Goal: Transaction & Acquisition: Obtain resource

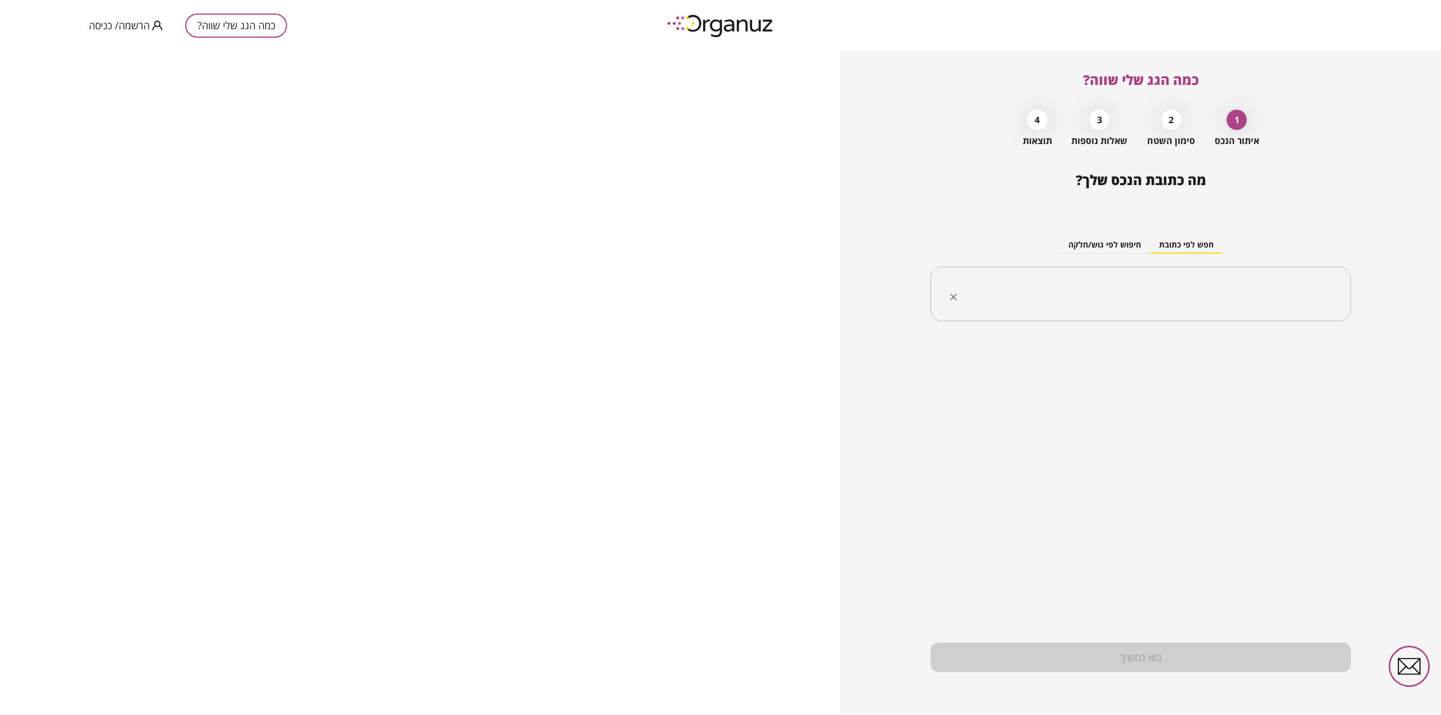
click at [1179, 290] on input "text" at bounding box center [1144, 294] width 385 height 28
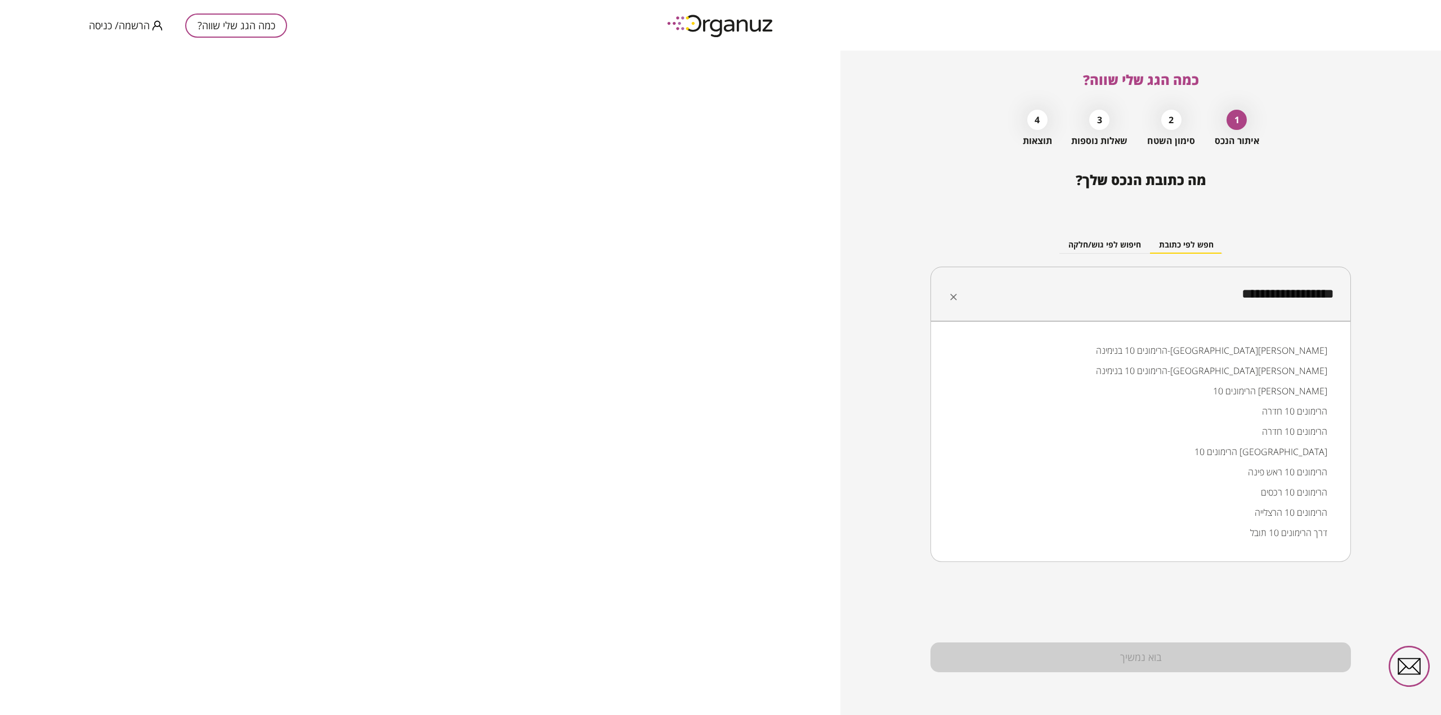
type input "**********"
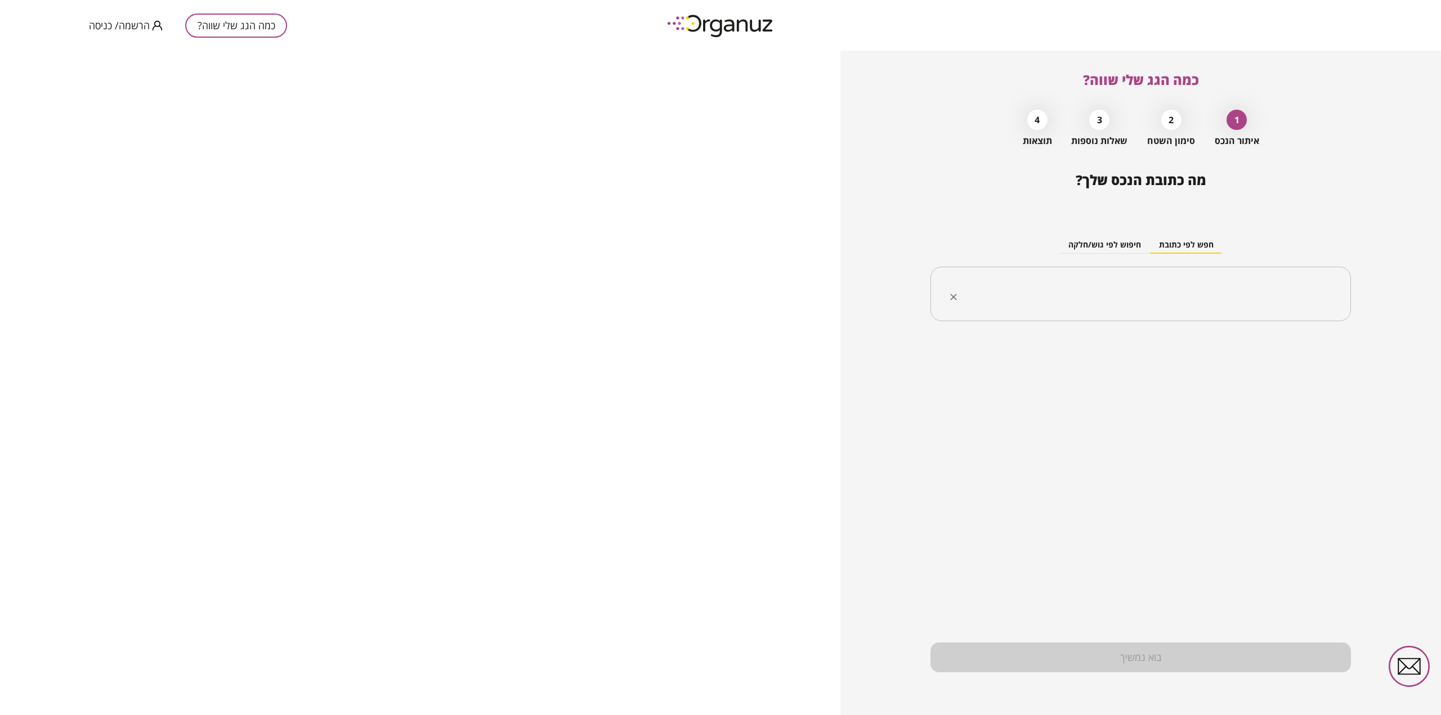
click at [1321, 300] on input "text" at bounding box center [1144, 294] width 385 height 28
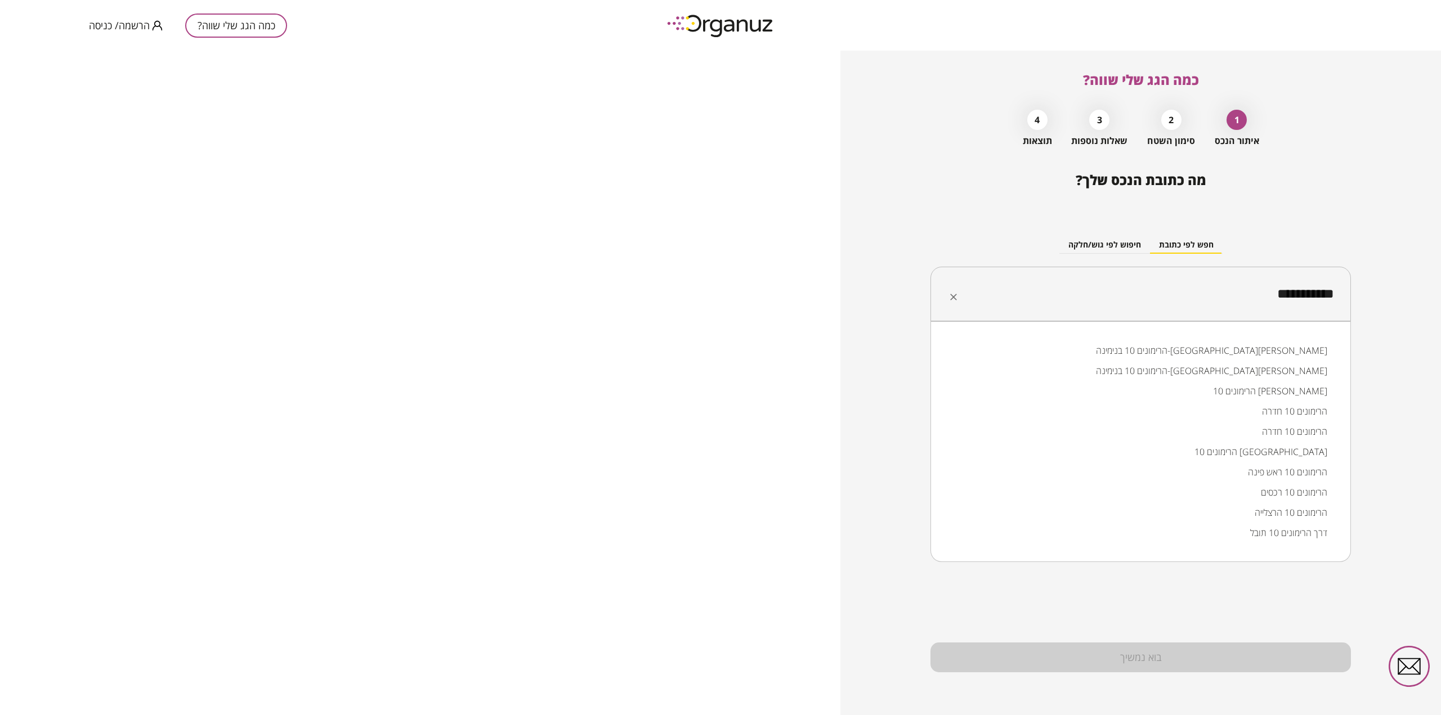
click at [1297, 347] on li "הרימונים 10 בנימינה-[GEOGRAPHIC_DATA][PERSON_NAME]" at bounding box center [1140, 351] width 391 height 20
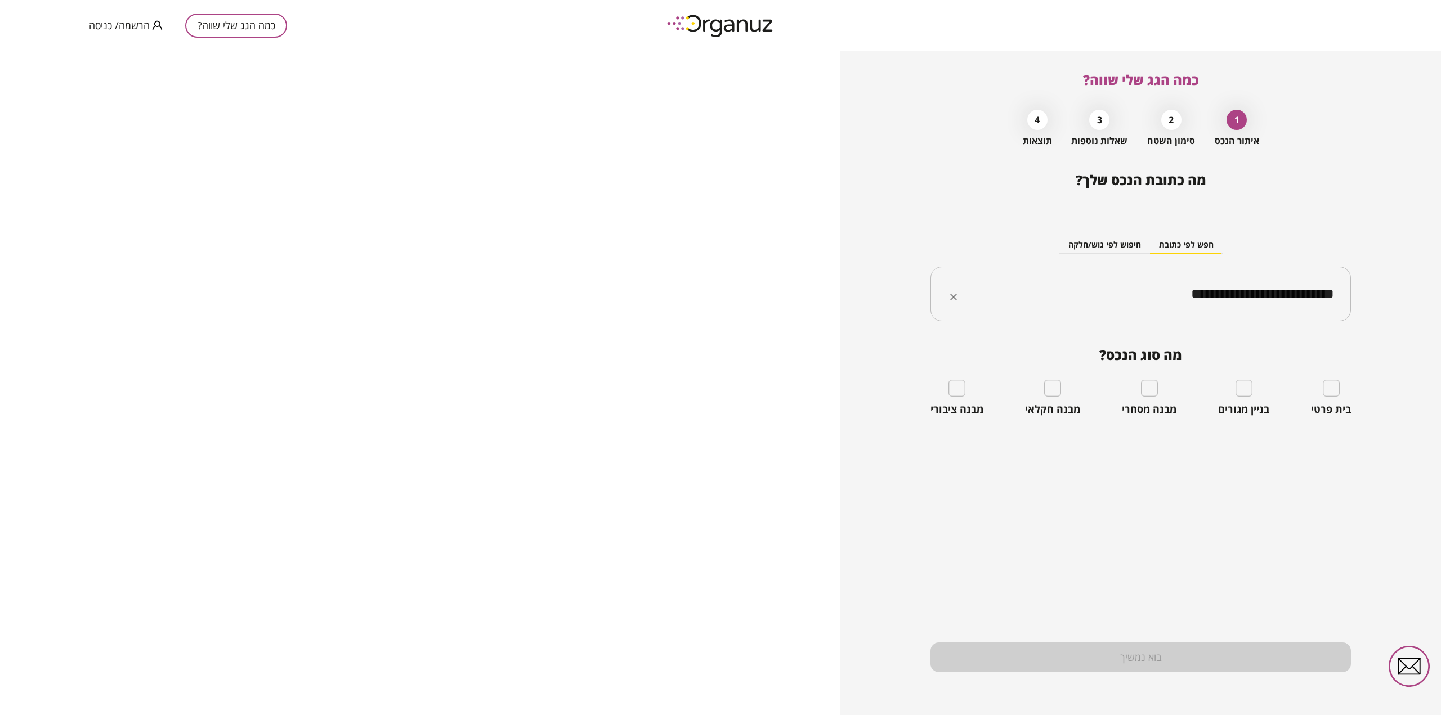
type input "**********"
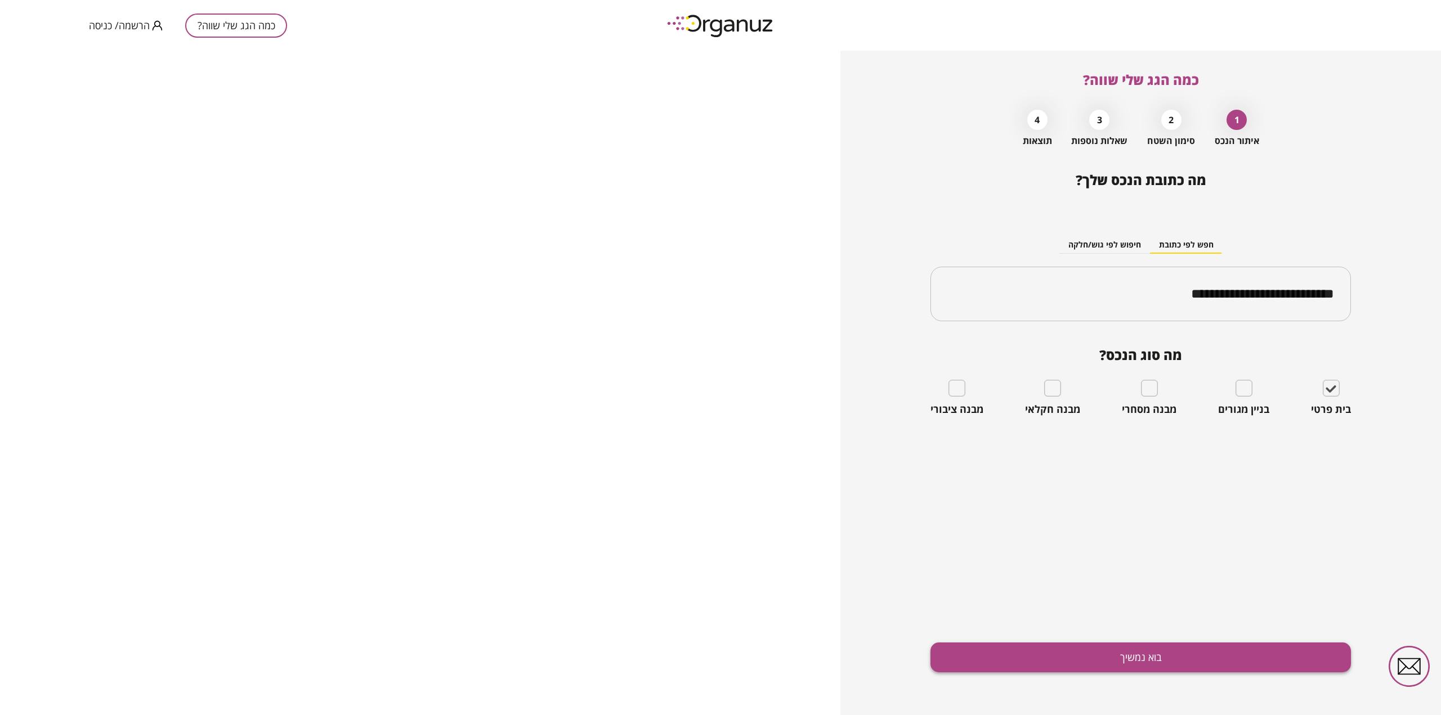
click at [1142, 653] on button "בוא נמשיך" at bounding box center [1141, 658] width 421 height 30
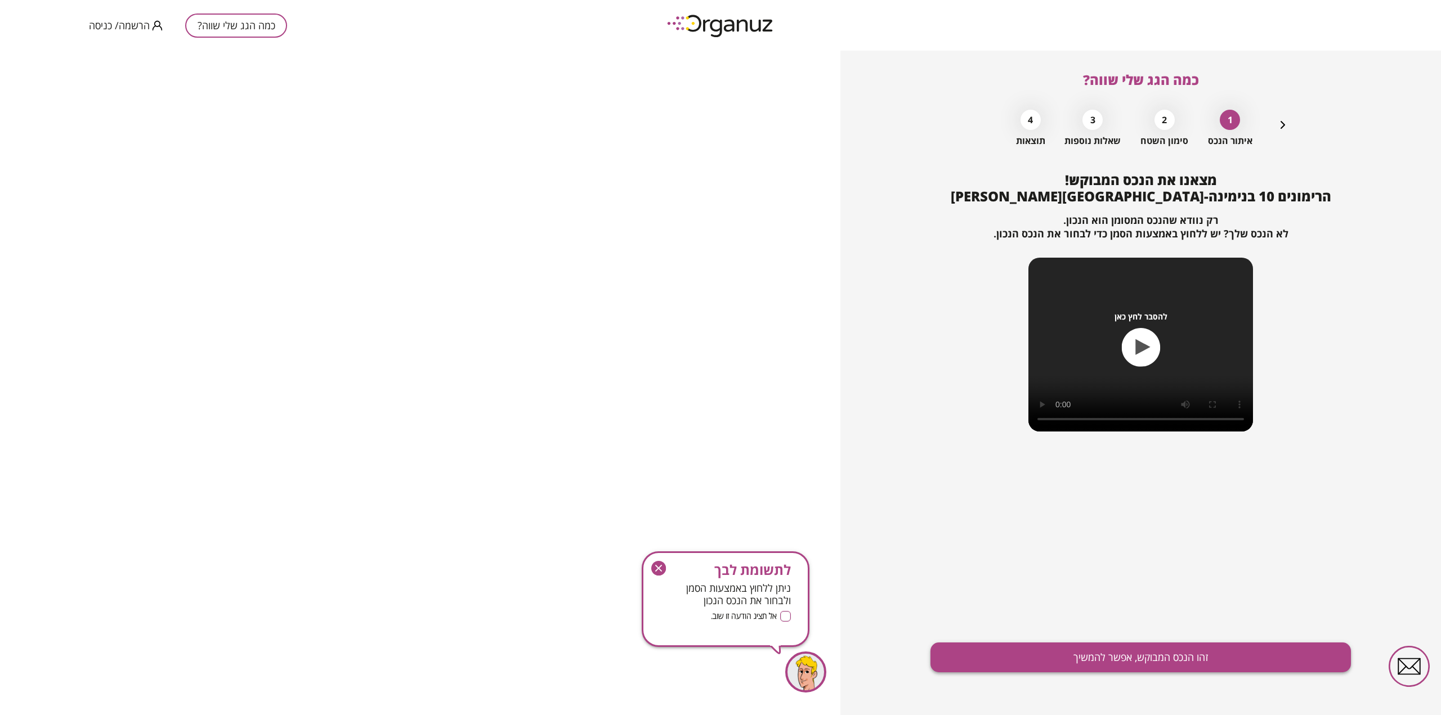
click at [1167, 658] on button "זהו הנכס המבוקש, אפשר להמשיך" at bounding box center [1141, 658] width 421 height 30
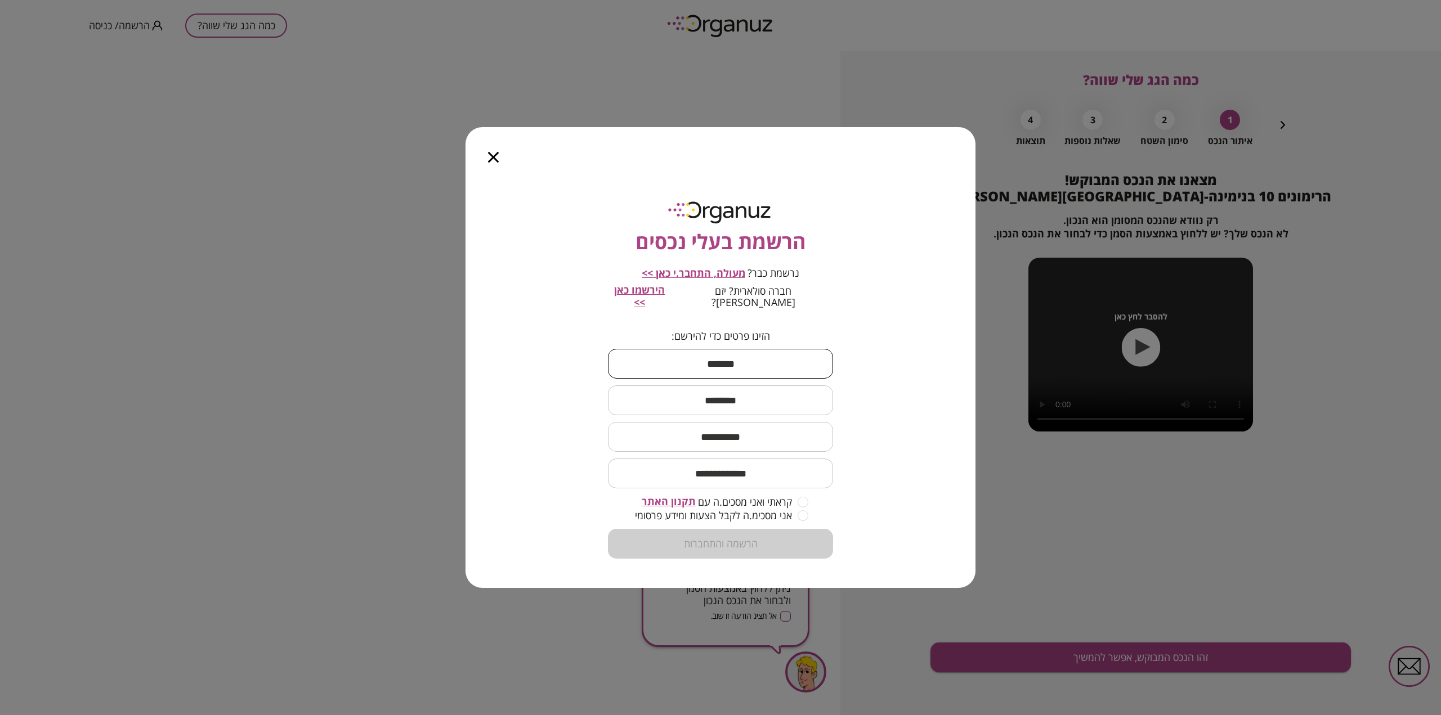
click at [728, 353] on input "text" at bounding box center [720, 363] width 225 height 33
type input "***"
type input "******"
type input "**********"
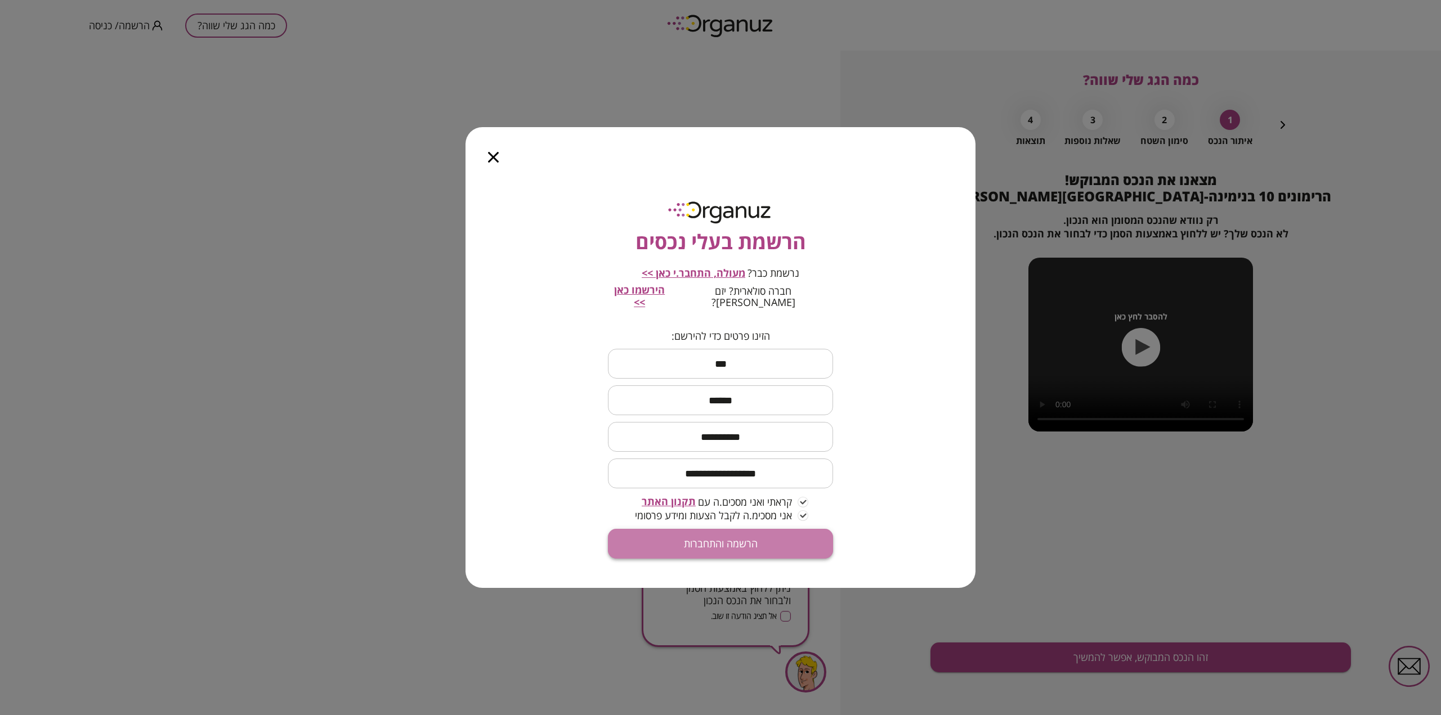
click at [710, 541] on button "הרשמה והתחברות" at bounding box center [720, 544] width 225 height 30
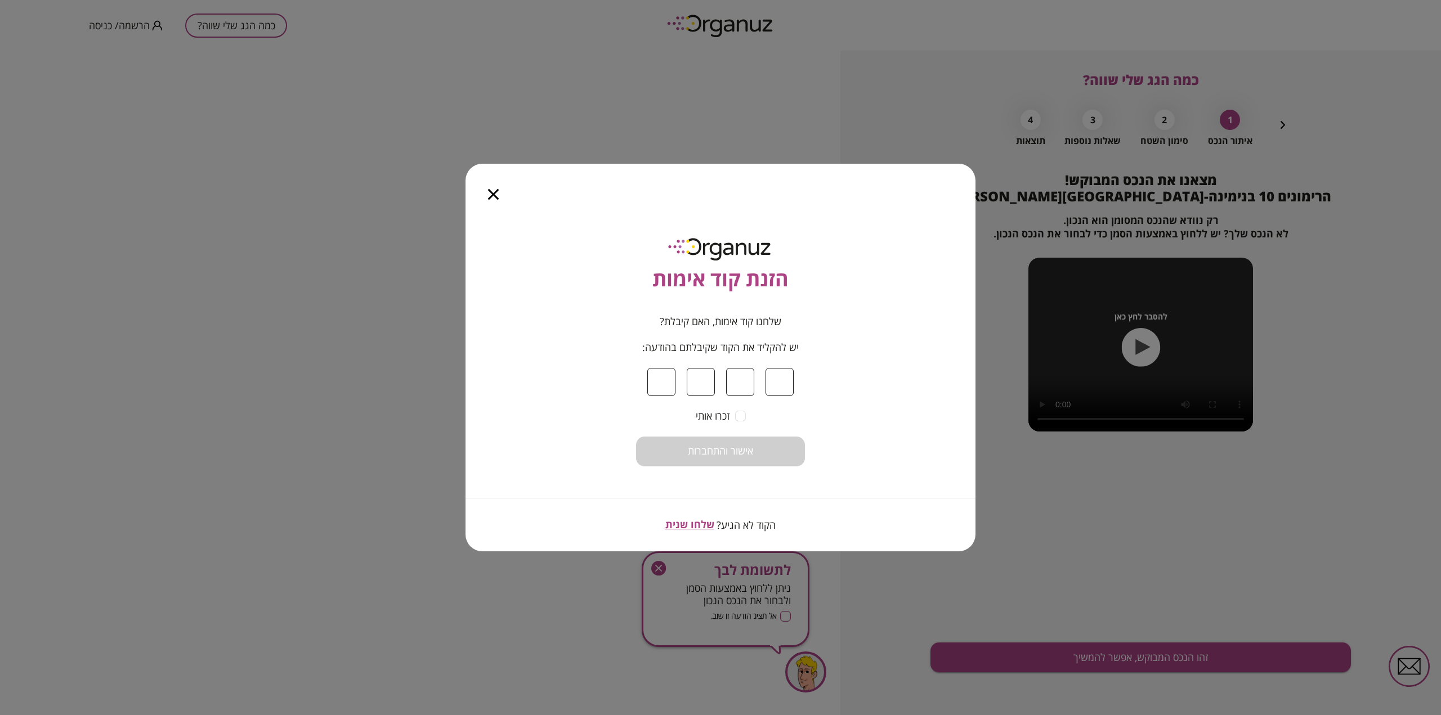
type input "*"
click at [740, 450] on span "אישור והתחברות" at bounding box center [720, 451] width 65 height 12
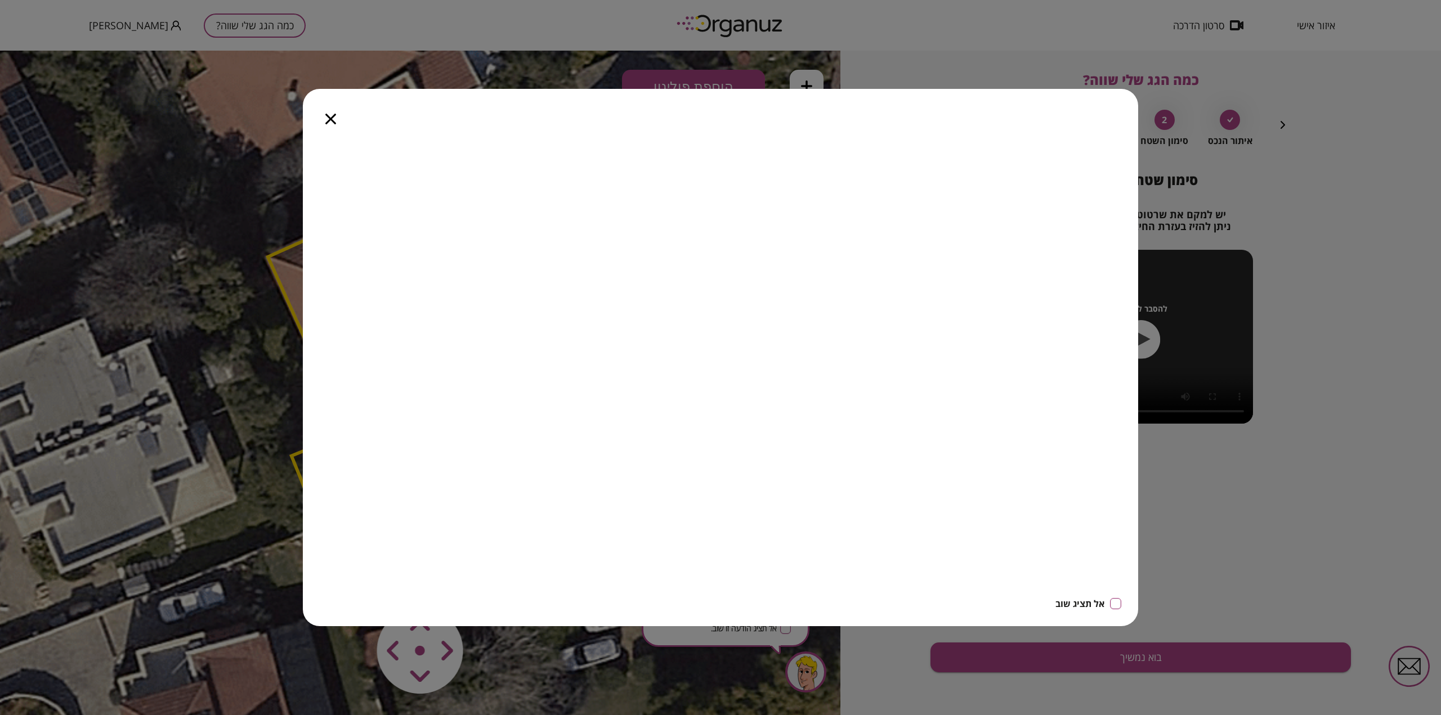
click at [332, 120] on icon "button" at bounding box center [330, 119] width 11 height 11
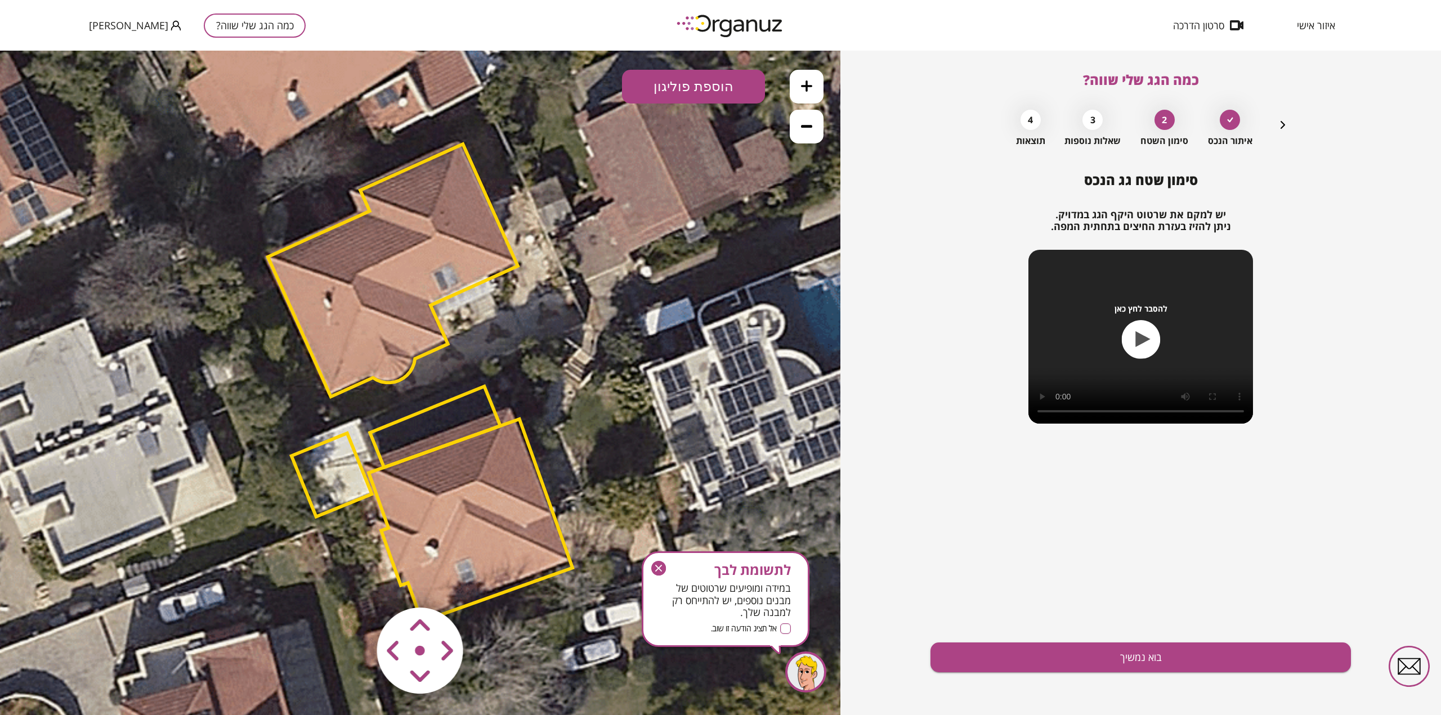
click at [483, 200] on polygon at bounding box center [393, 270] width 250 height 253
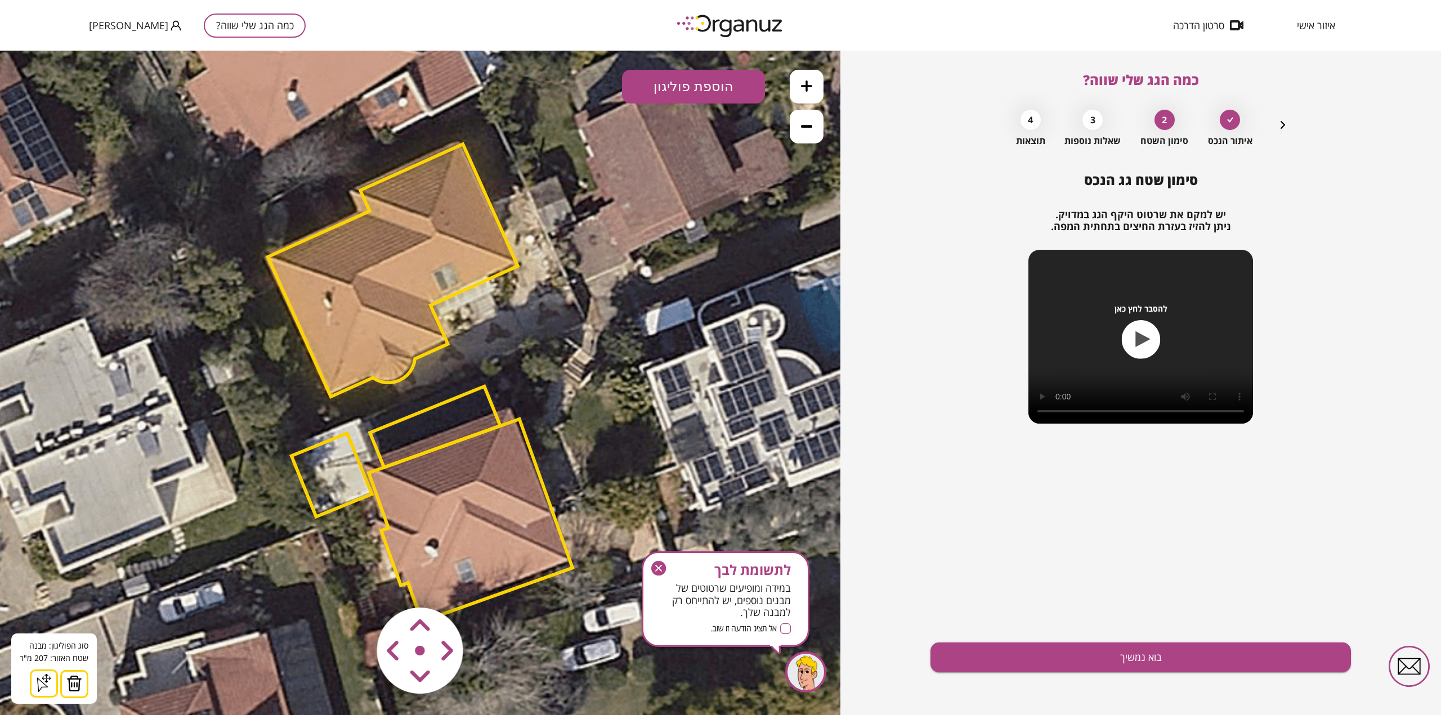
click at [77, 681] on img at bounding box center [74, 684] width 16 height 17
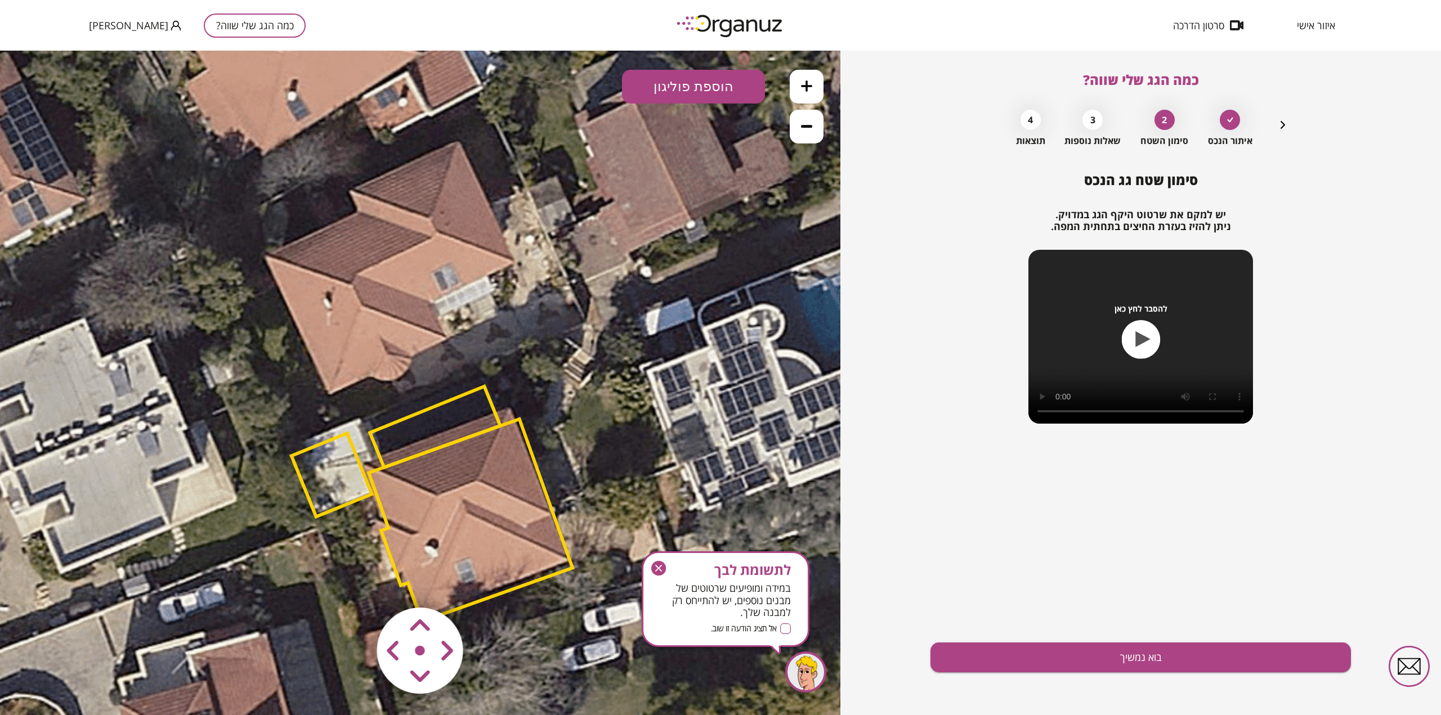
click at [480, 388] on polygon at bounding box center [435, 427] width 131 height 81
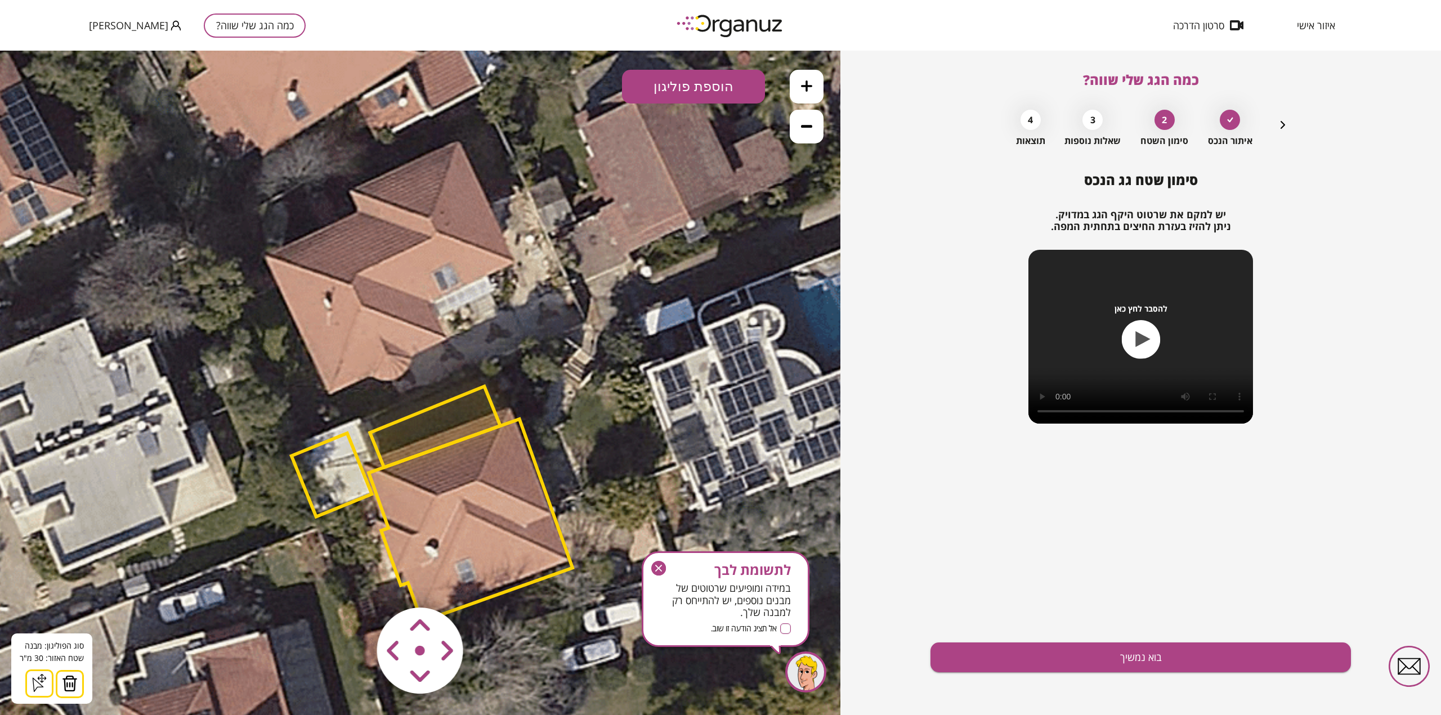
click at [69, 686] on img at bounding box center [70, 684] width 16 height 17
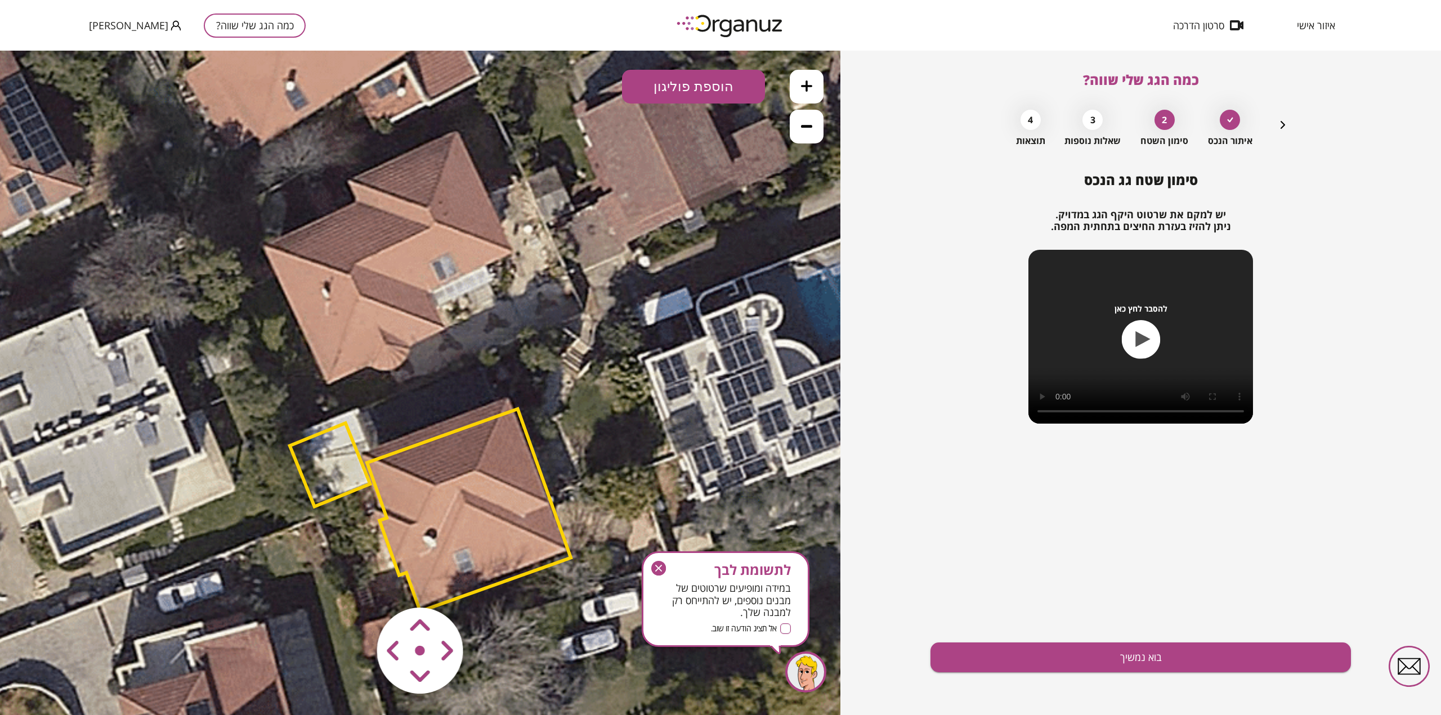
drag, startPoint x: 451, startPoint y: 444, endPoint x: 450, endPoint y: 433, distance: 10.3
click at [450, 433] on polygon at bounding box center [469, 510] width 204 height 203
click at [353, 584] on area at bounding box center [353, 584] width 0 height 0
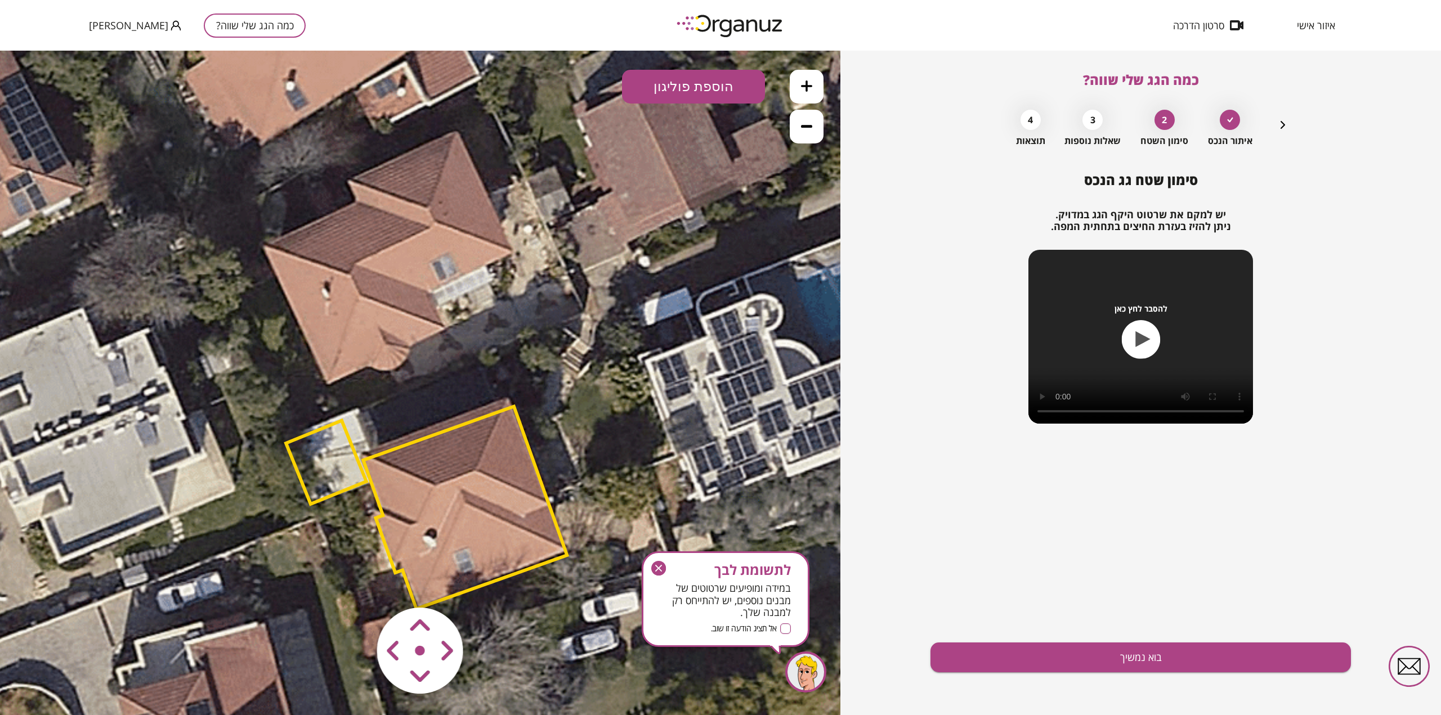
click at [353, 584] on area at bounding box center [353, 584] width 0 height 0
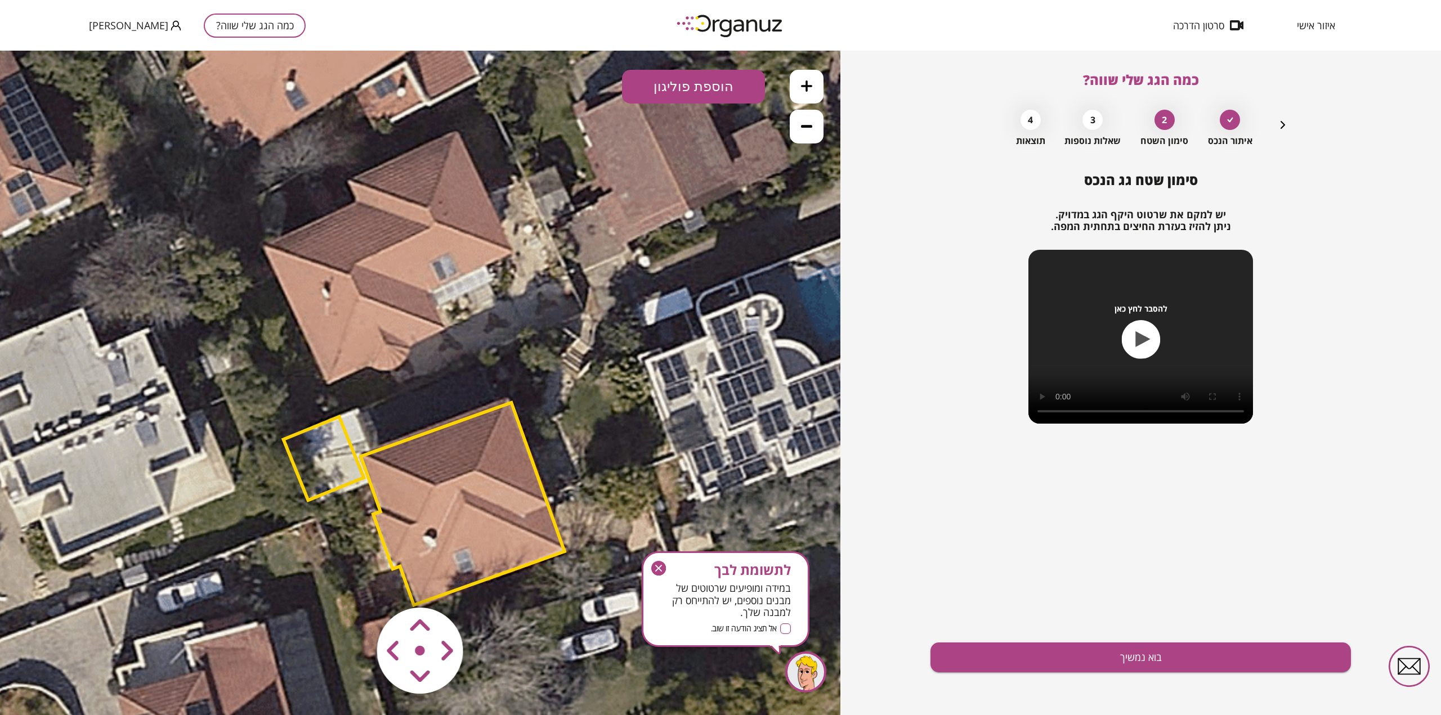
click at [353, 584] on area at bounding box center [353, 584] width 0 height 0
click at [329, 417] on polygon at bounding box center [322, 454] width 80 height 83
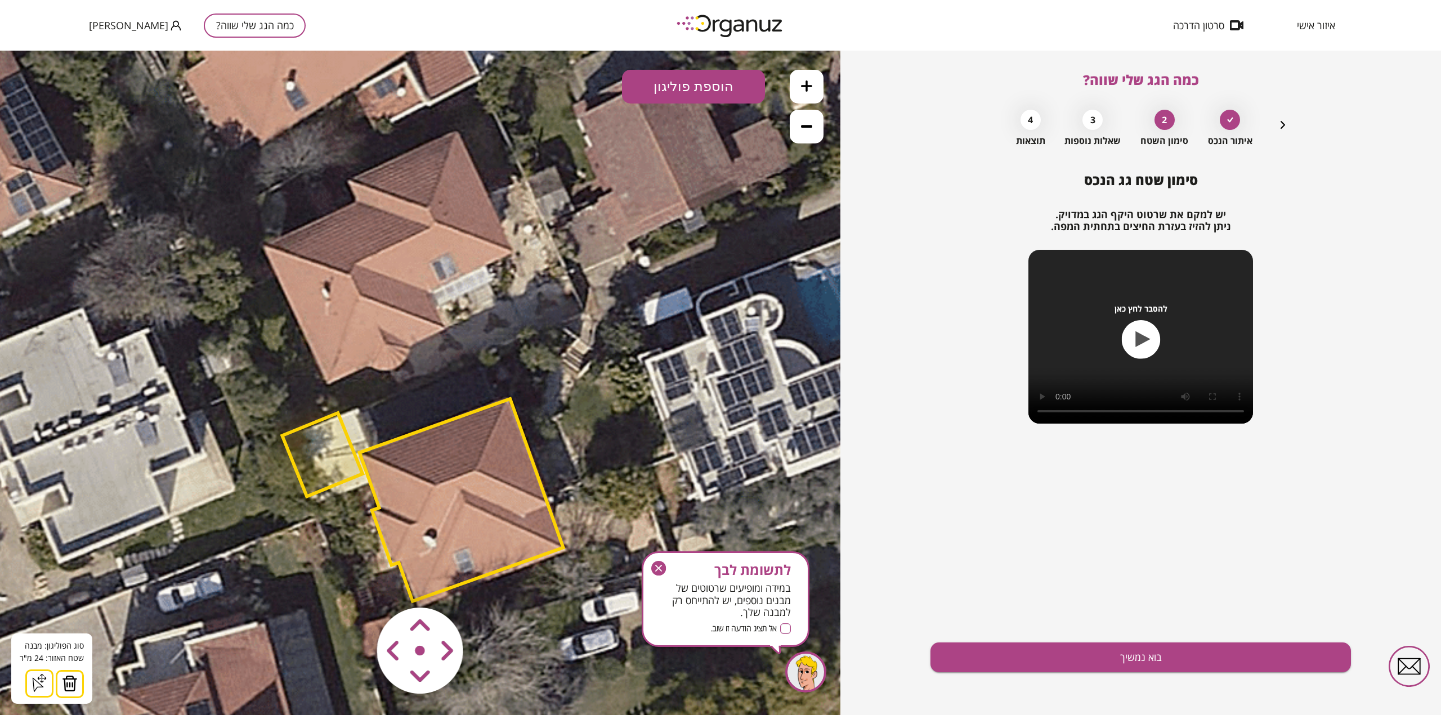
click at [71, 683] on img at bounding box center [70, 684] width 16 height 17
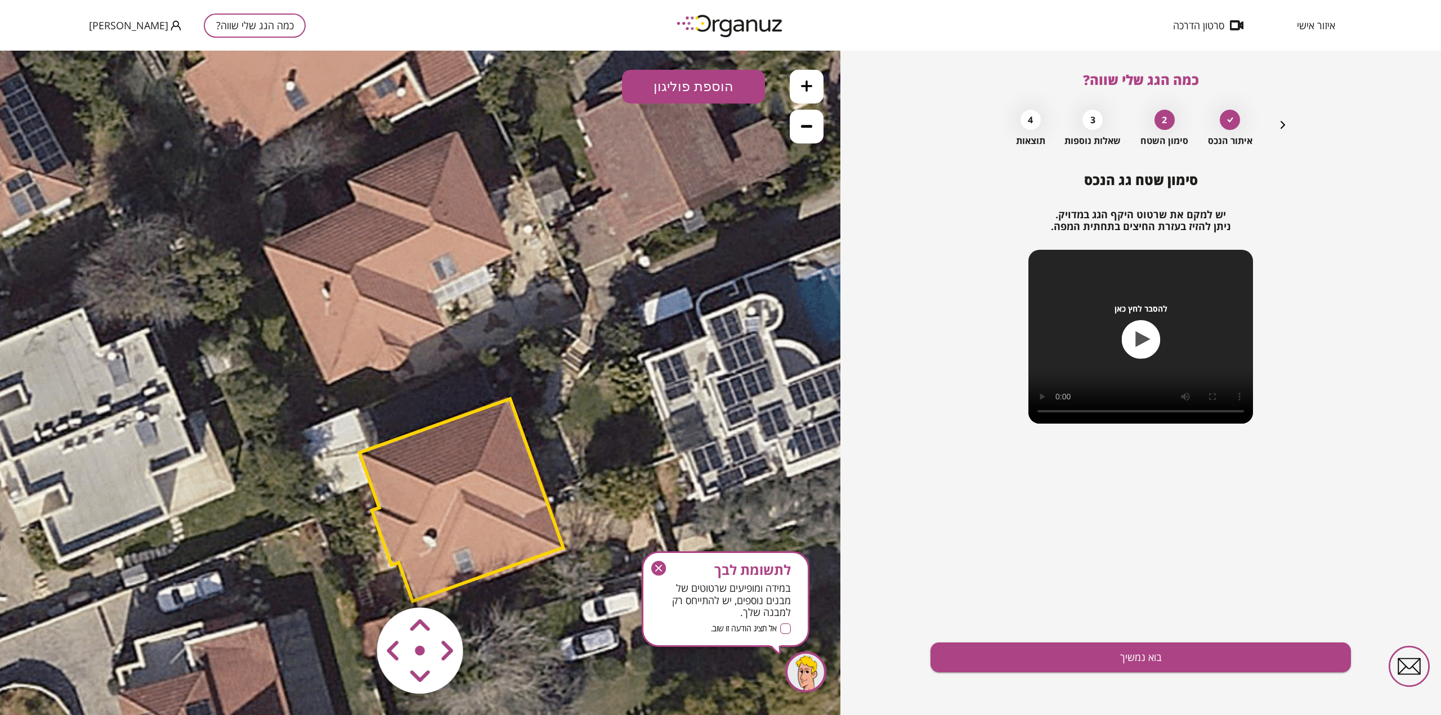
click at [353, 584] on area at bounding box center [353, 584] width 0 height 0
click at [522, 561] on polygon at bounding box center [462, 500] width 204 height 203
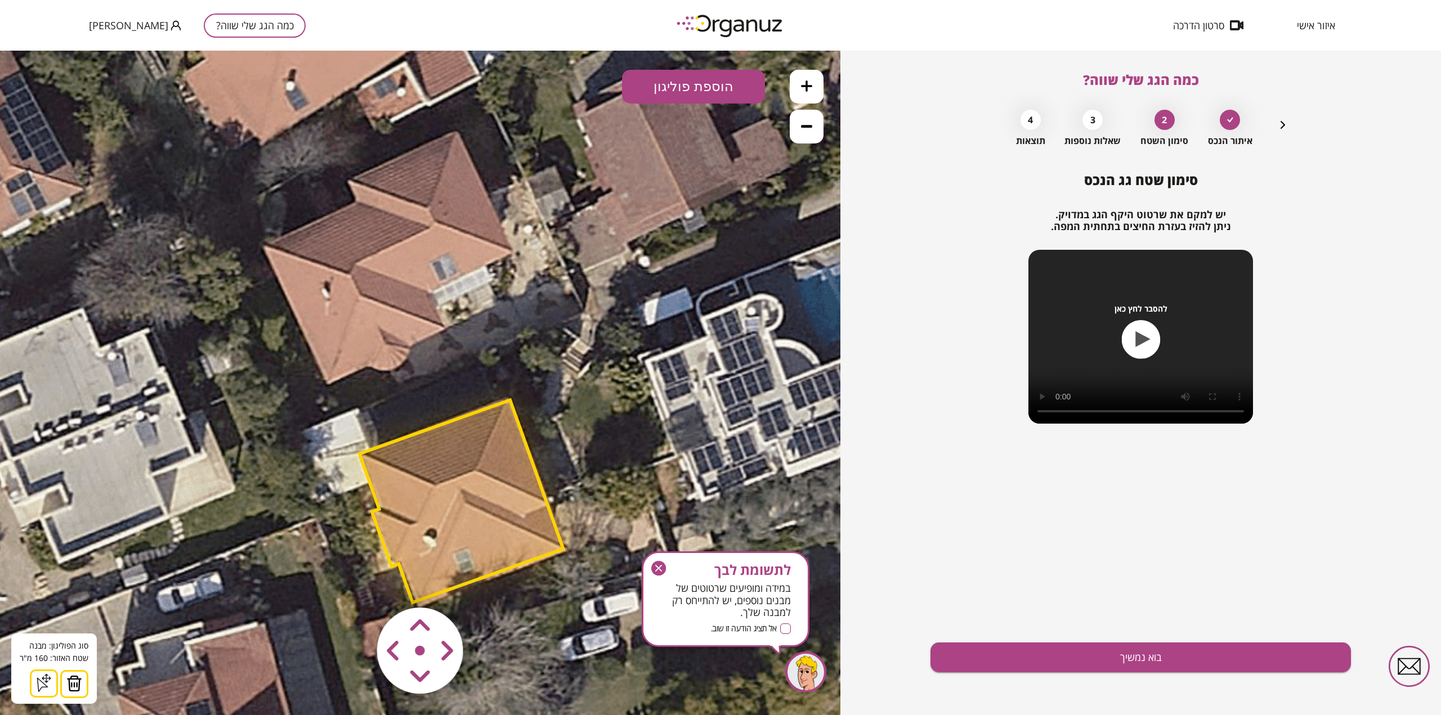
click at [353, 584] on area at bounding box center [353, 584] width 0 height 0
click at [656, 566] on icon "button" at bounding box center [658, 568] width 7 height 7
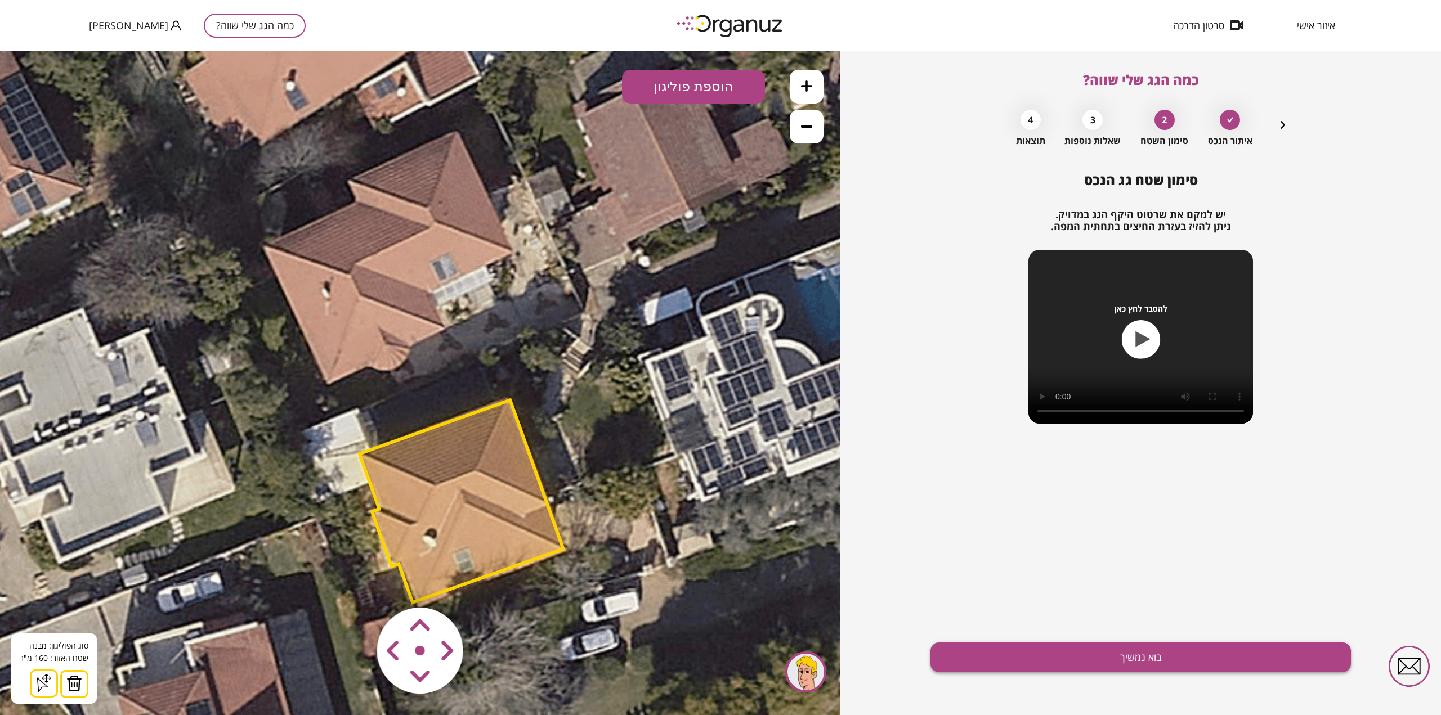
click at [1112, 656] on button "בוא נמשיך" at bounding box center [1141, 658] width 421 height 30
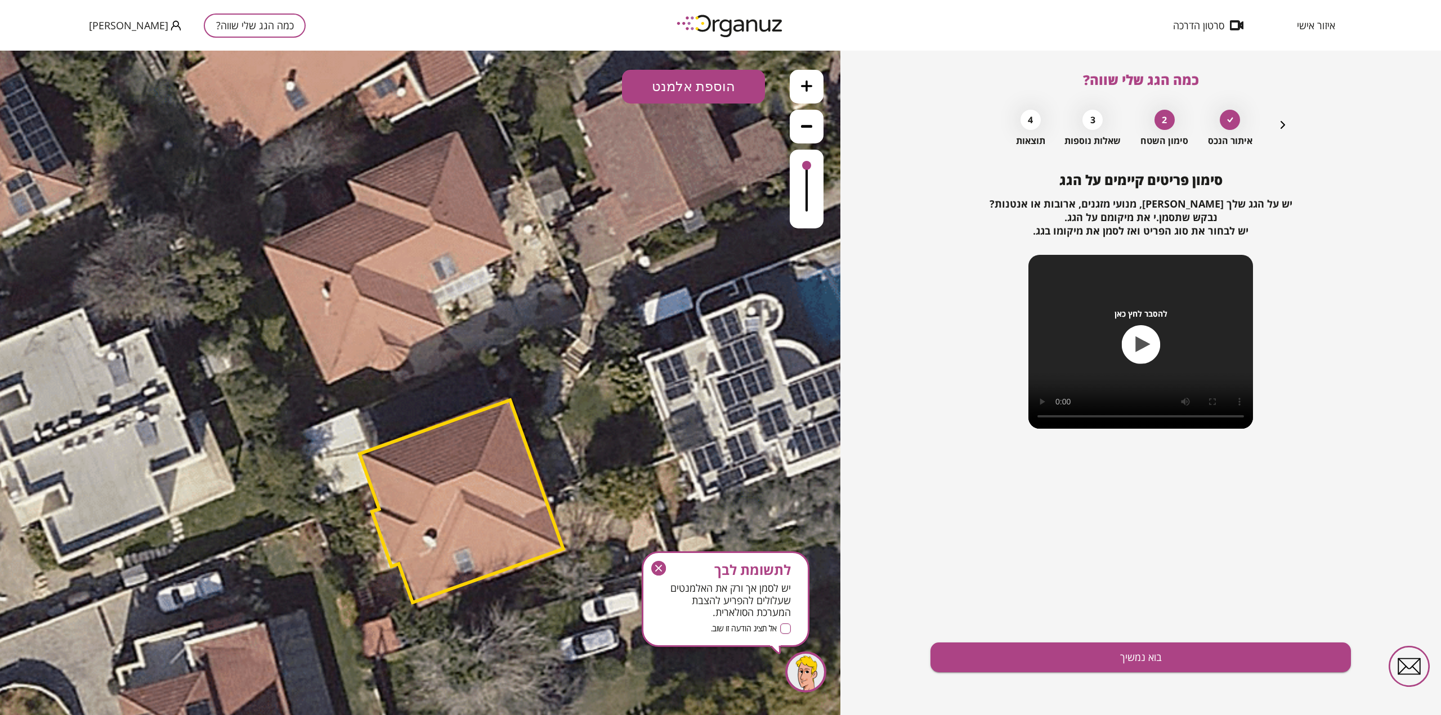
click at [705, 84] on button "הוספת אלמנט" at bounding box center [693, 87] width 143 height 34
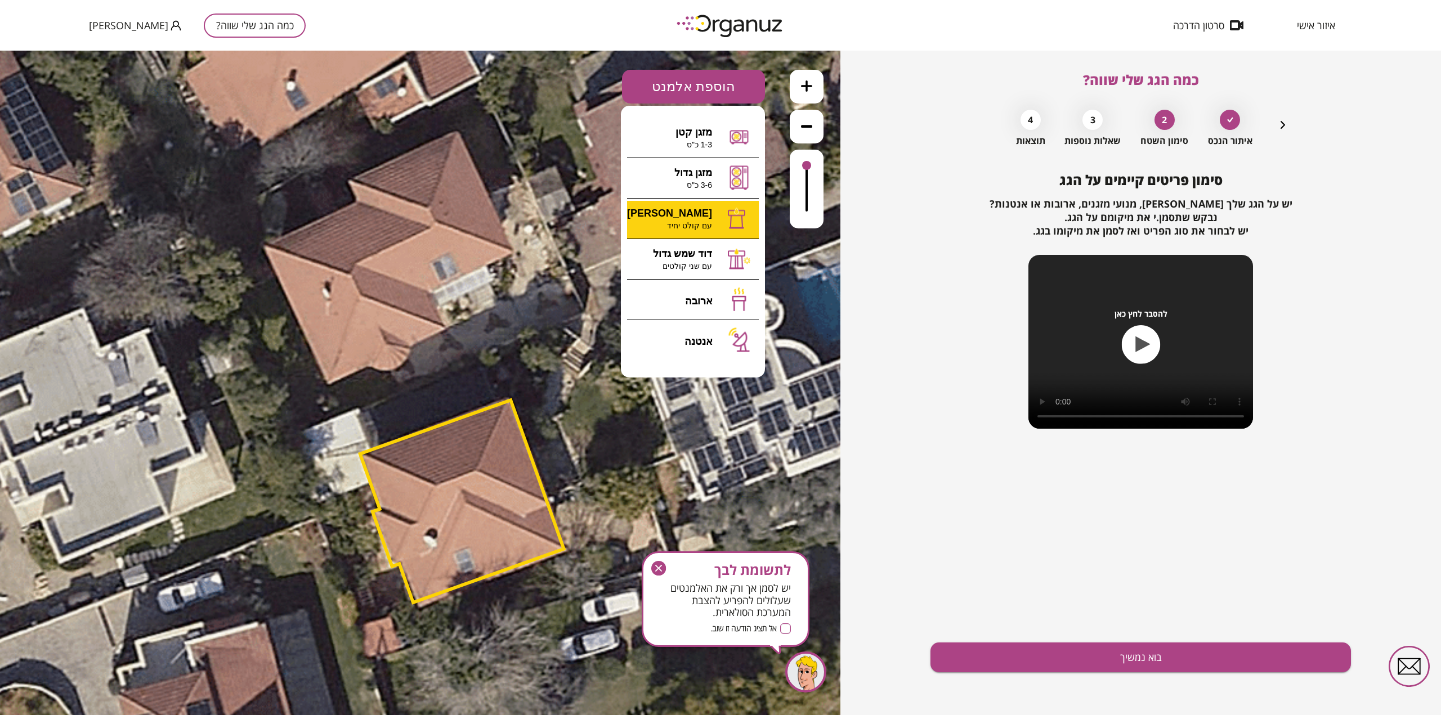
click at [694, 221] on div ".st0 { fill: #FFFFFF; } 0" at bounding box center [420, 383] width 840 height 665
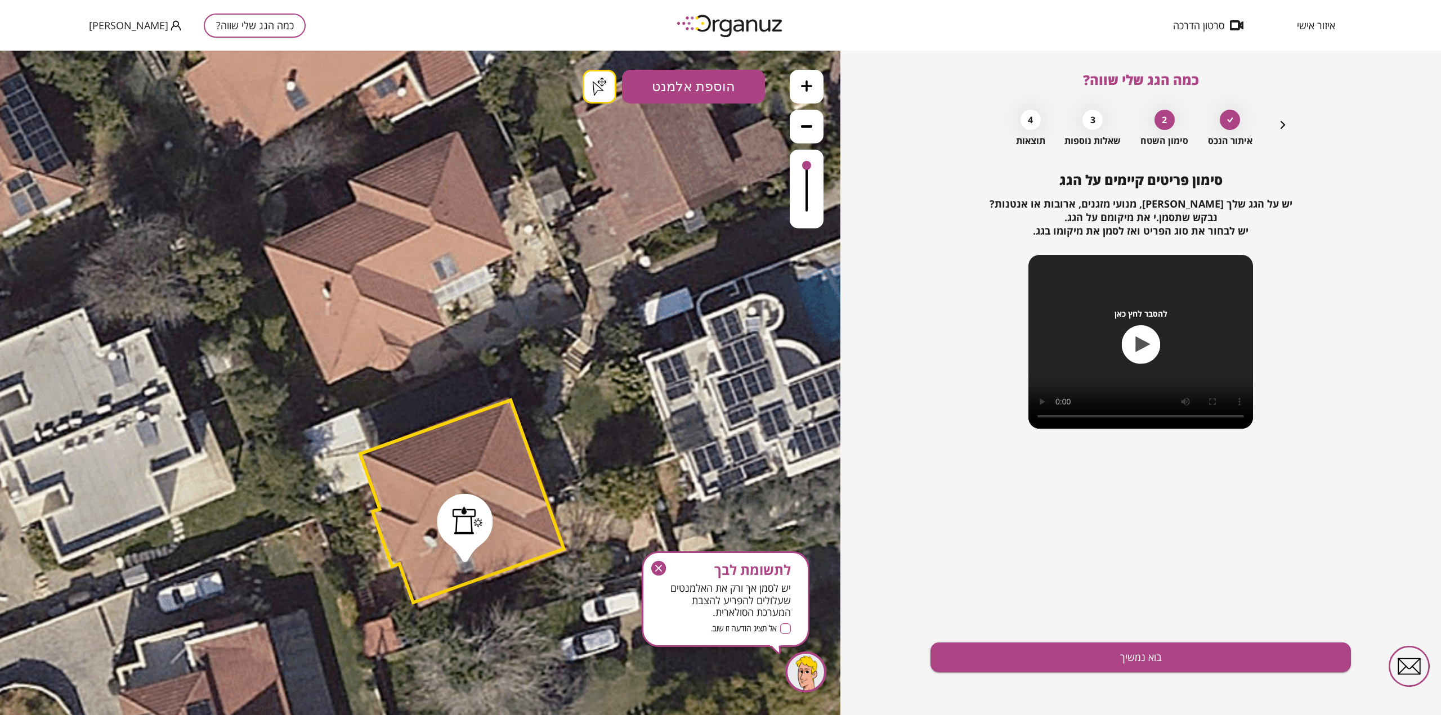
click at [714, 96] on button "הוספת אלמנט" at bounding box center [693, 87] width 143 height 34
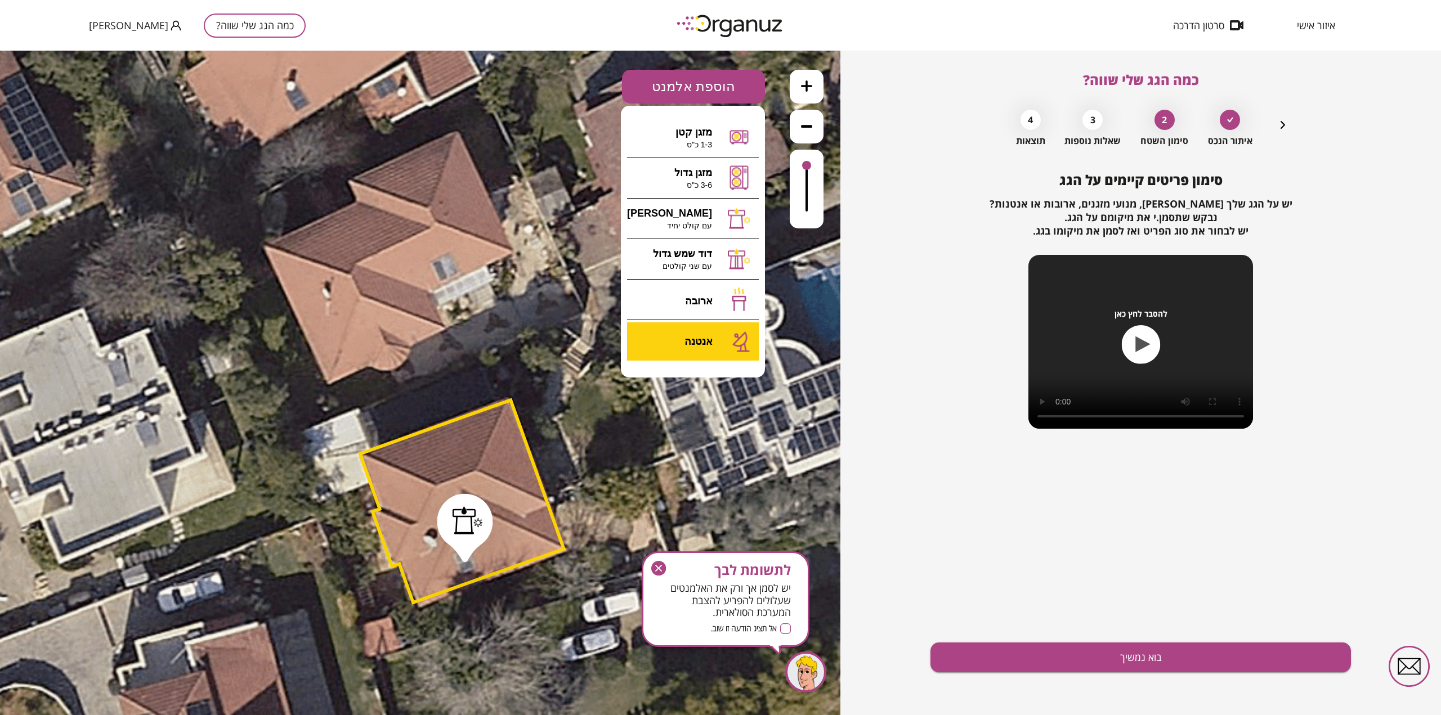
click at [699, 338] on div ".st0 { fill: #FFFFFF; } .st0 { fill: #FFFFFF; }" at bounding box center [420, 383] width 840 height 665
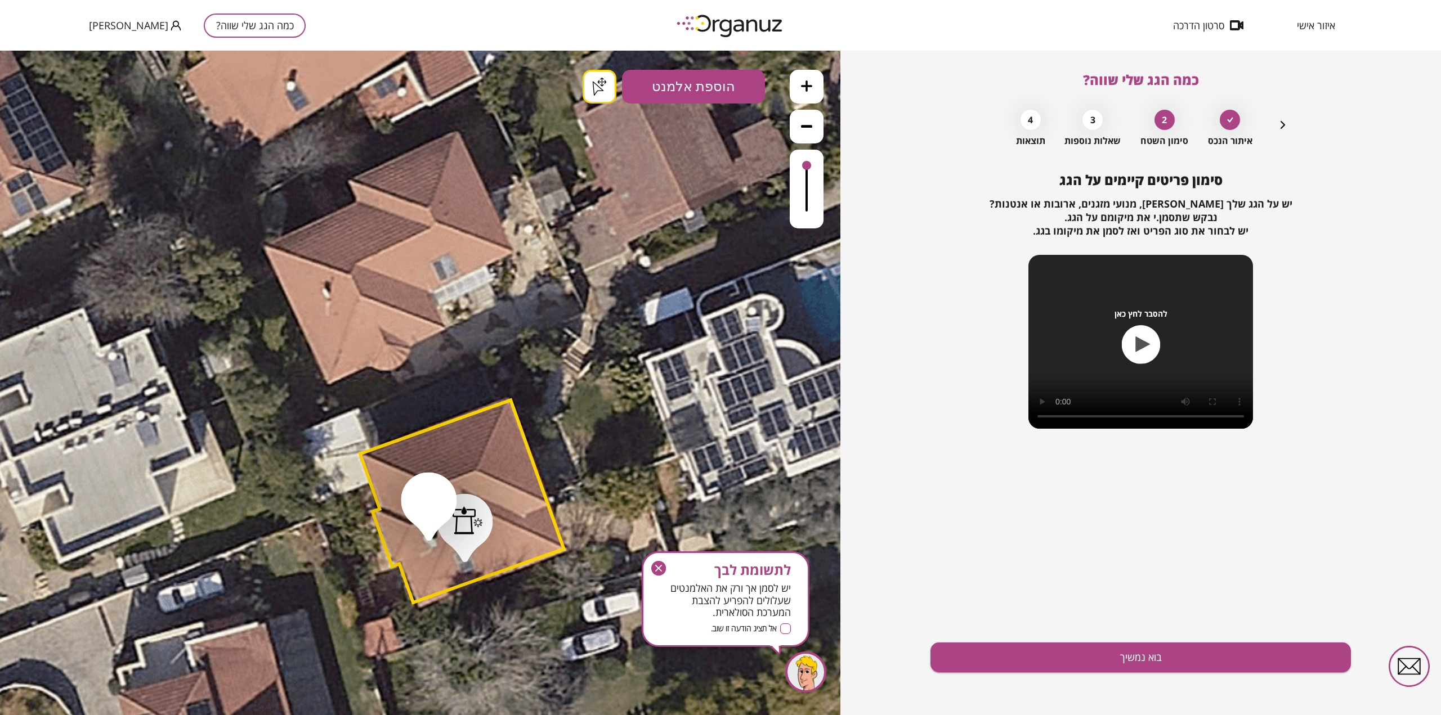
click at [1157, 660] on button "בוא נמשיך" at bounding box center [1141, 658] width 421 height 30
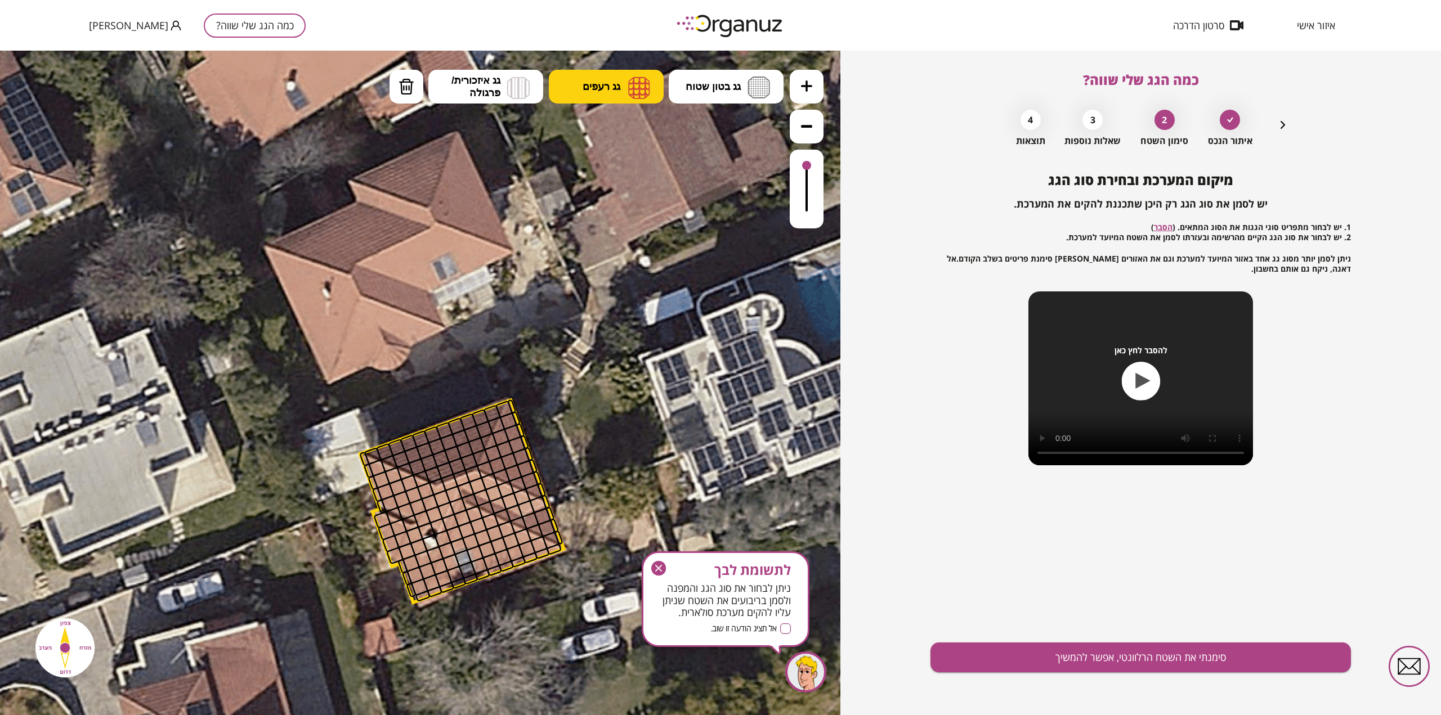
click at [602, 79] on button "גג רעפים" at bounding box center [606, 87] width 115 height 34
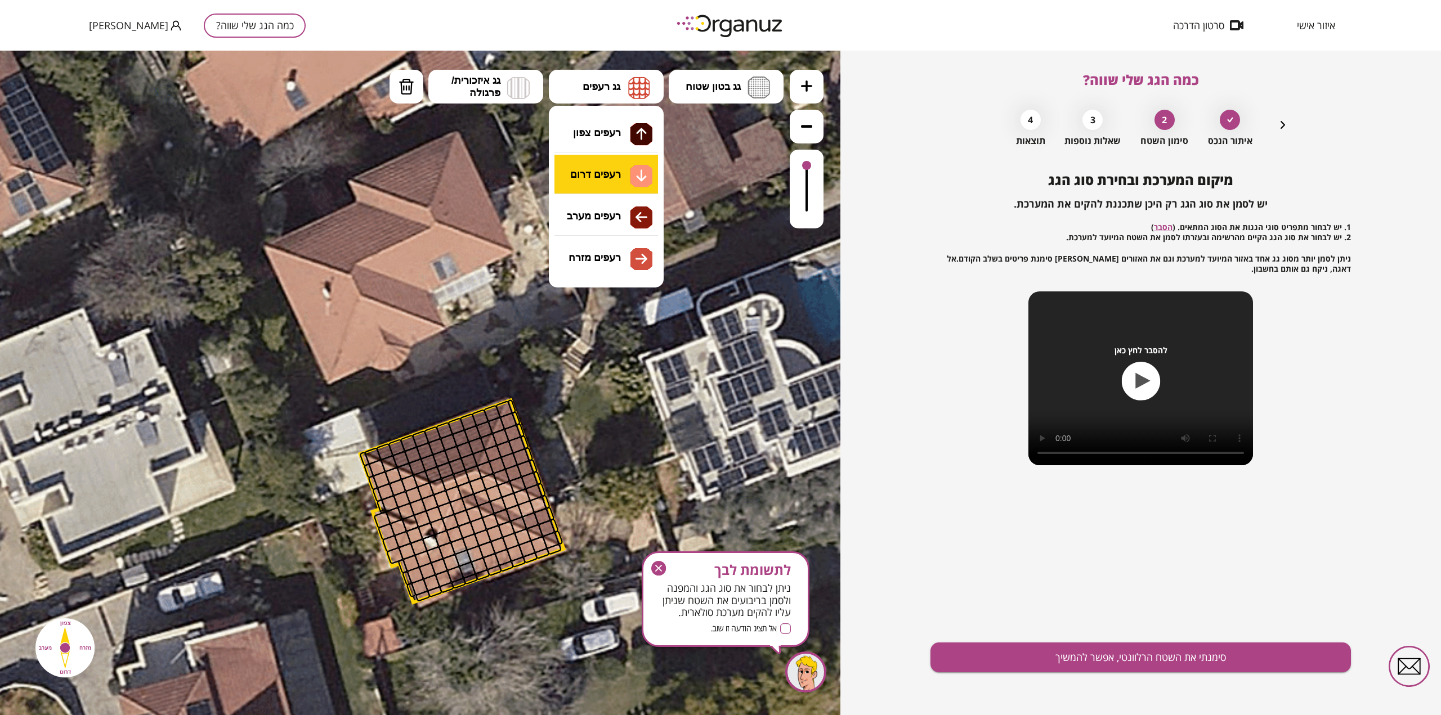
click at [597, 177] on div ".st0 { fill: #FFFFFF; } .st0 { fill: #FFFFFF; }" at bounding box center [420, 383] width 840 height 665
click at [601, 84] on span "גג רעפים" at bounding box center [602, 86] width 38 height 12
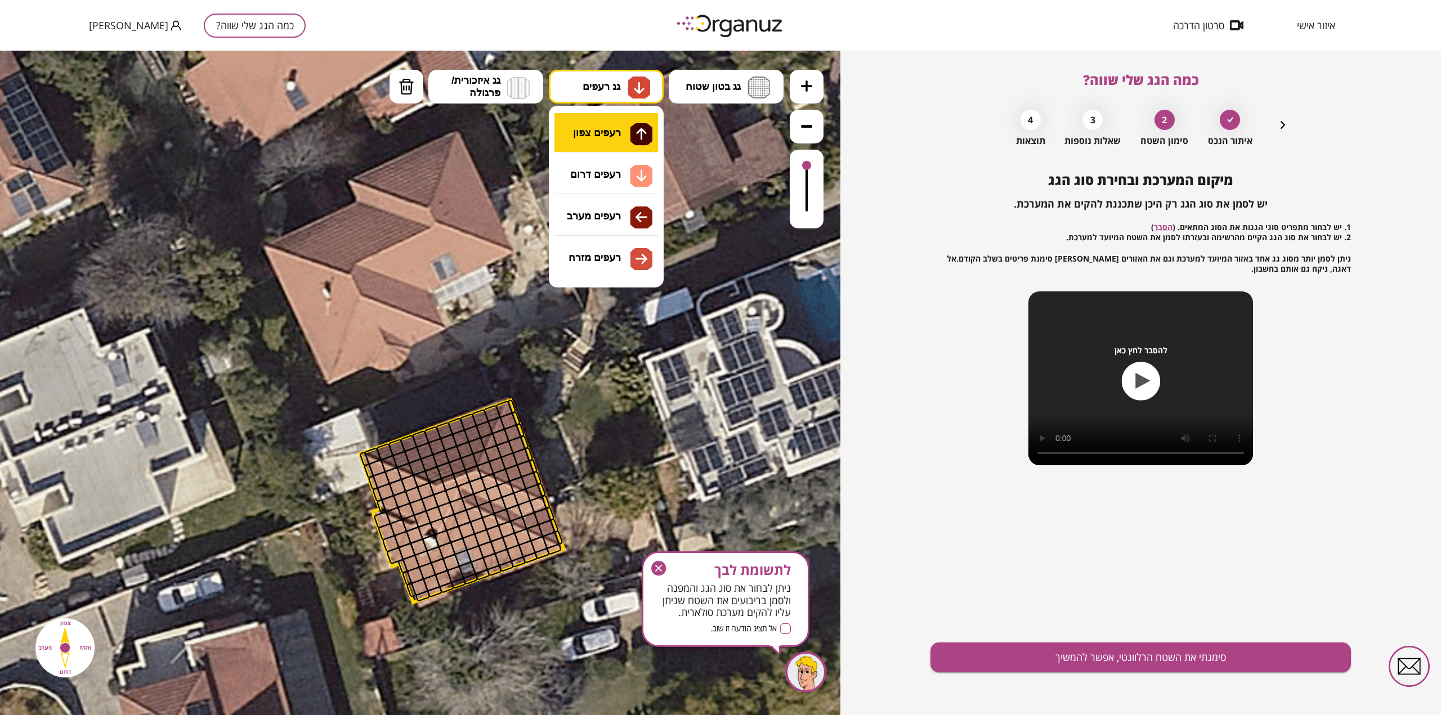
click at [611, 132] on div ".st0 { fill: #FFFFFF; } .st0 { fill: #FFFFFF; }" at bounding box center [420, 383] width 840 height 665
click at [604, 87] on span "גג רעפים" at bounding box center [602, 86] width 38 height 12
click at [604, 172] on div ".st0 { fill: #FFFFFF; } .st0 { fill: #FFFFFF; }" at bounding box center [420, 383] width 840 height 665
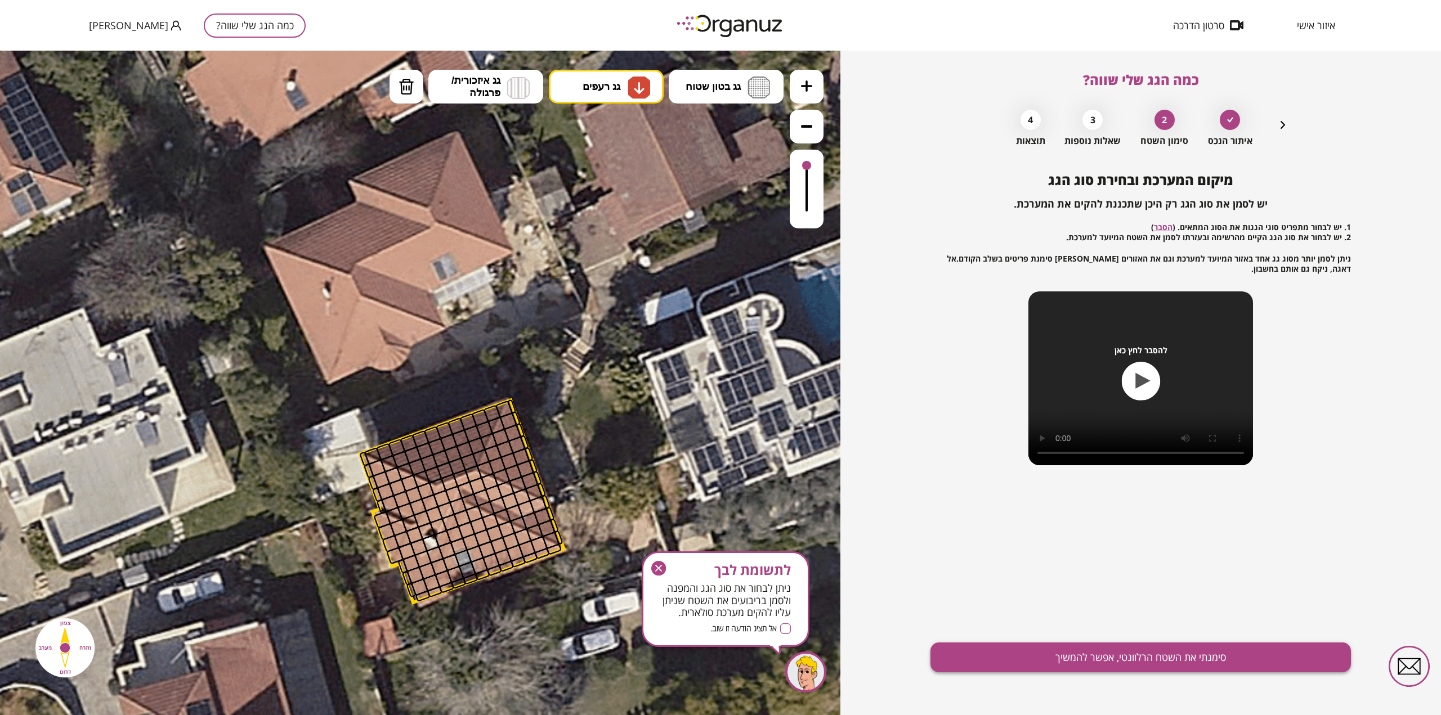
click at [1091, 653] on button "סימנתי את השטח הרלוונטי, אפשר להמשיך" at bounding box center [1141, 658] width 421 height 30
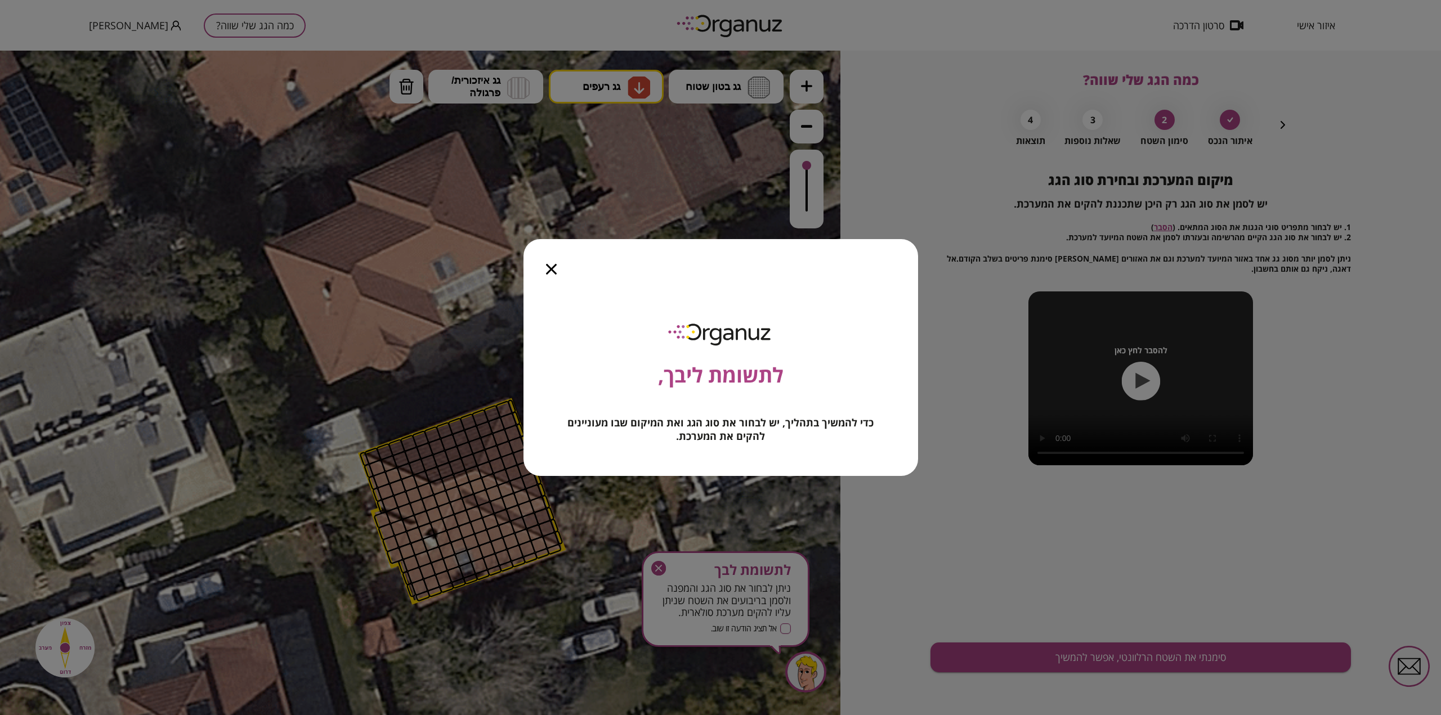
click at [554, 270] on icon "button" at bounding box center [551, 269] width 11 height 11
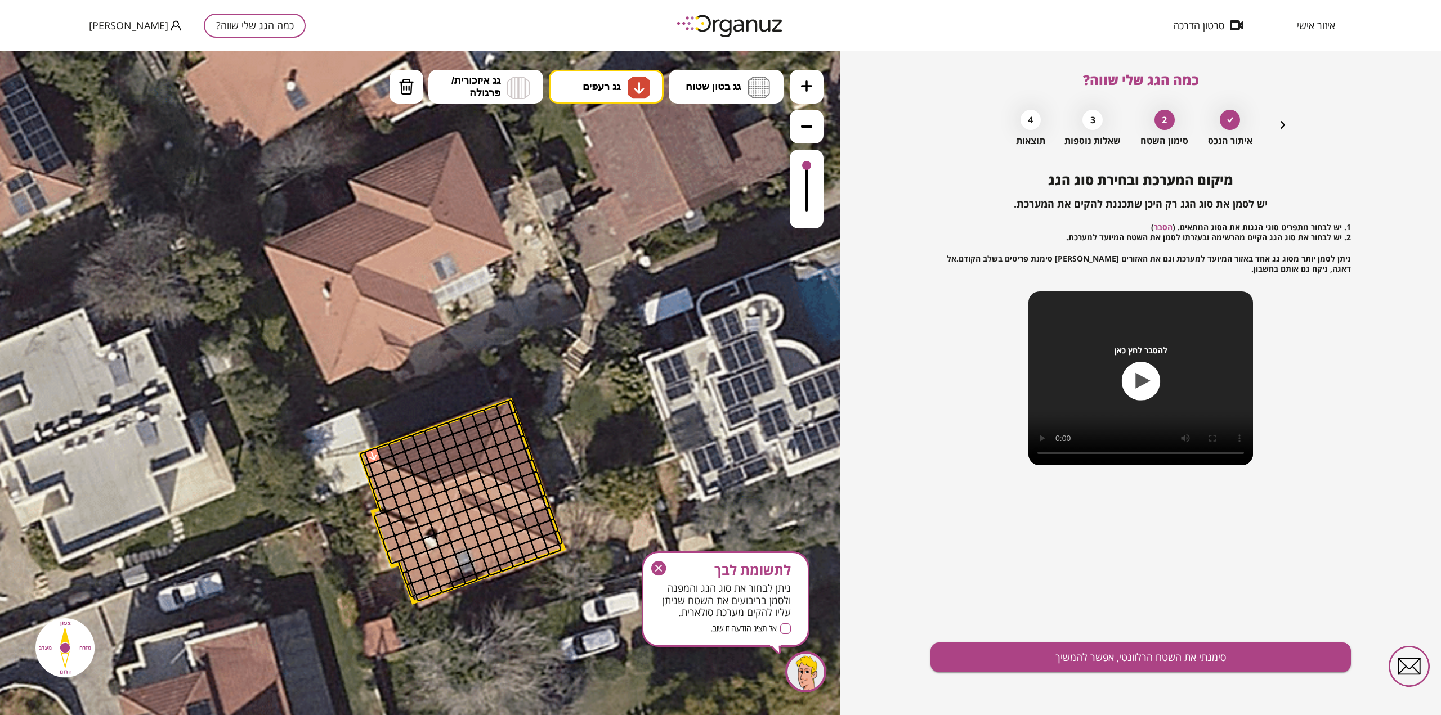
click at [370, 458] on div at bounding box center [373, 457] width 18 height 18
click at [374, 469] on div at bounding box center [377, 468] width 18 height 18
click at [373, 454] on div at bounding box center [373, 457] width 18 height 18
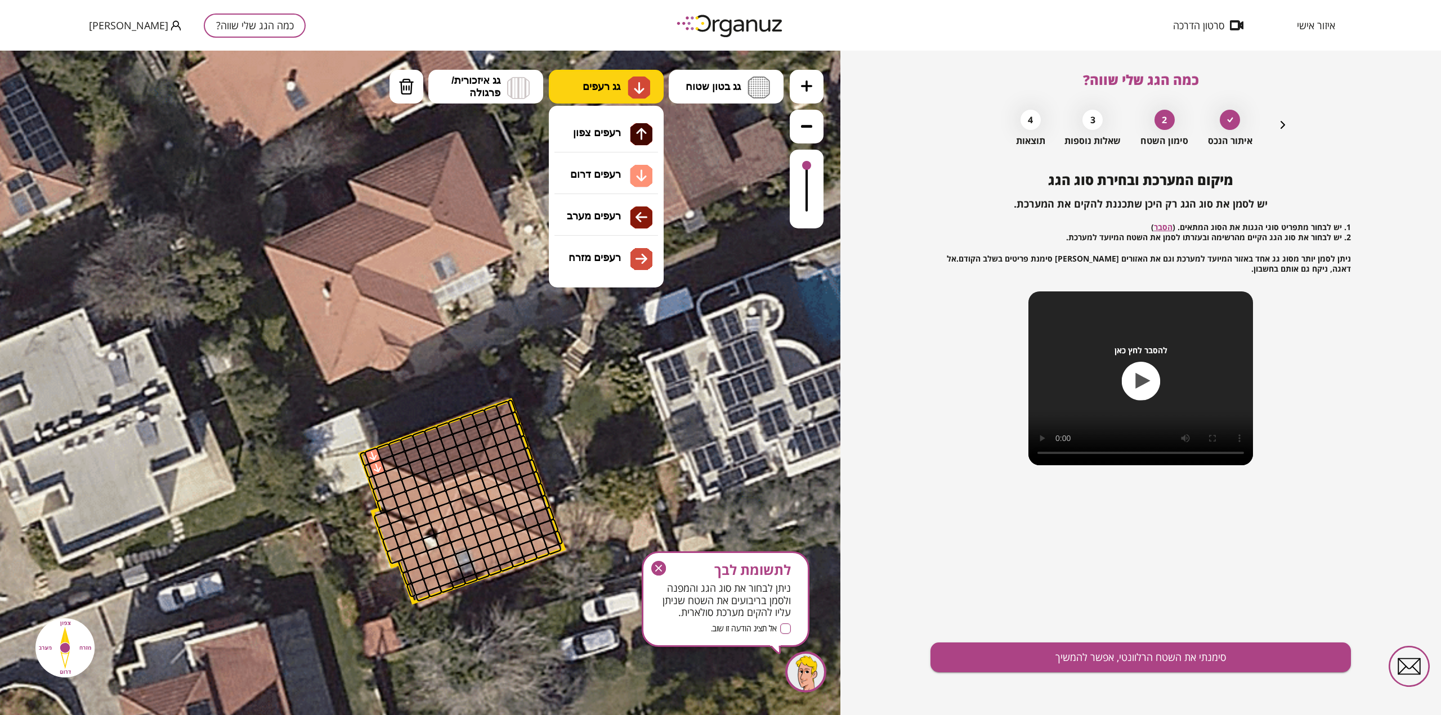
click at [628, 88] on img at bounding box center [639, 88] width 23 height 23
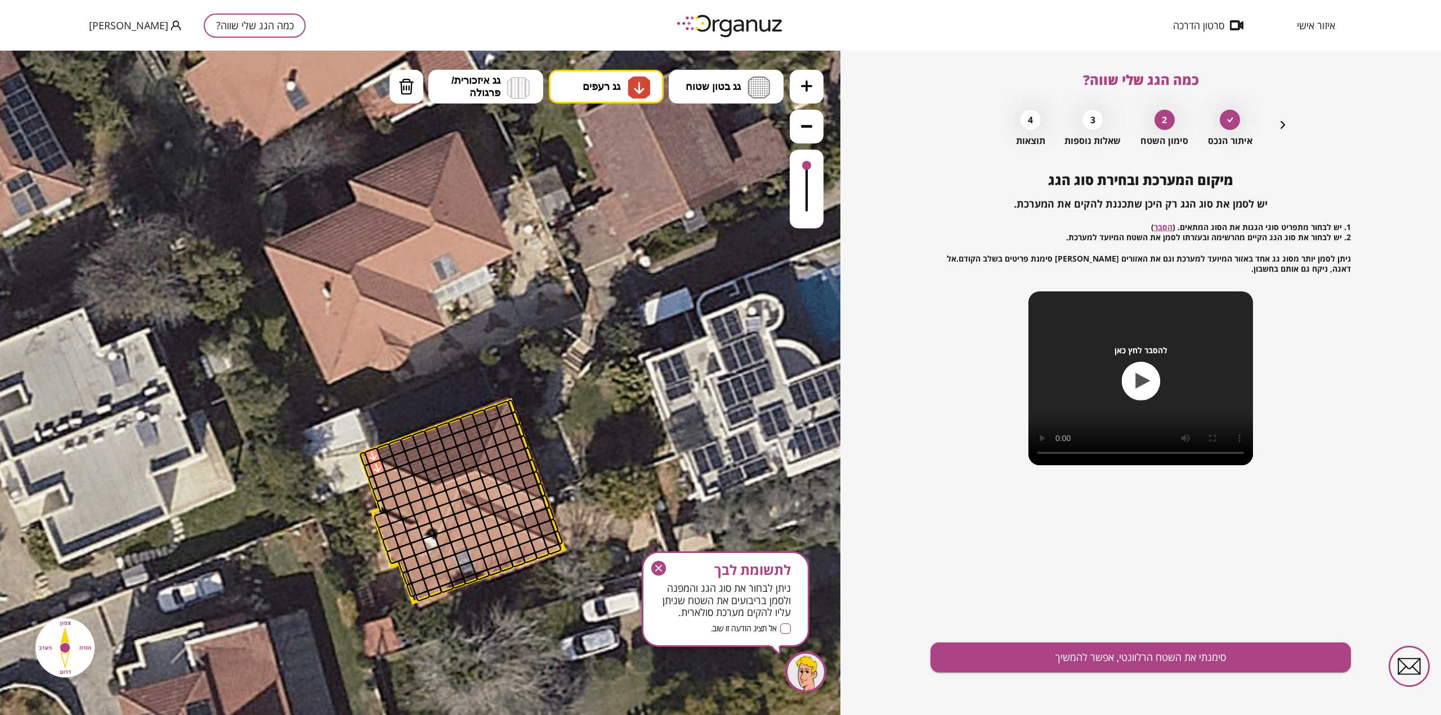
click at [619, 174] on div ".st0 { fill: #FFFFFF; } .st0 { fill: #FFFFFF; }" at bounding box center [420, 383] width 840 height 665
click at [374, 453] on div at bounding box center [373, 457] width 18 height 18
click at [378, 470] on div at bounding box center [377, 468] width 18 height 18
click at [379, 476] on div at bounding box center [382, 480] width 18 height 18
click at [386, 493] on div at bounding box center [386, 492] width 18 height 18
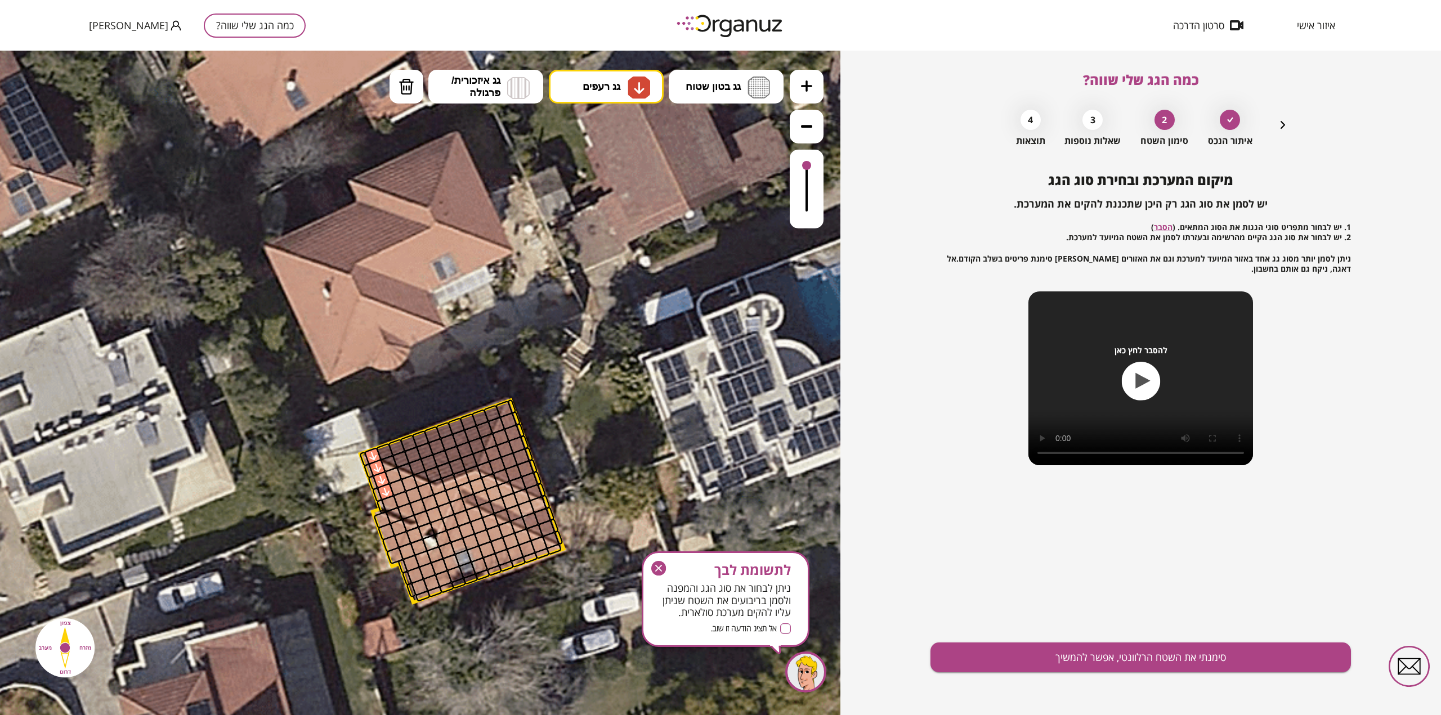
click at [390, 499] on div at bounding box center [390, 504] width 18 height 18
click at [393, 519] on div at bounding box center [394, 516] width 18 height 18
click at [384, 520] on div at bounding box center [382, 520] width 18 height 18
click at [389, 534] on div at bounding box center [387, 532] width 18 height 18
click at [389, 543] on div at bounding box center [391, 544] width 18 height 18
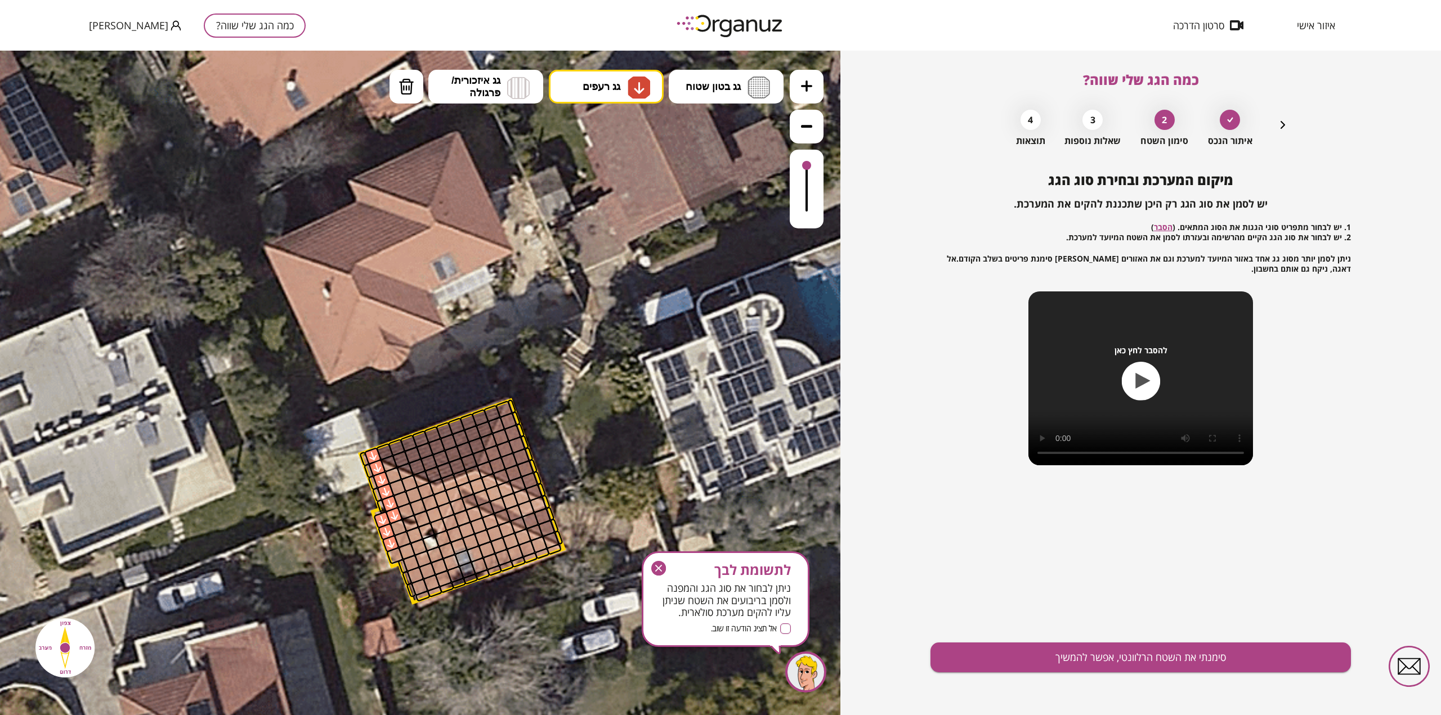
click at [395, 553] on div at bounding box center [395, 556] width 18 height 18
click at [400, 534] on div at bounding box center [402, 540] width 18 height 18
click at [398, 523] on div at bounding box center [399, 528] width 18 height 18
click at [390, 475] on div at bounding box center [393, 476] width 18 height 18
click at [385, 468] on div at bounding box center [389, 464] width 18 height 18
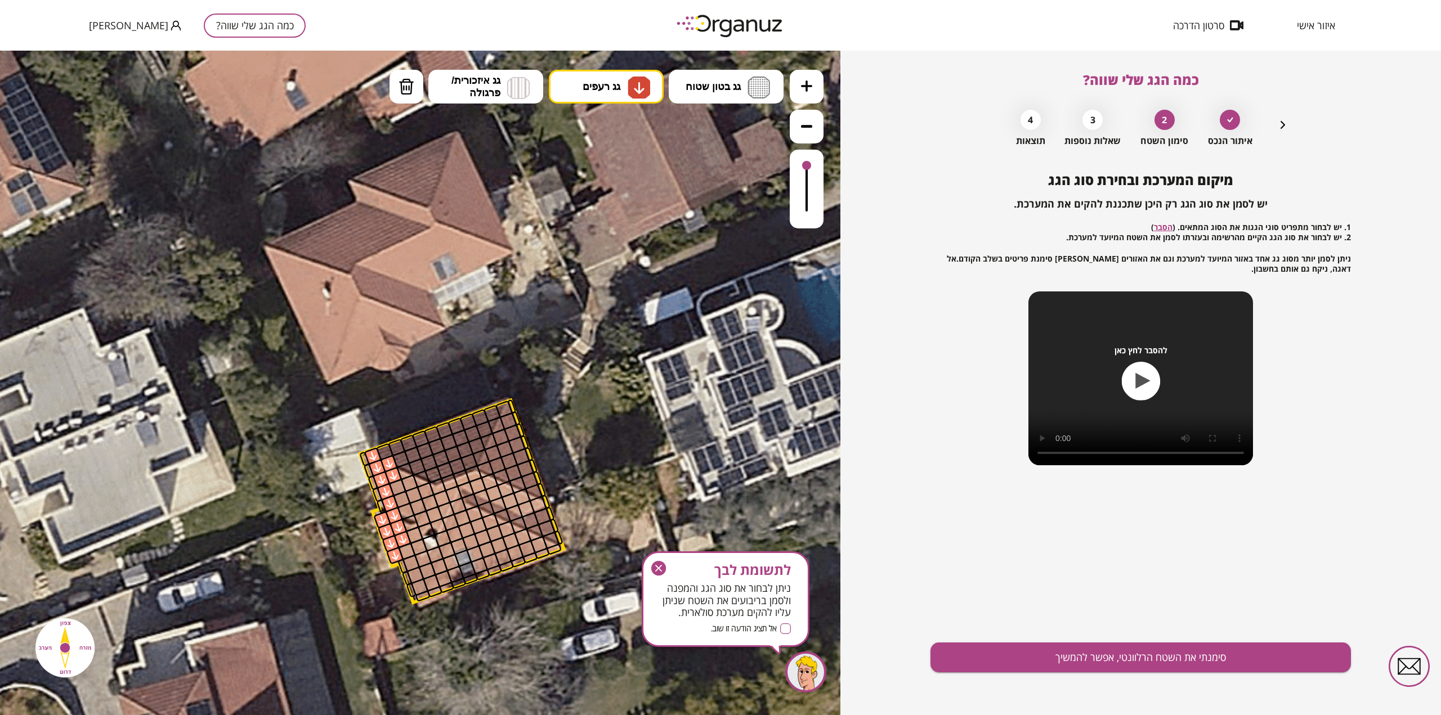
click at [403, 476] on div at bounding box center [405, 472] width 18 height 18
click at [410, 484] on div at bounding box center [410, 484] width 18 height 18
click at [398, 489] on div at bounding box center [397, 488] width 18 height 18
click at [400, 506] on div at bounding box center [402, 500] width 18 height 18
click at [411, 500] on div at bounding box center [414, 495] width 18 height 18
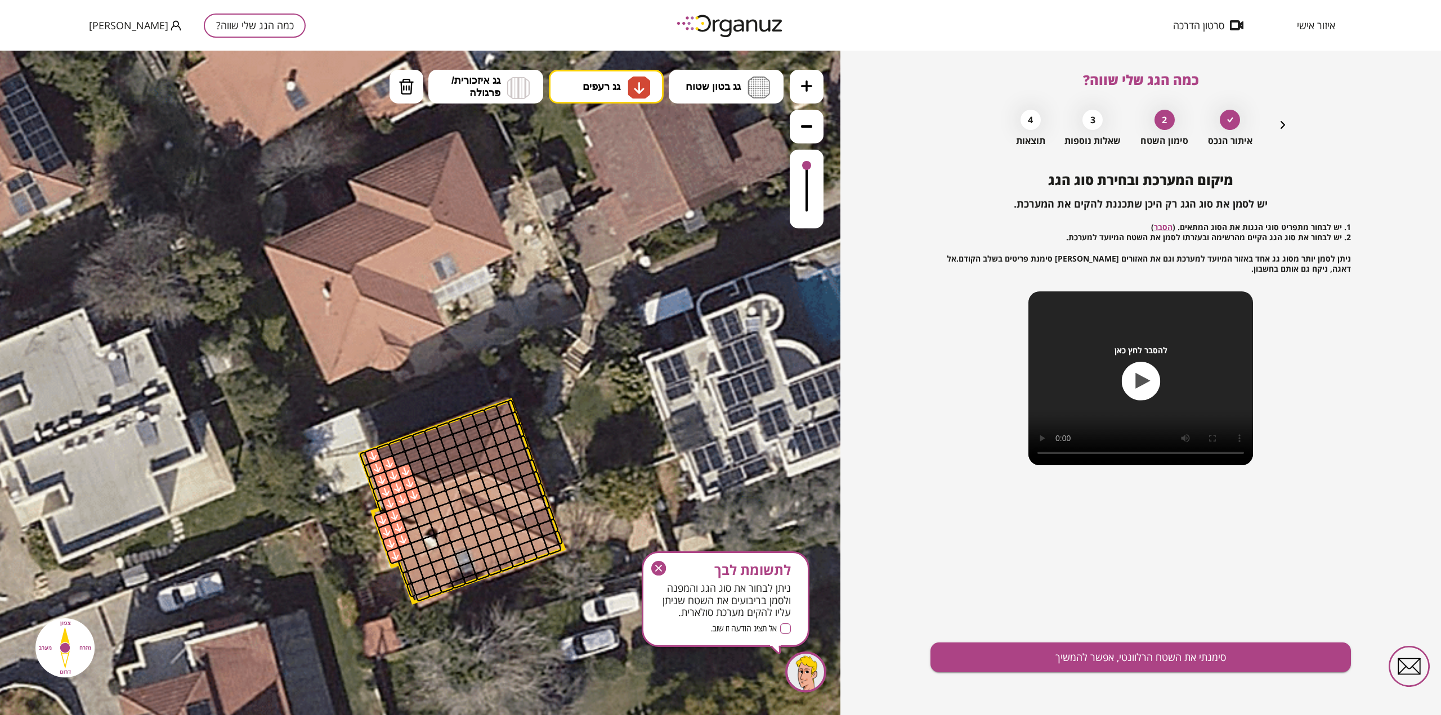
click at [423, 495] on div at bounding box center [426, 491] width 18 height 18
click at [419, 504] on div at bounding box center [418, 508] width 18 height 18
click at [408, 509] on div at bounding box center [406, 512] width 18 height 18
click at [428, 504] on div at bounding box center [430, 503] width 18 height 18
click at [421, 516] on div at bounding box center [422, 520] width 18 height 18
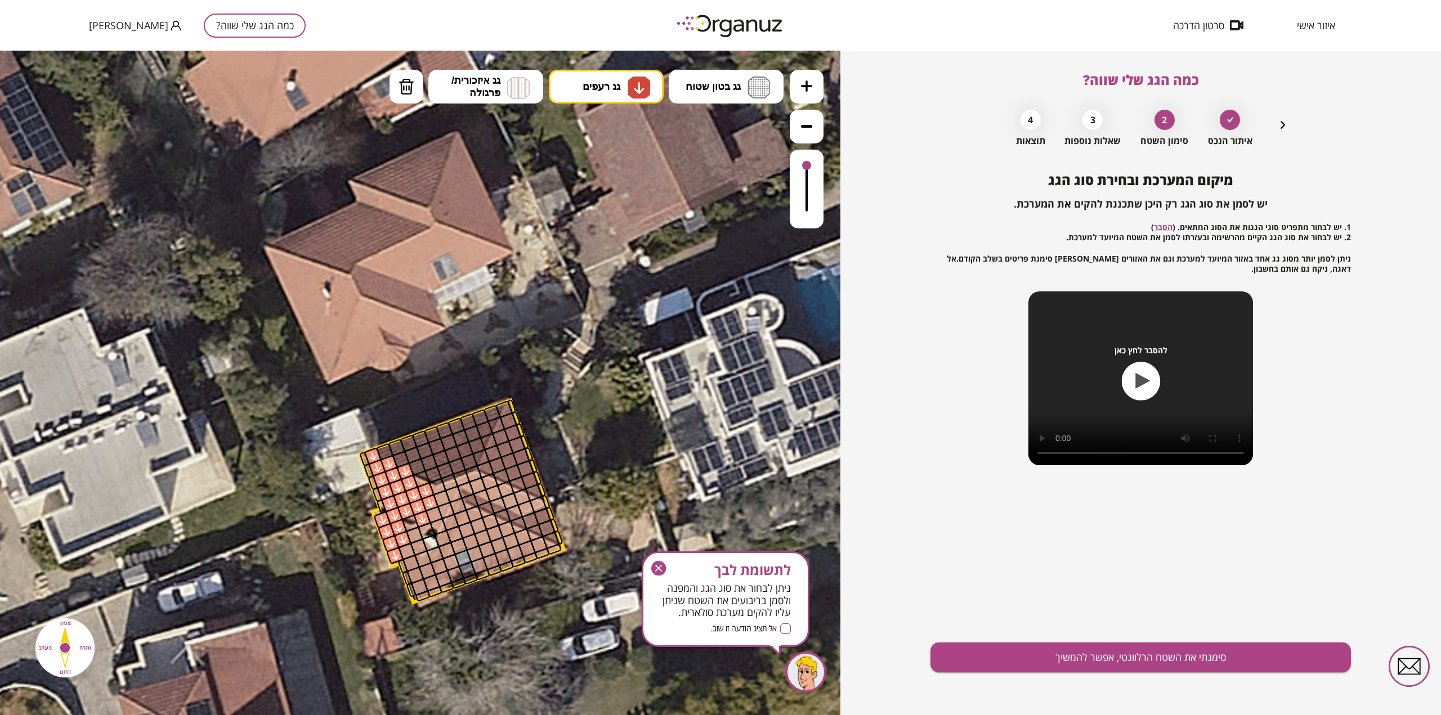
click at [413, 521] on div at bounding box center [410, 524] width 18 height 18
click at [414, 532] on div at bounding box center [415, 536] width 18 height 18
click at [426, 529] on div at bounding box center [427, 531] width 18 height 18
click at [433, 524] on div at bounding box center [439, 527] width 18 height 18
click at [433, 512] on div at bounding box center [434, 515] width 18 height 18
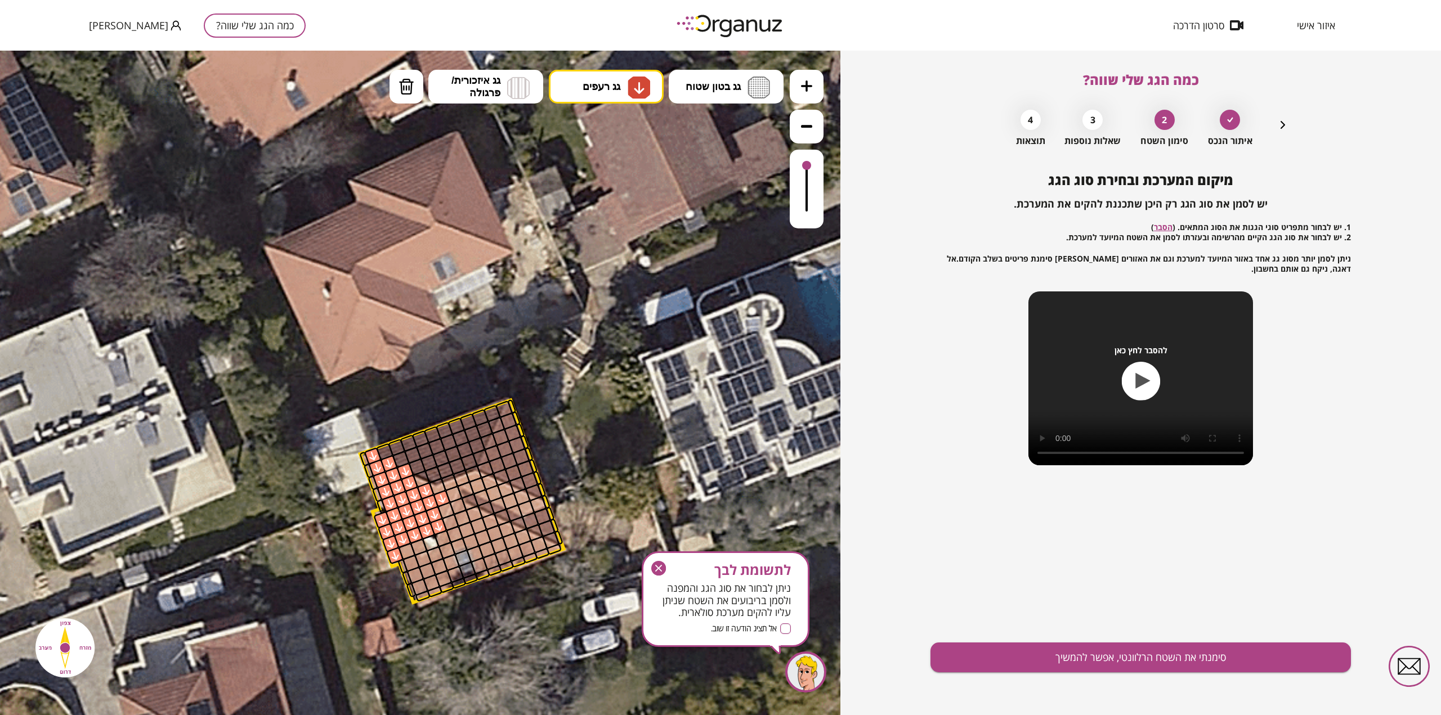
click at [440, 498] on div at bounding box center [442, 499] width 18 height 18
click at [442, 509] on div at bounding box center [446, 511] width 18 height 18
click at [419, 484] on div at bounding box center [422, 480] width 18 height 18
click at [427, 542] on div at bounding box center [431, 543] width 18 height 18
click at [421, 547] on div at bounding box center [419, 548] width 18 height 18
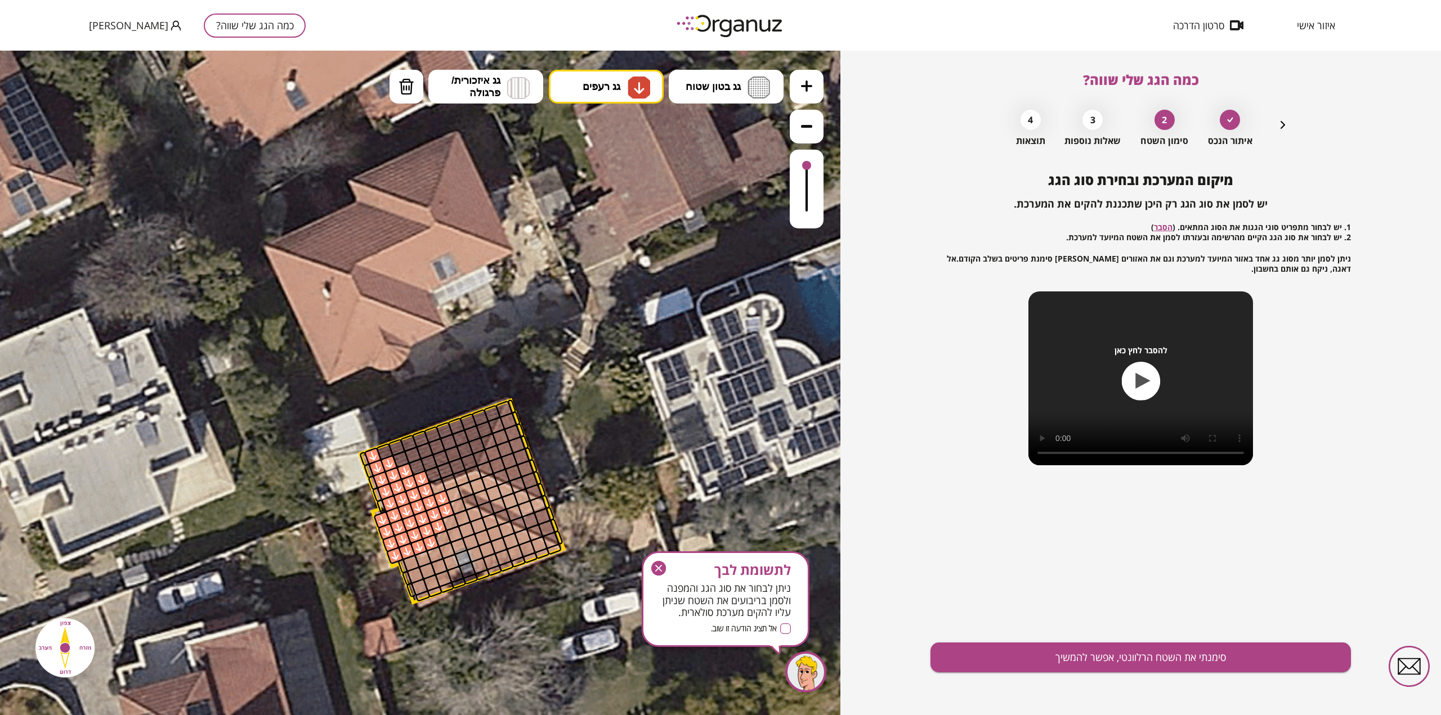
click at [406, 549] on div at bounding box center [407, 552] width 18 height 18
click at [410, 562] on div at bounding box center [411, 564] width 18 height 18
click at [423, 558] on div at bounding box center [423, 560] width 18 height 18
click at [425, 567] on div at bounding box center [427, 571] width 18 height 18
click at [416, 575] on div at bounding box center [415, 576] width 18 height 18
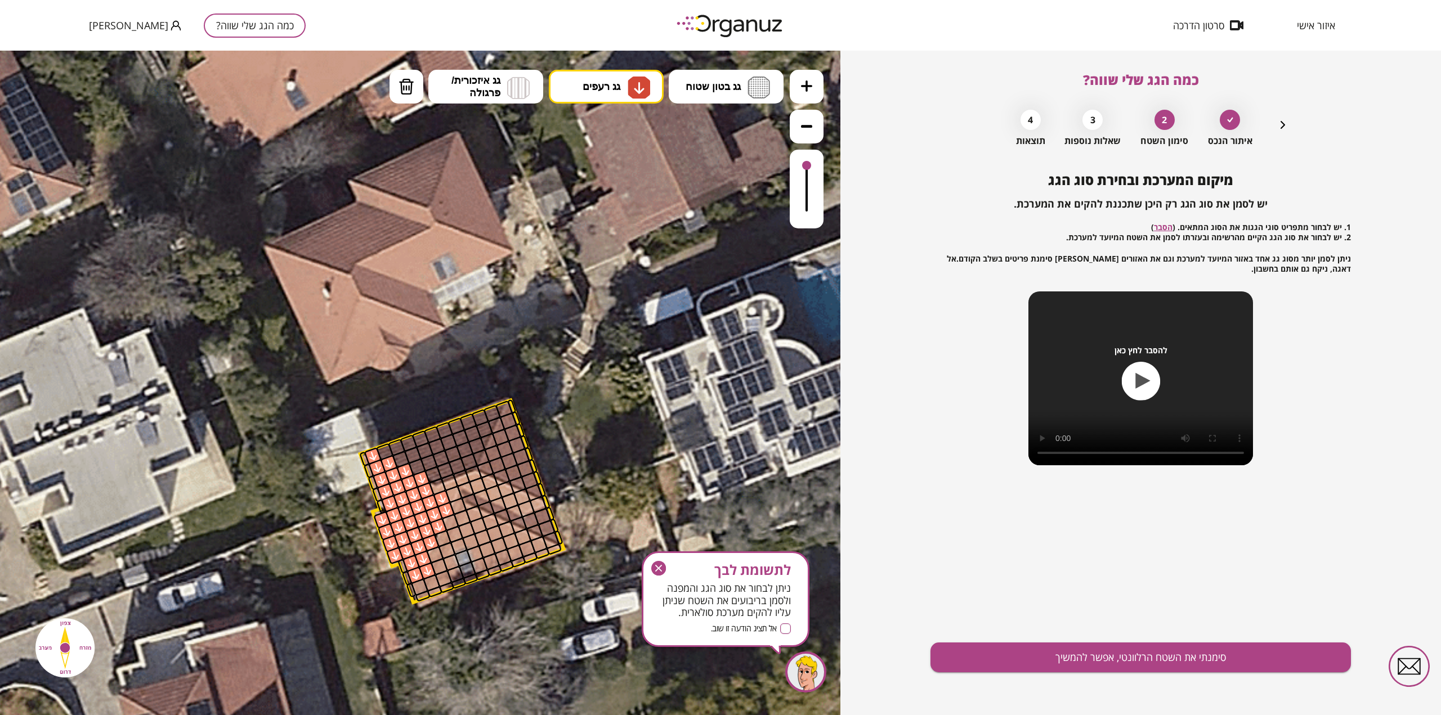
click at [419, 584] on div at bounding box center [420, 588] width 18 height 18
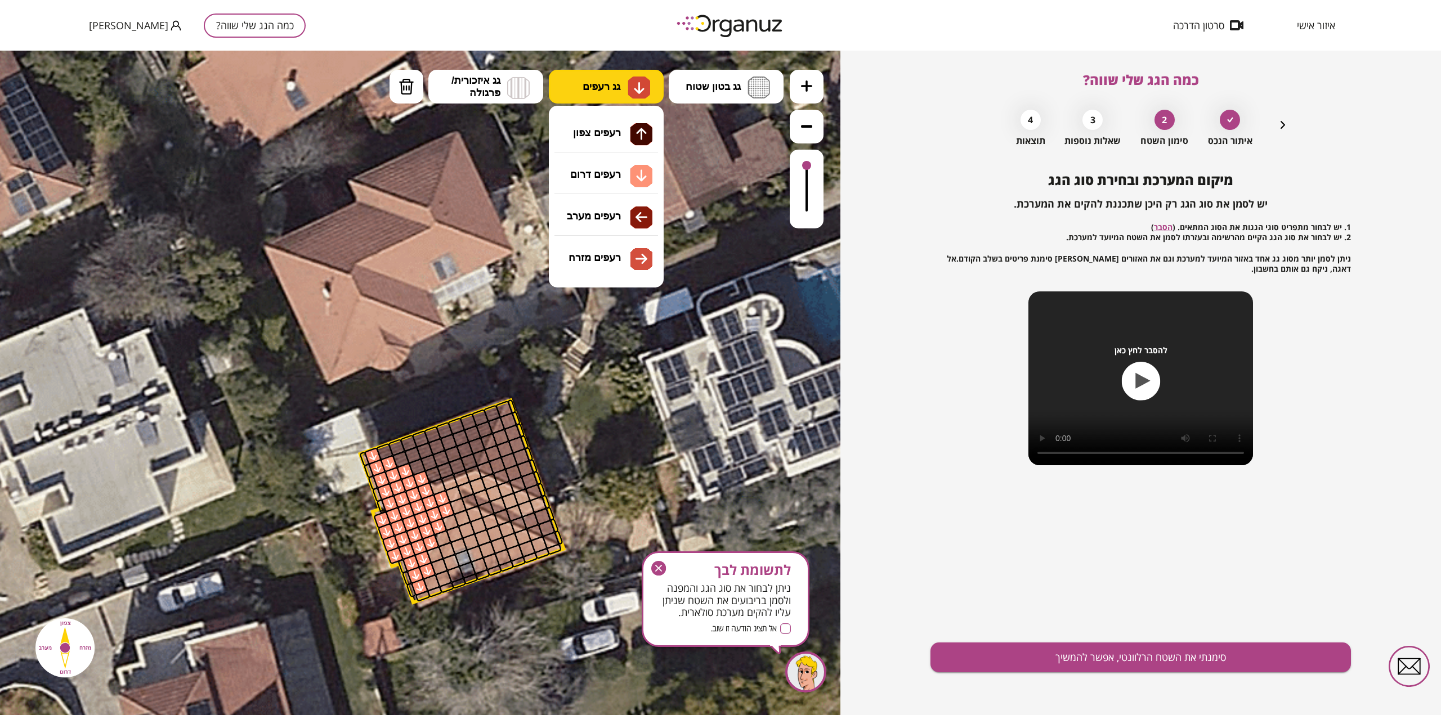
click at [639, 87] on img at bounding box center [639, 88] width 12 height 14
click at [621, 134] on div ".st0 { fill: #FFFFFF; } .st0 { fill: #FFFFFF; }" at bounding box center [420, 383] width 840 height 665
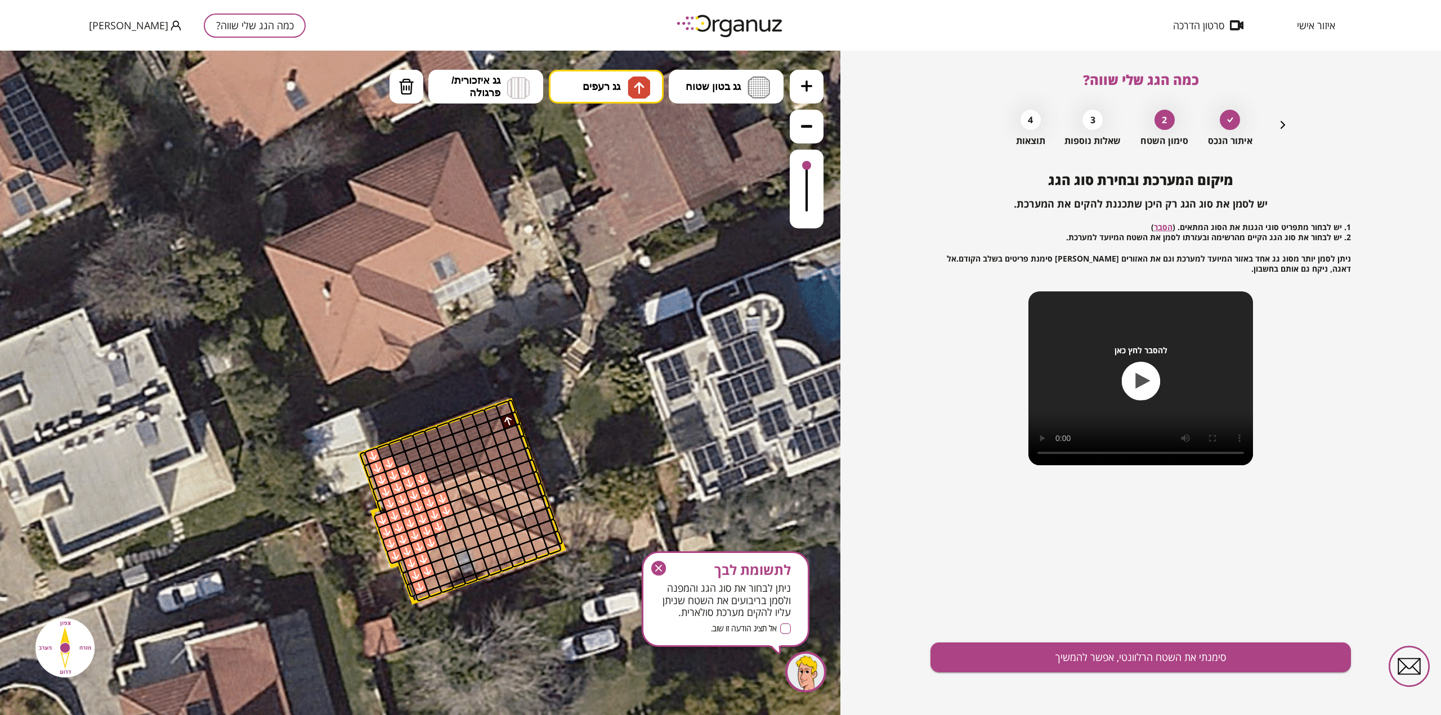
click at [509, 416] on div at bounding box center [508, 422] width 18 height 18
click at [509, 409] on div at bounding box center [512, 406] width 10 height 15
click at [500, 427] on div at bounding box center [496, 426] width 18 height 18
click at [506, 410] on div at bounding box center [504, 410] width 18 height 18
click at [511, 433] on div at bounding box center [513, 433] width 18 height 18
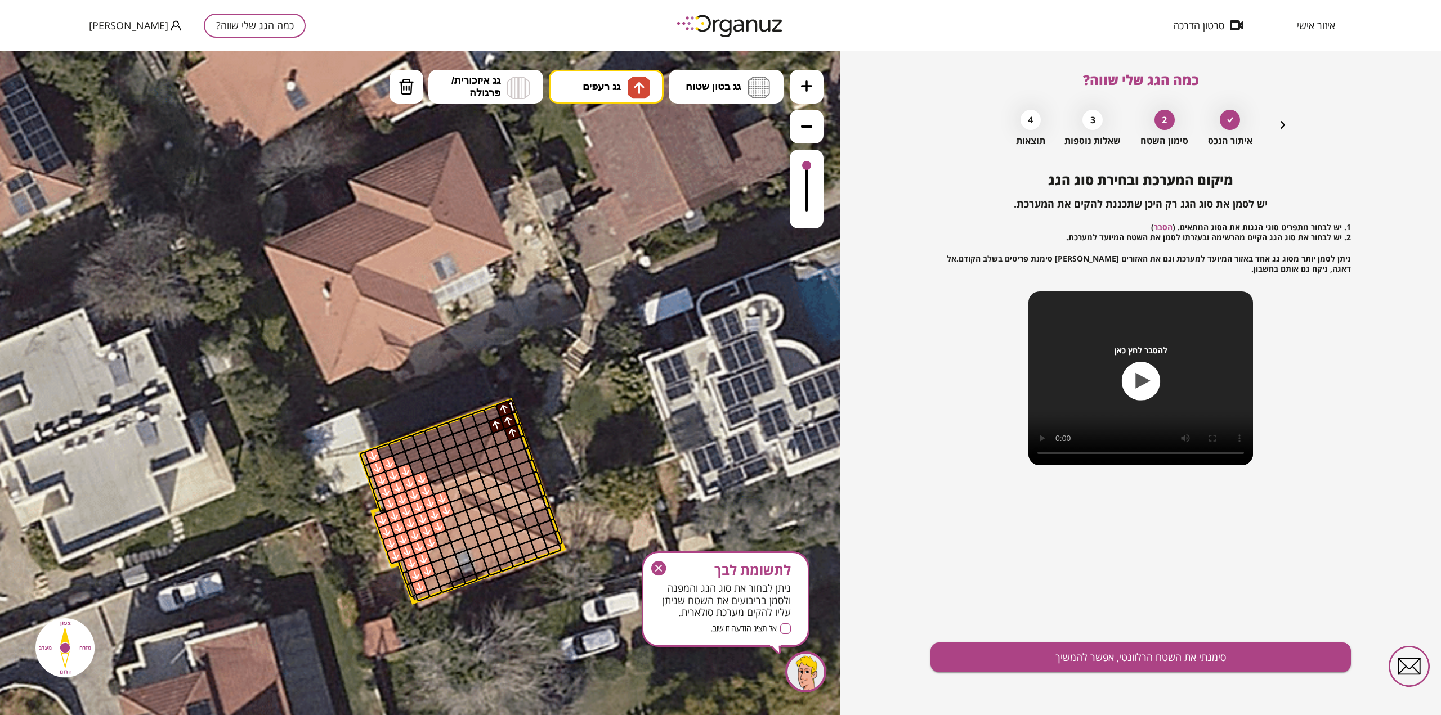
click at [519, 445] on div at bounding box center [517, 445] width 18 height 18
click at [521, 455] on div at bounding box center [521, 457] width 18 height 18
click at [525, 464] on div at bounding box center [525, 469] width 18 height 18
click at [532, 477] on div at bounding box center [530, 481] width 18 height 18
click at [534, 489] on div at bounding box center [534, 493] width 18 height 18
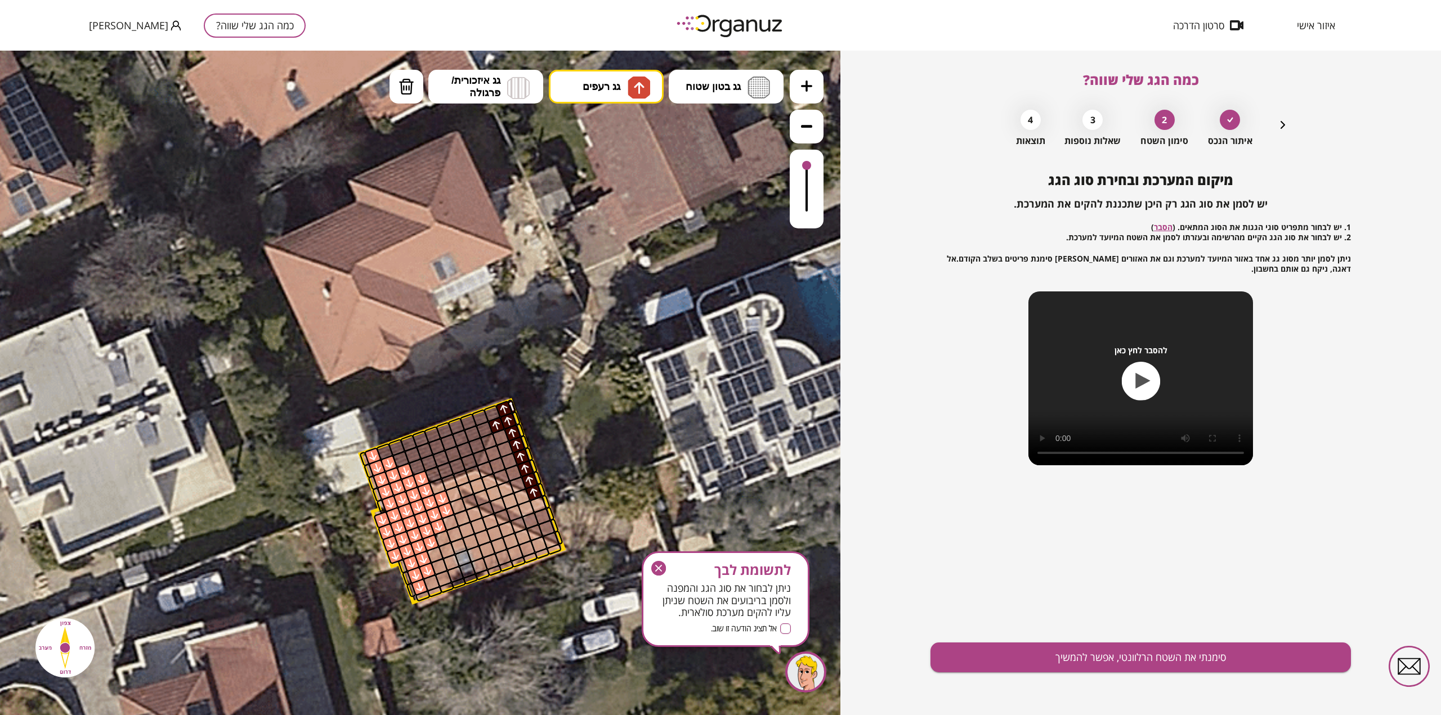
click at [540, 504] on div at bounding box center [538, 505] width 18 height 18
click at [541, 515] on div at bounding box center [543, 517] width 18 height 18
click at [543, 527] on div at bounding box center [547, 529] width 18 height 18
click at [548, 538] on div at bounding box center [551, 541] width 18 height 18
click at [536, 531] on div at bounding box center [535, 533] width 18 height 18
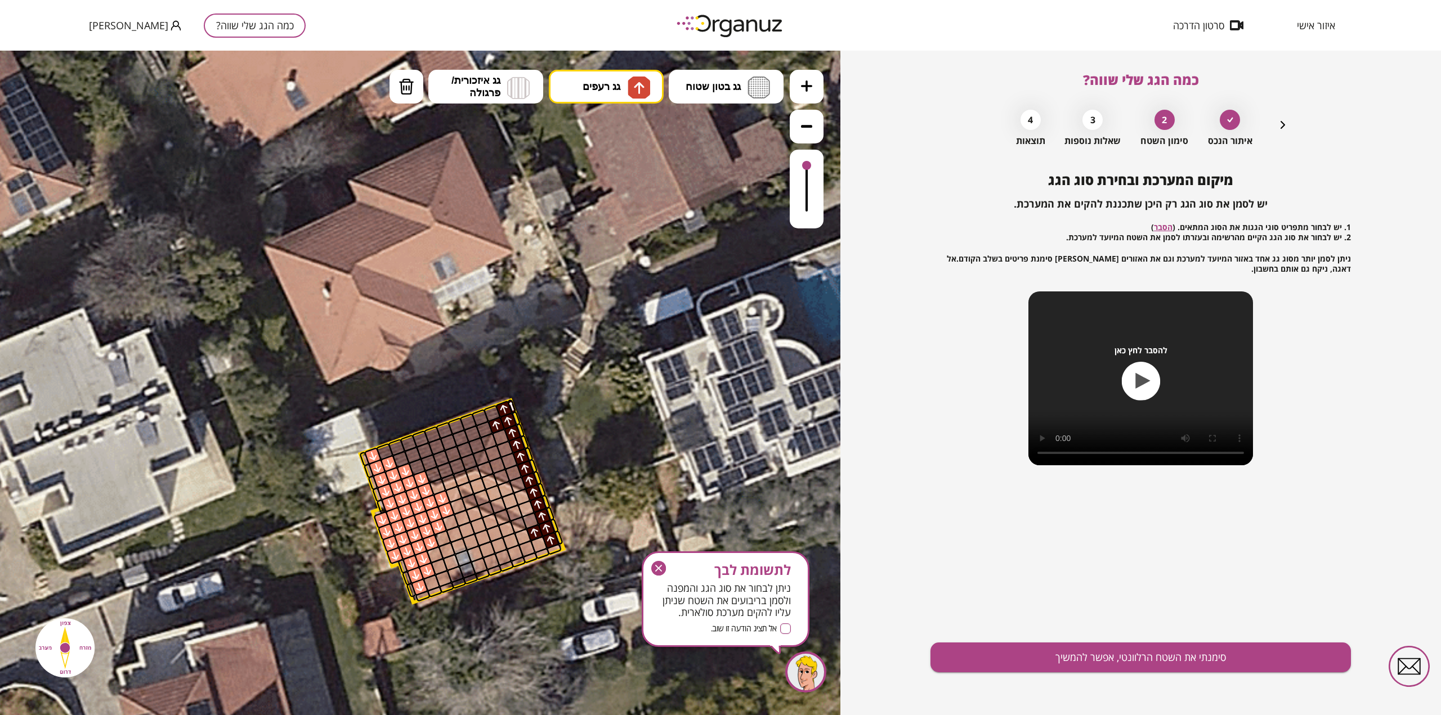
click at [530, 520] on div at bounding box center [531, 521] width 18 height 18
click at [527, 508] on div at bounding box center [526, 509] width 18 height 18
click at [522, 494] on div at bounding box center [522, 497] width 18 height 18
click at [520, 481] on div at bounding box center [518, 485] width 18 height 18
click at [516, 472] on div at bounding box center [513, 473] width 18 height 18
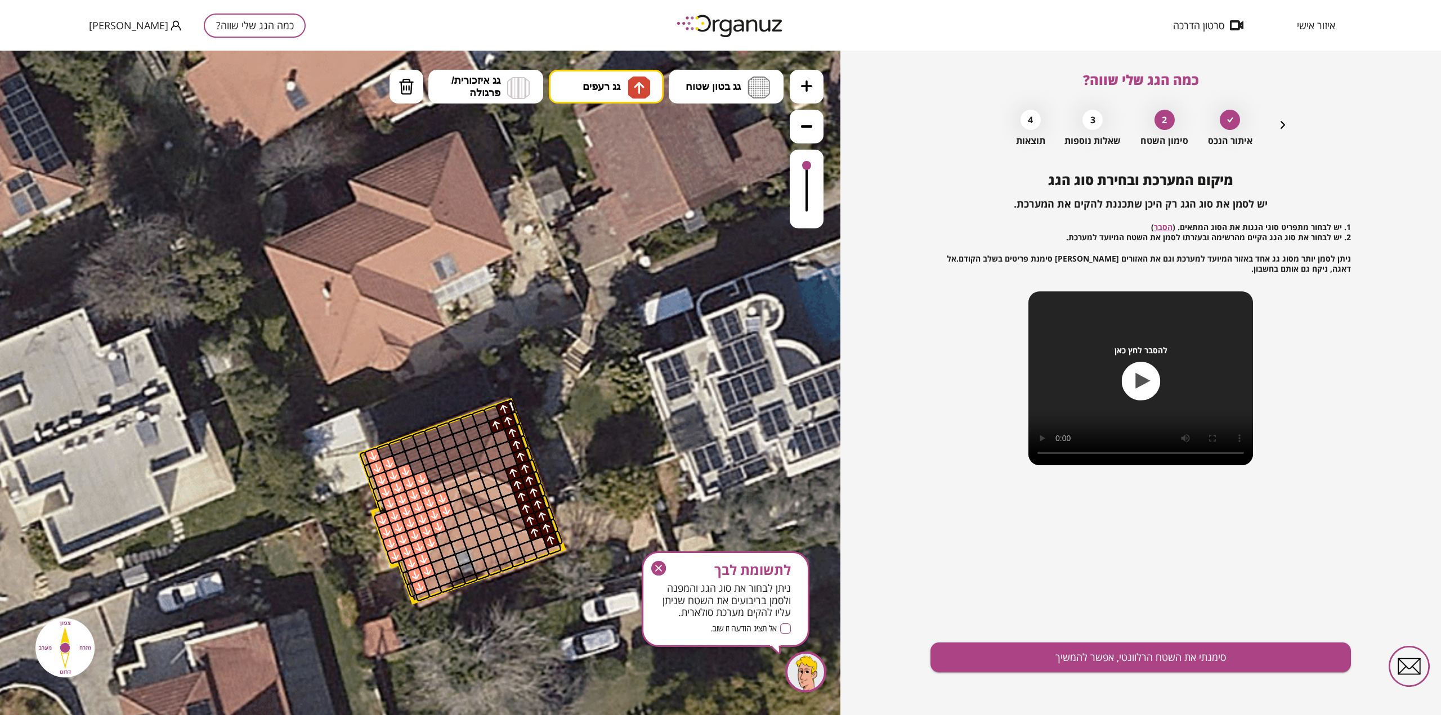
click at [511, 456] on div at bounding box center [509, 462] width 18 height 18
click at [508, 445] on div at bounding box center [505, 450] width 18 height 18
click at [500, 434] on div at bounding box center [501, 438] width 18 height 18
click at [496, 448] on div at bounding box center [505, 450] width 18 height 18
click at [502, 464] on div at bounding box center [509, 462] width 18 height 18
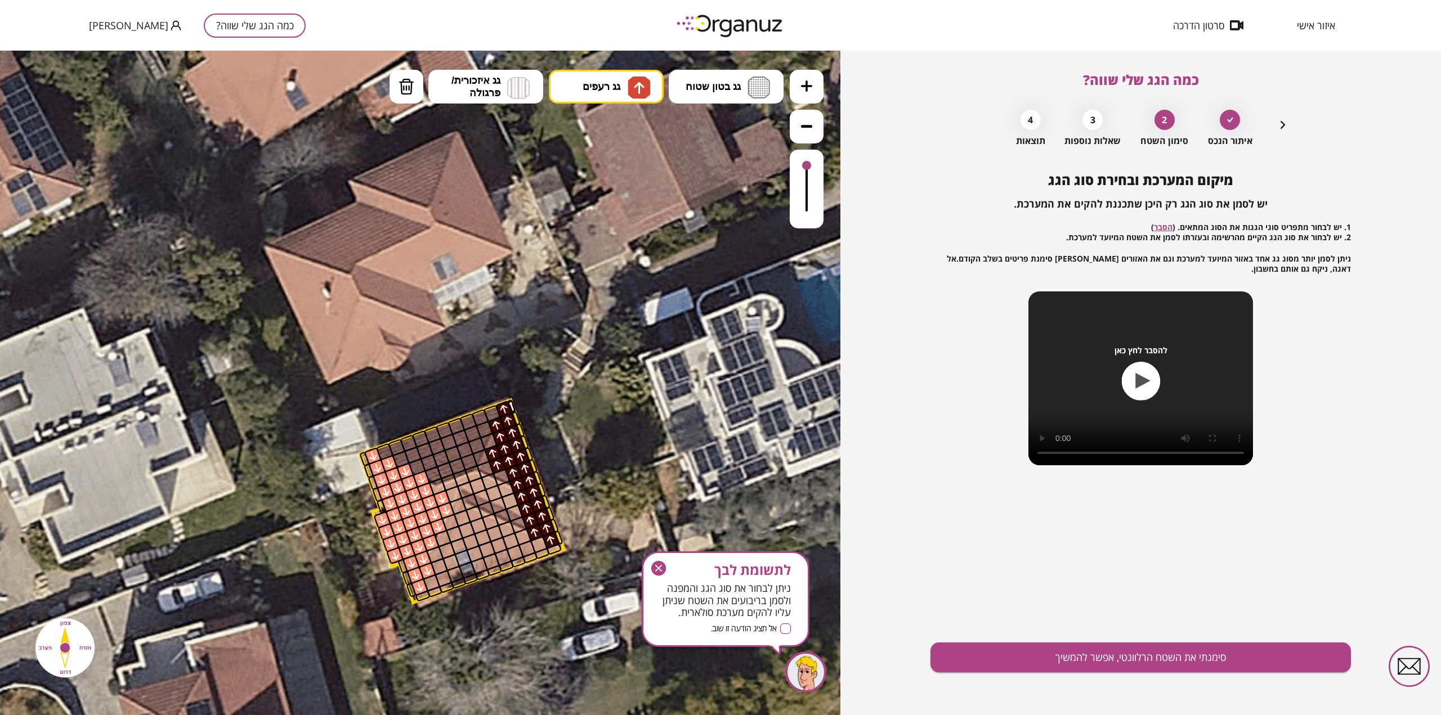
click at [497, 465] on div at bounding box center [498, 466] width 18 height 18
click at [506, 472] on div at bounding box center [513, 473] width 18 height 18
click at [504, 475] on div at bounding box center [502, 478] width 18 height 18
click at [487, 469] on div at bounding box center [485, 470] width 18 height 18
click at [483, 460] on div at bounding box center [481, 458] width 18 height 18
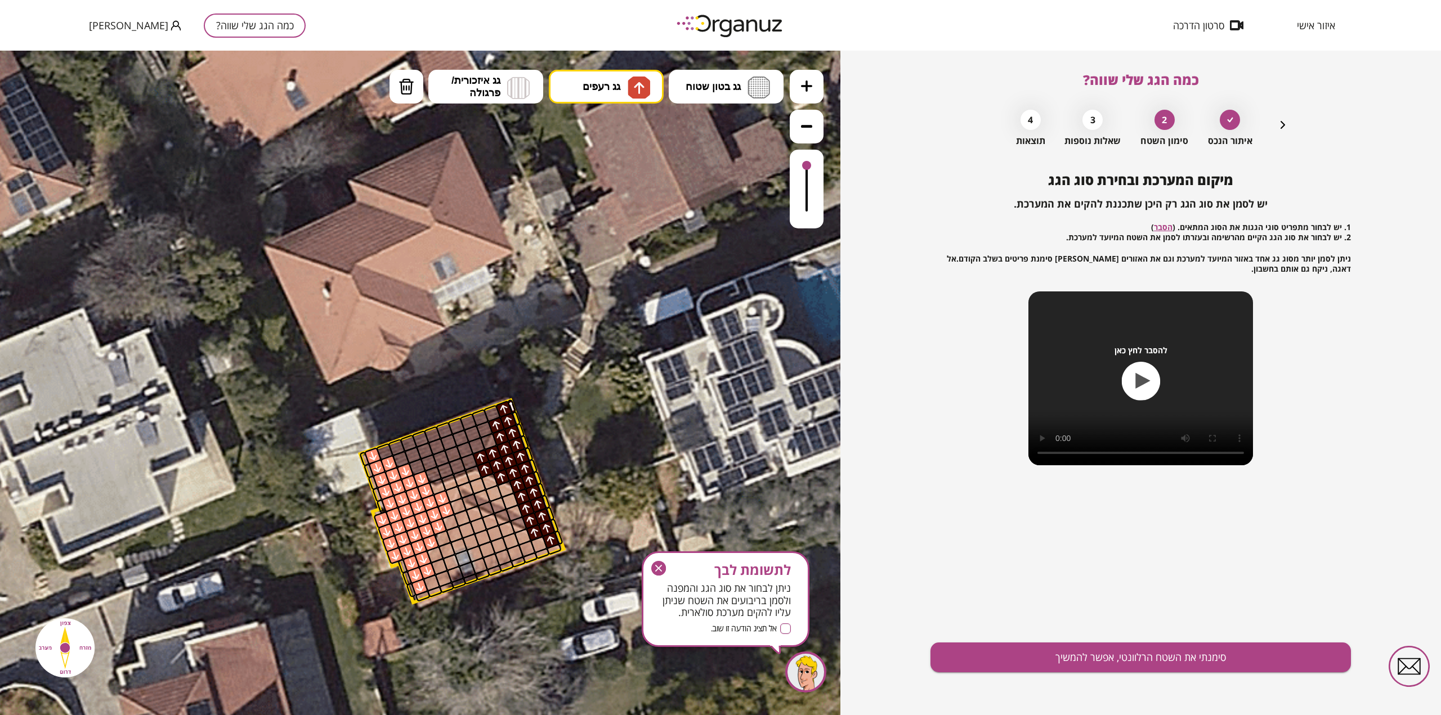
click at [493, 442] on div at bounding box center [489, 442] width 18 height 18
click at [621, 83] on button "גג רעפים" at bounding box center [606, 87] width 115 height 34
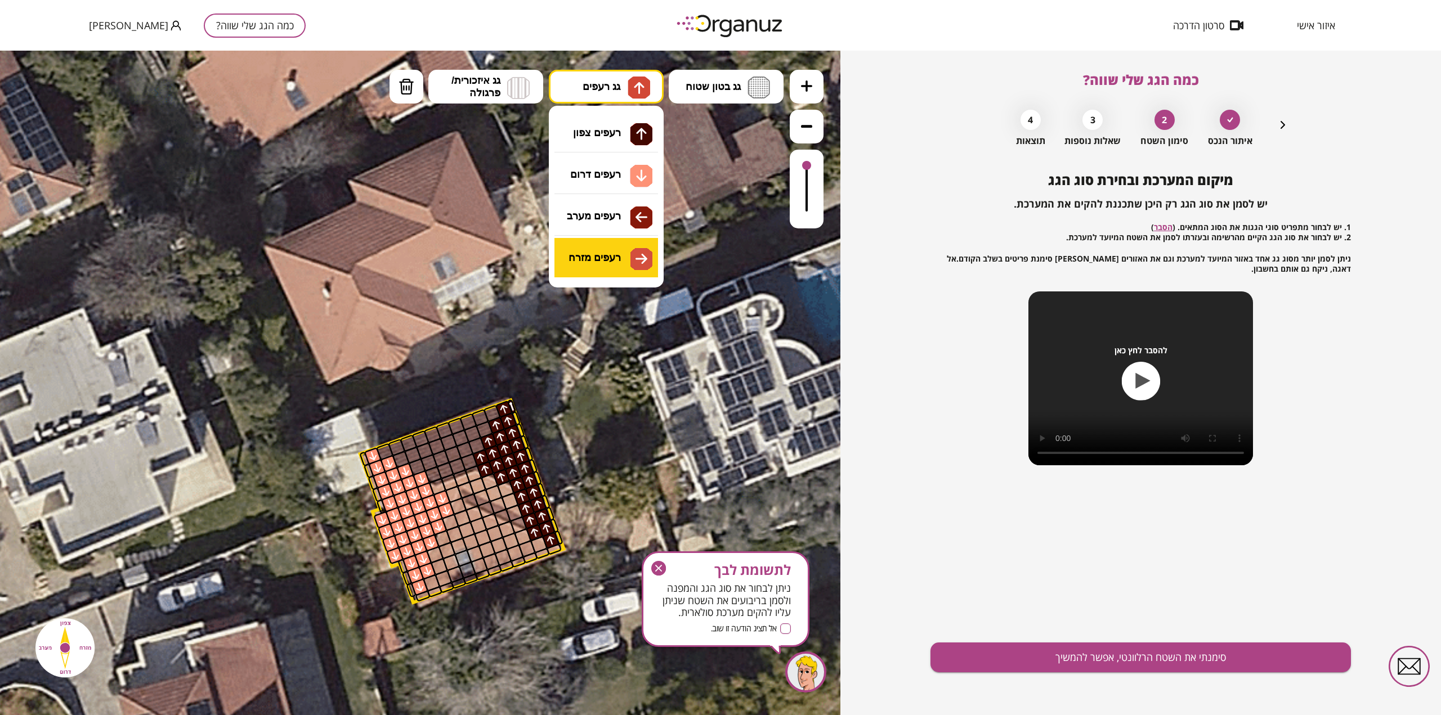
click at [610, 254] on div ".st0 { fill: #FFFFFF; } .st0 { fill: #FFFFFF; }" at bounding box center [420, 383] width 840 height 665
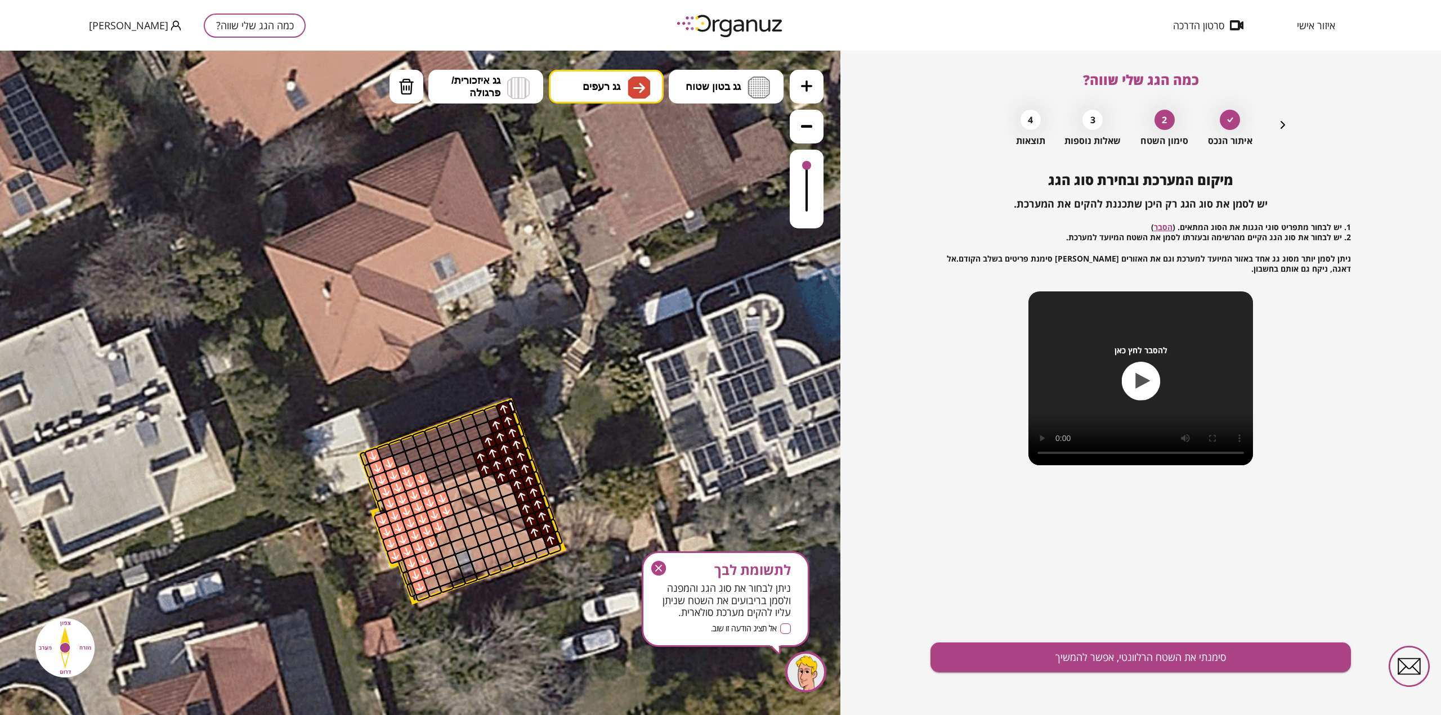
click at [445, 487] on div at bounding box center [450, 483] width 18 height 18
click at [463, 481] on div at bounding box center [462, 478] width 18 height 18
click at [474, 475] on div at bounding box center [473, 475] width 18 height 18
click at [477, 484] on div at bounding box center [478, 486] width 18 height 18
click at [467, 489] on div at bounding box center [466, 490] width 18 height 18
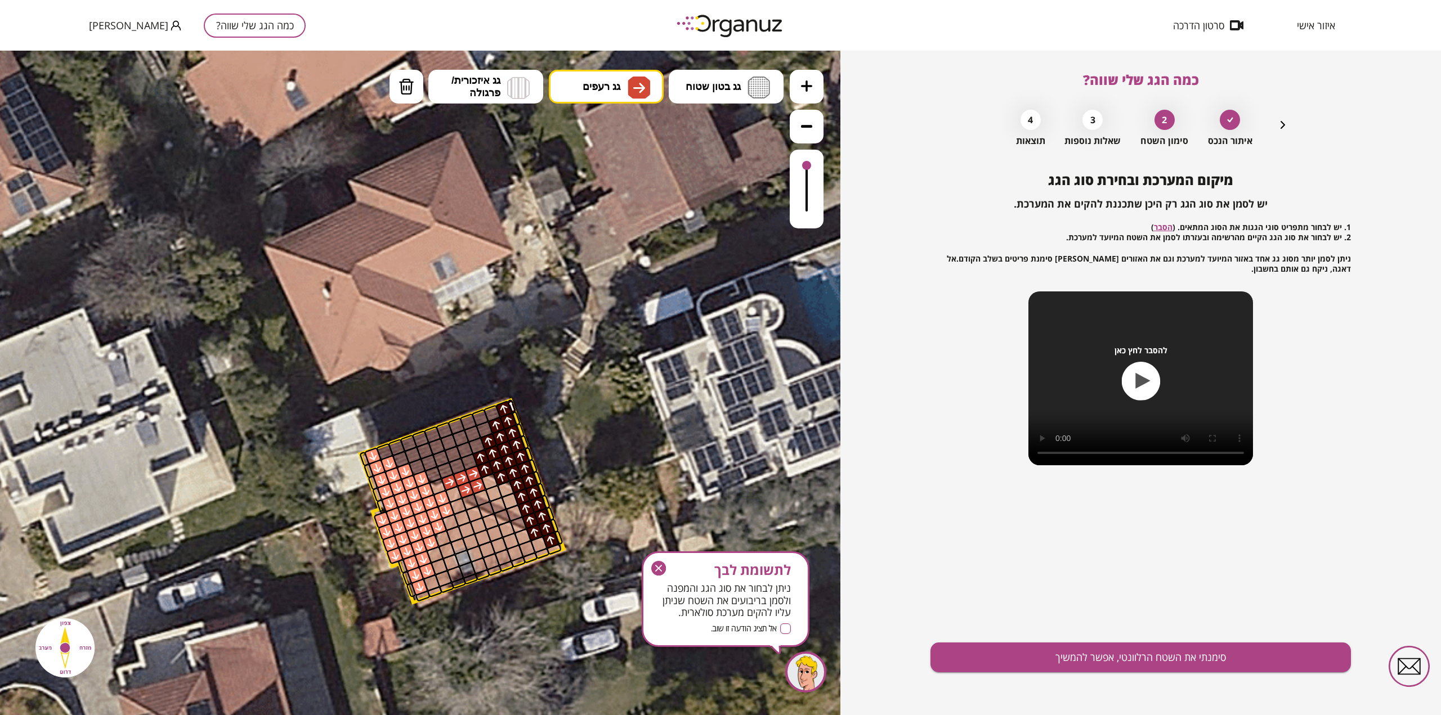
click at [455, 493] on div at bounding box center [454, 495] width 18 height 18
click at [458, 503] on div at bounding box center [458, 507] width 18 height 18
click at [468, 502] on div at bounding box center [470, 503] width 18 height 18
click at [481, 498] on div at bounding box center [482, 498] width 18 height 18
click at [495, 494] on div at bounding box center [494, 494] width 18 height 18
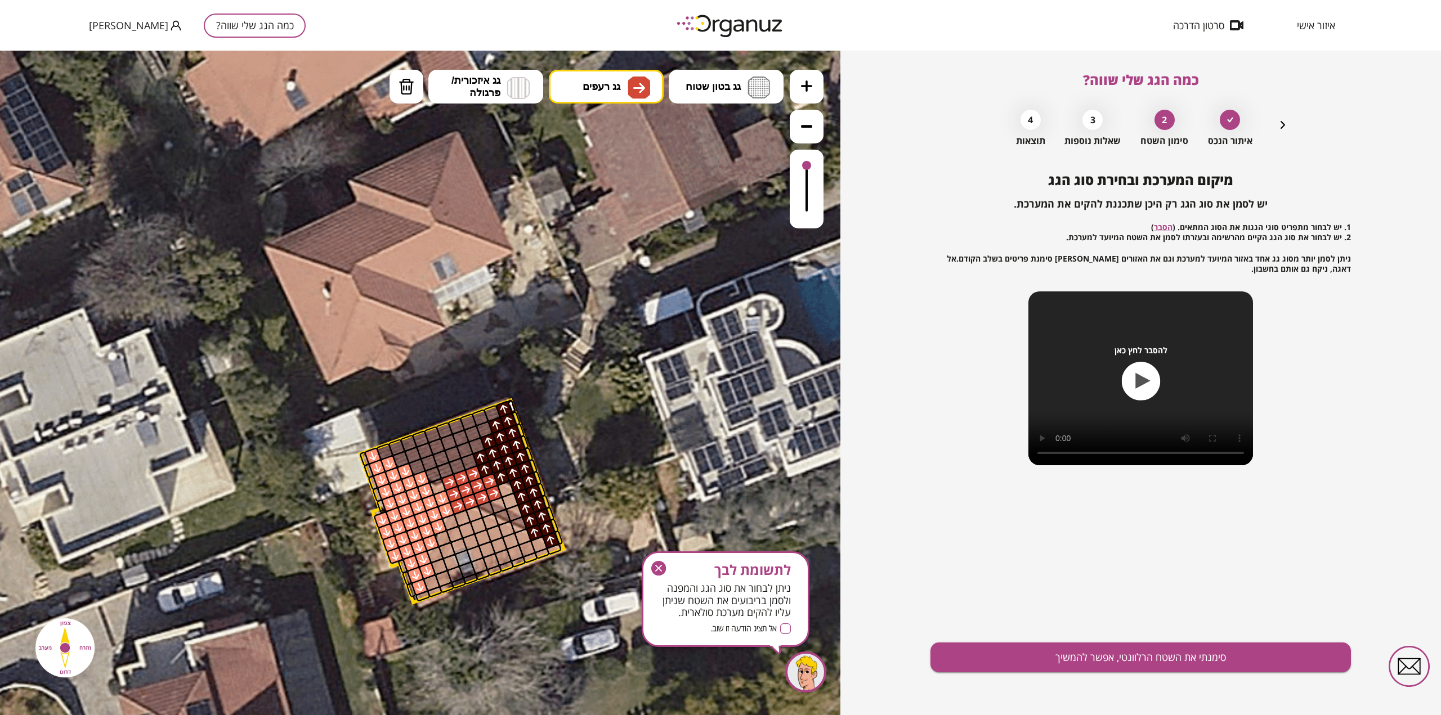
click at [487, 482] on div at bounding box center [490, 482] width 18 height 18
click at [505, 489] on div at bounding box center [506, 490] width 18 height 18
click at [511, 499] on div at bounding box center [510, 502] width 18 height 18
click at [495, 507] on div at bounding box center [498, 506] width 18 height 18
click at [485, 512] on div at bounding box center [486, 510] width 18 height 18
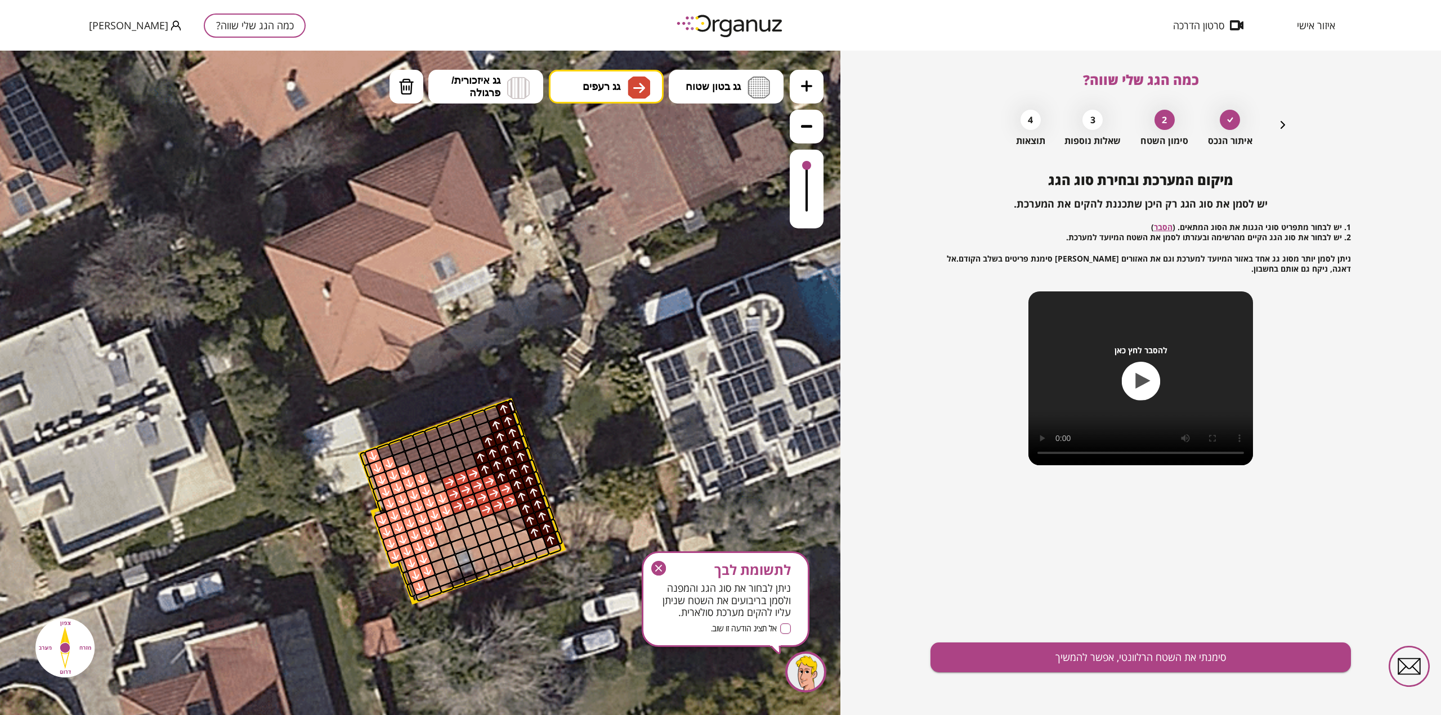
click at [473, 513] on div at bounding box center [475, 515] width 18 height 18
click at [464, 517] on div at bounding box center [462, 518] width 18 height 18
click at [453, 518] on div at bounding box center [450, 523] width 18 height 18
click at [455, 531] on div at bounding box center [455, 535] width 18 height 18
click at [471, 530] on div at bounding box center [467, 530] width 18 height 18
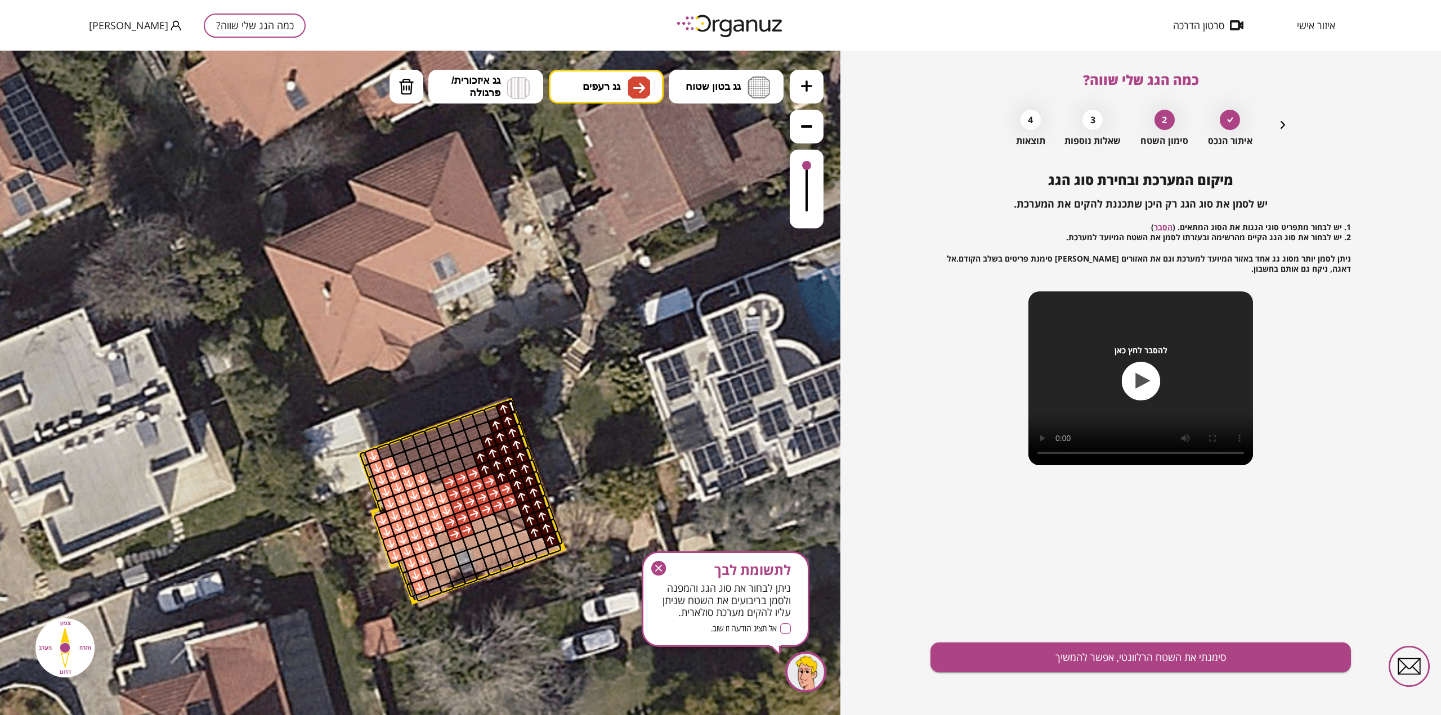
click at [480, 525] on div at bounding box center [478, 526] width 18 height 18
click at [490, 522] on div at bounding box center [490, 522] width 18 height 18
click at [500, 517] on div at bounding box center [503, 518] width 18 height 18
click at [512, 512] on div at bounding box center [515, 513] width 18 height 18
click at [518, 524] on div at bounding box center [518, 525] width 18 height 18
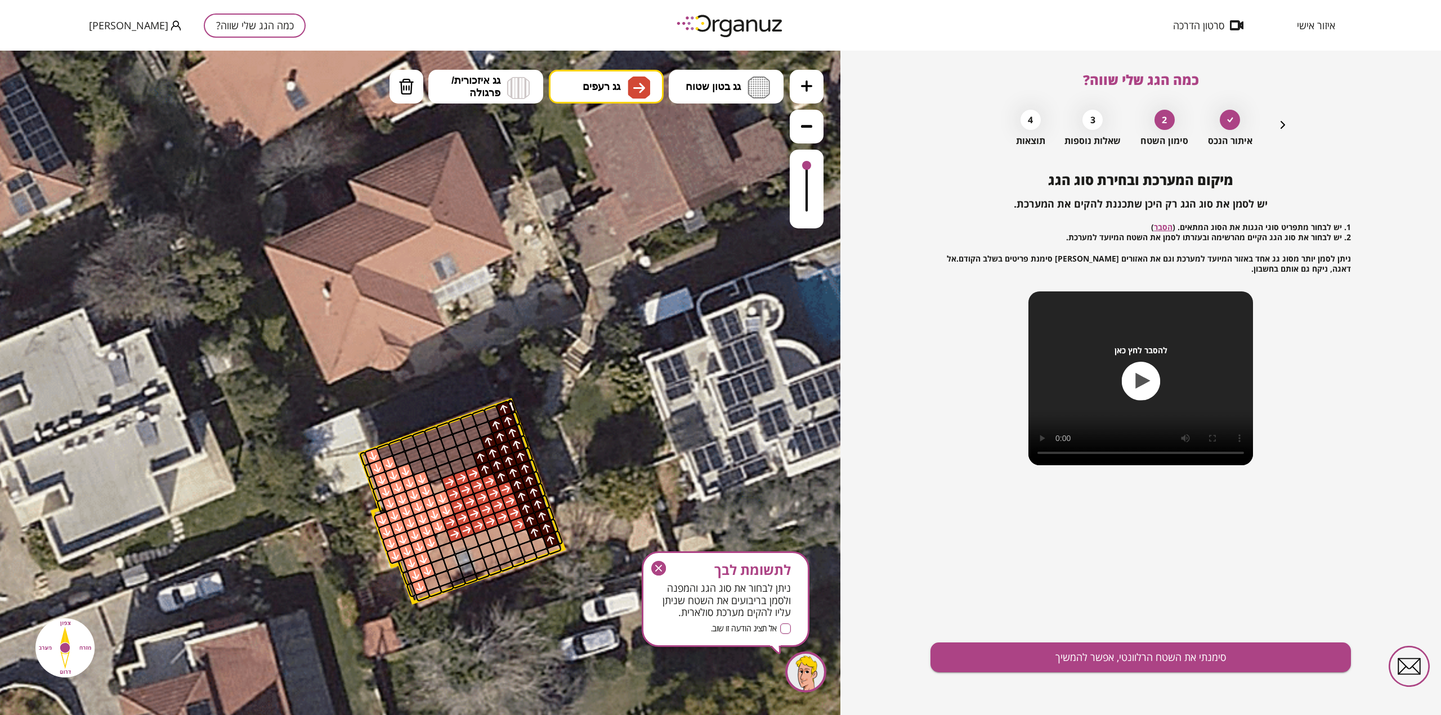
click at [520, 538] on div at bounding box center [523, 538] width 18 height 18
click at [525, 554] on div at bounding box center [527, 549] width 18 height 18
click at [537, 545] on div at bounding box center [539, 545] width 18 height 18
click at [539, 551] on div at bounding box center [542, 554] width 16 height 12
click at [549, 552] on div at bounding box center [554, 550] width 16 height 12
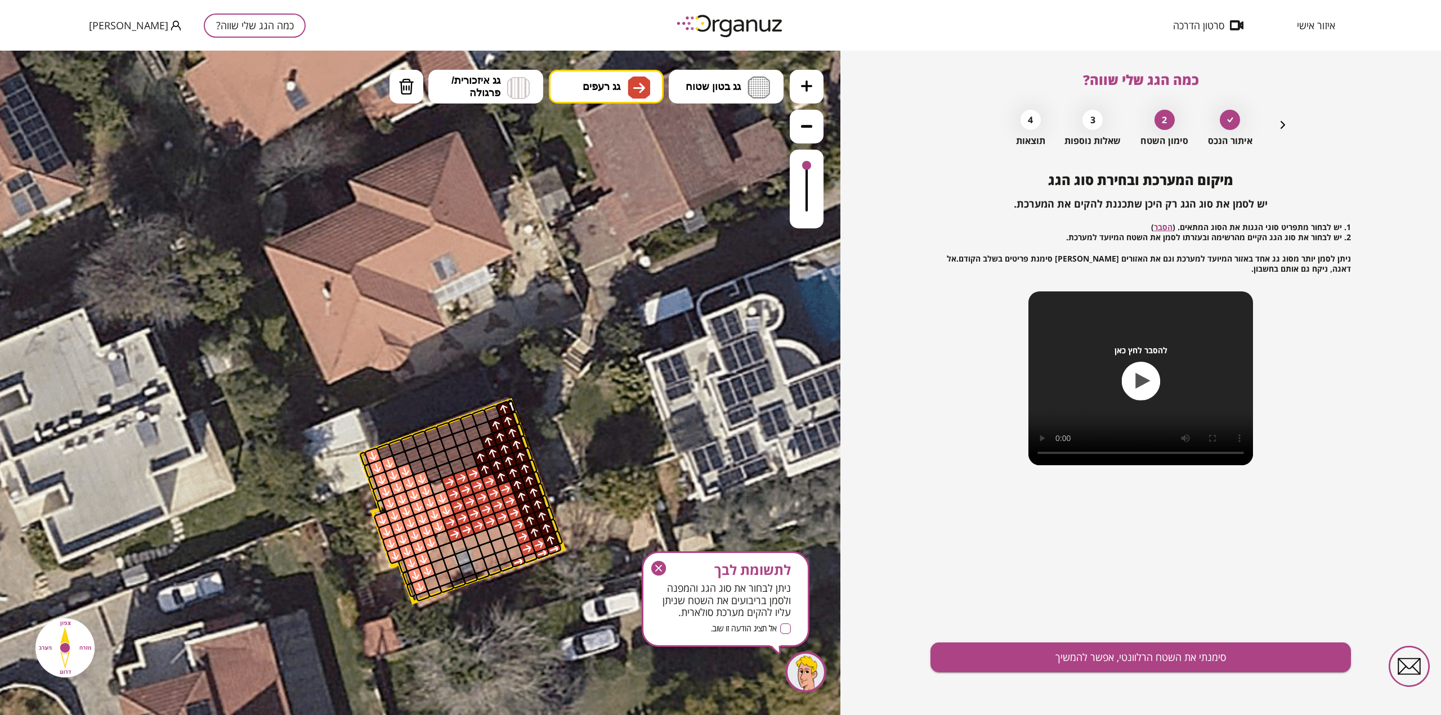
click at [523, 560] on div at bounding box center [530, 558] width 16 height 12
click at [504, 566] on div at bounding box center [507, 567] width 16 height 12
click at [492, 570] on div at bounding box center [494, 571] width 16 height 12
click at [481, 573] on div at bounding box center [483, 575] width 16 height 12
click at [469, 577] on div at bounding box center [471, 580] width 16 height 12
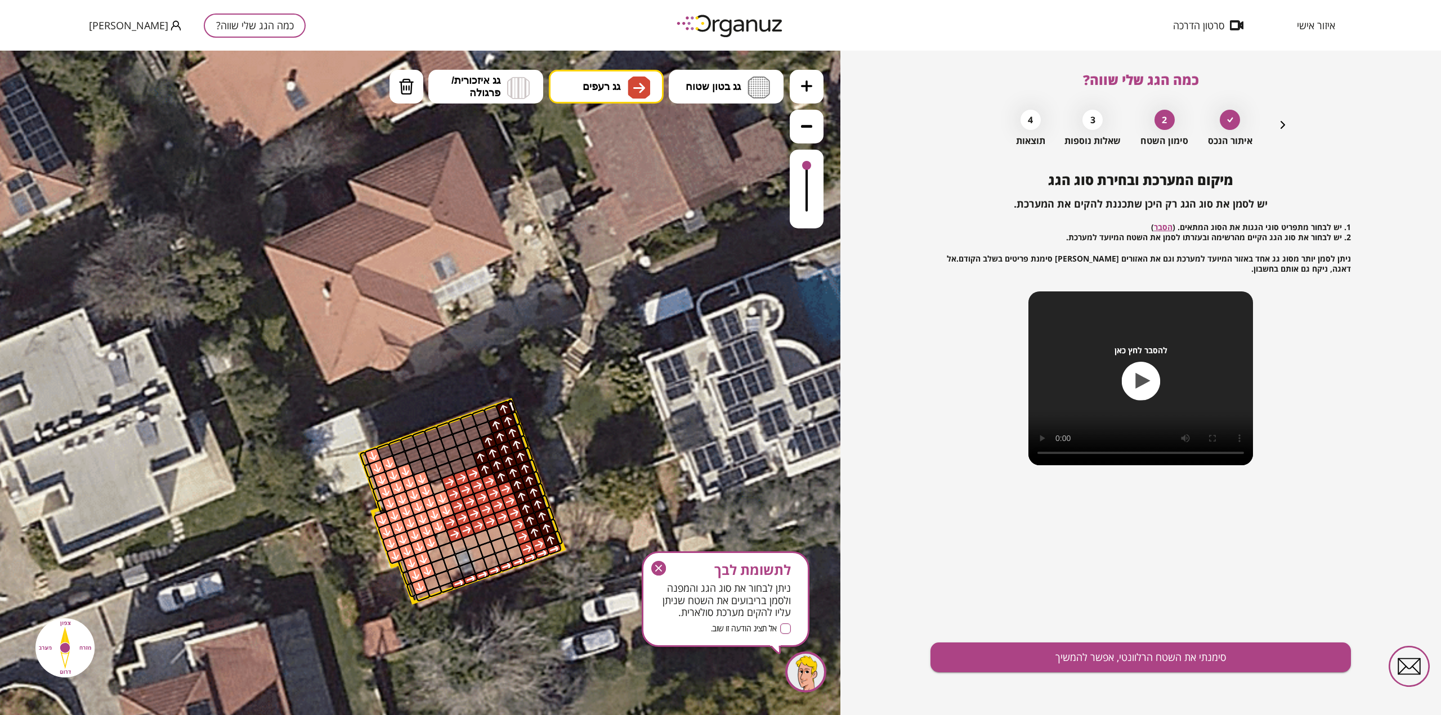
click at [462, 582] on div at bounding box center [459, 584] width 16 height 12
click at [450, 585] on div at bounding box center [447, 588] width 16 height 12
click at [439, 590] on div at bounding box center [447, 588] width 16 height 12
click at [421, 596] on div at bounding box center [423, 597] width 16 height 12
click at [430, 584] on div at bounding box center [432, 583] width 18 height 18
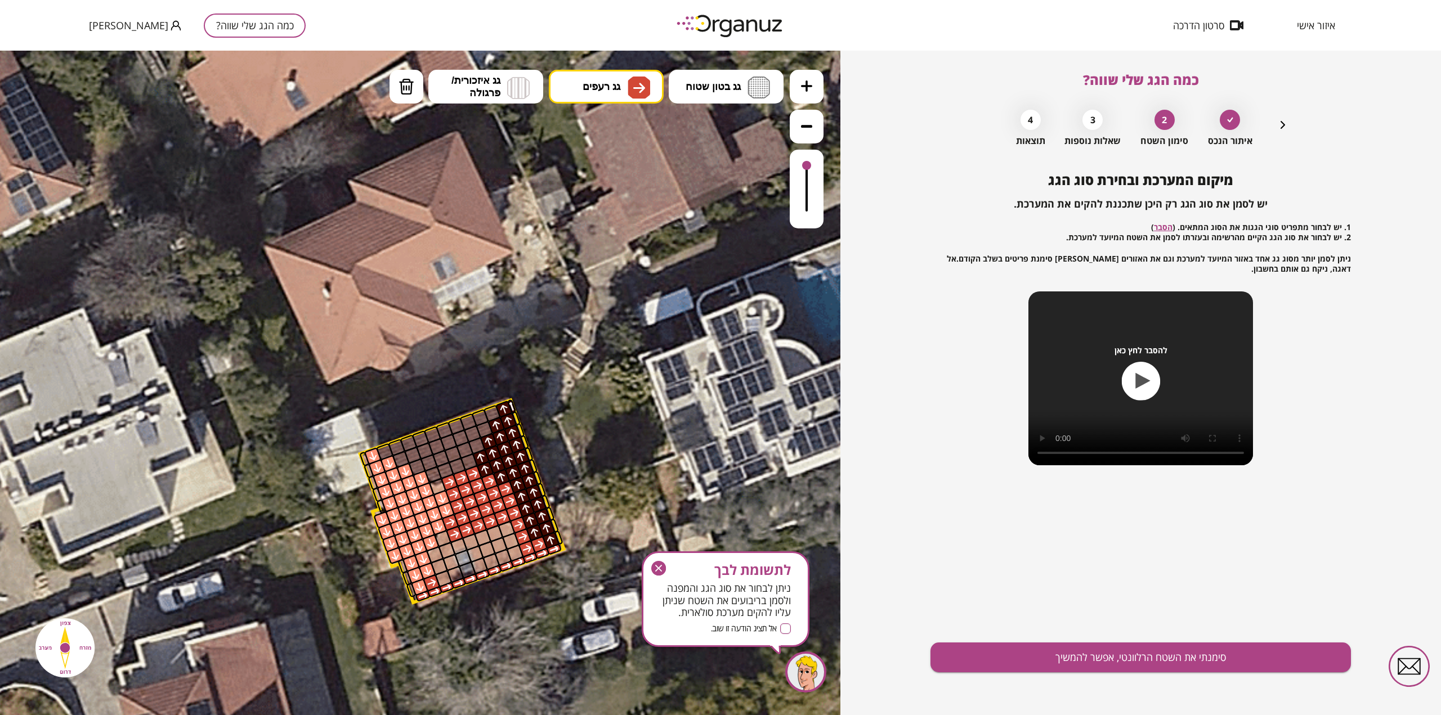
click at [446, 577] on div at bounding box center [444, 579] width 18 height 18
click at [453, 574] on div at bounding box center [455, 575] width 18 height 18
click at [469, 569] on div at bounding box center [467, 571] width 18 height 18
click at [478, 567] on div at bounding box center [480, 566] width 18 height 18
click at [489, 562] on div at bounding box center [491, 562] width 18 height 18
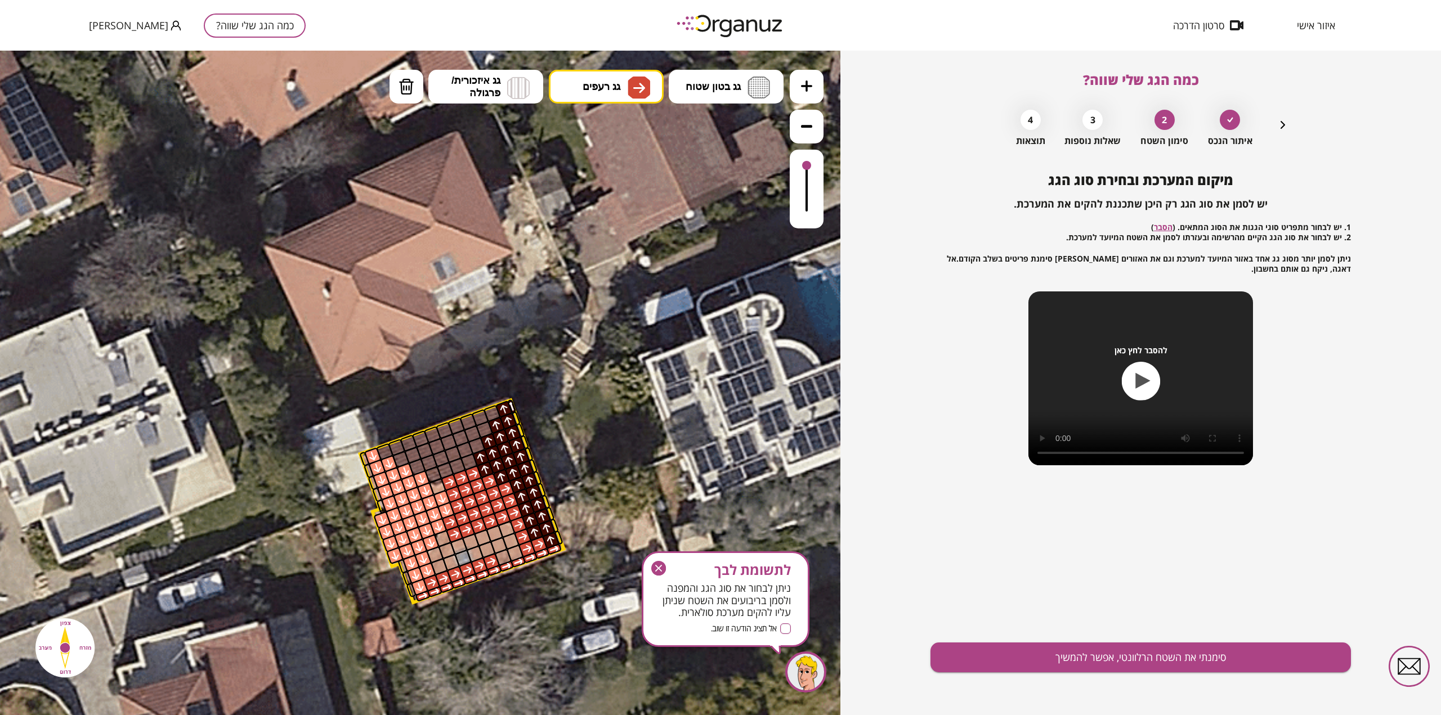
click at [503, 556] on div at bounding box center [503, 558] width 18 height 18
click at [513, 552] on div at bounding box center [515, 553] width 18 height 18
click at [509, 545] on div at bounding box center [511, 542] width 18 height 18
click at [505, 533] on div at bounding box center [507, 530] width 18 height 18
click at [491, 535] on div at bounding box center [495, 534] width 18 height 18
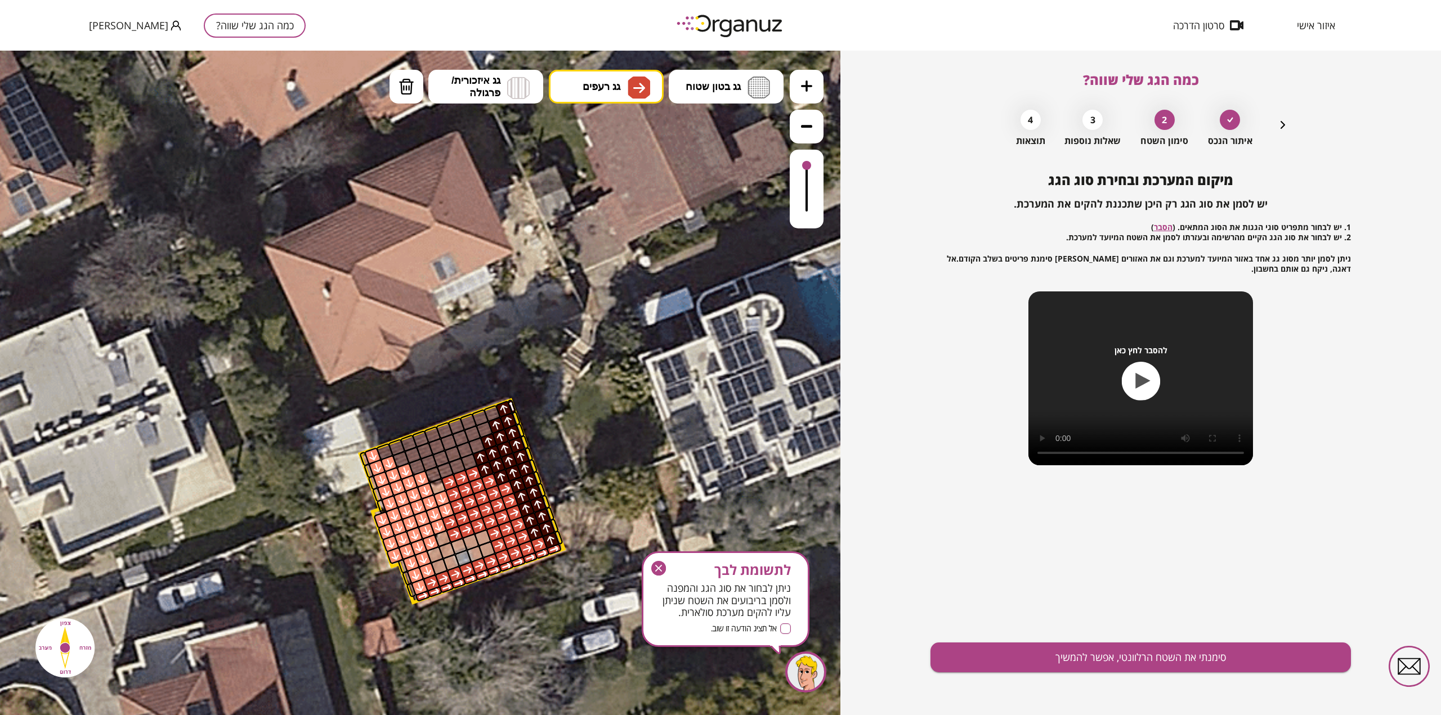
click at [495, 545] on div at bounding box center [499, 546] width 18 height 18
click at [485, 548] on div at bounding box center [487, 550] width 18 height 18
click at [479, 537] on div at bounding box center [483, 538] width 18 height 18
click at [469, 542] on div at bounding box center [471, 543] width 18 height 18
click at [475, 552] on div at bounding box center [475, 554] width 18 height 18
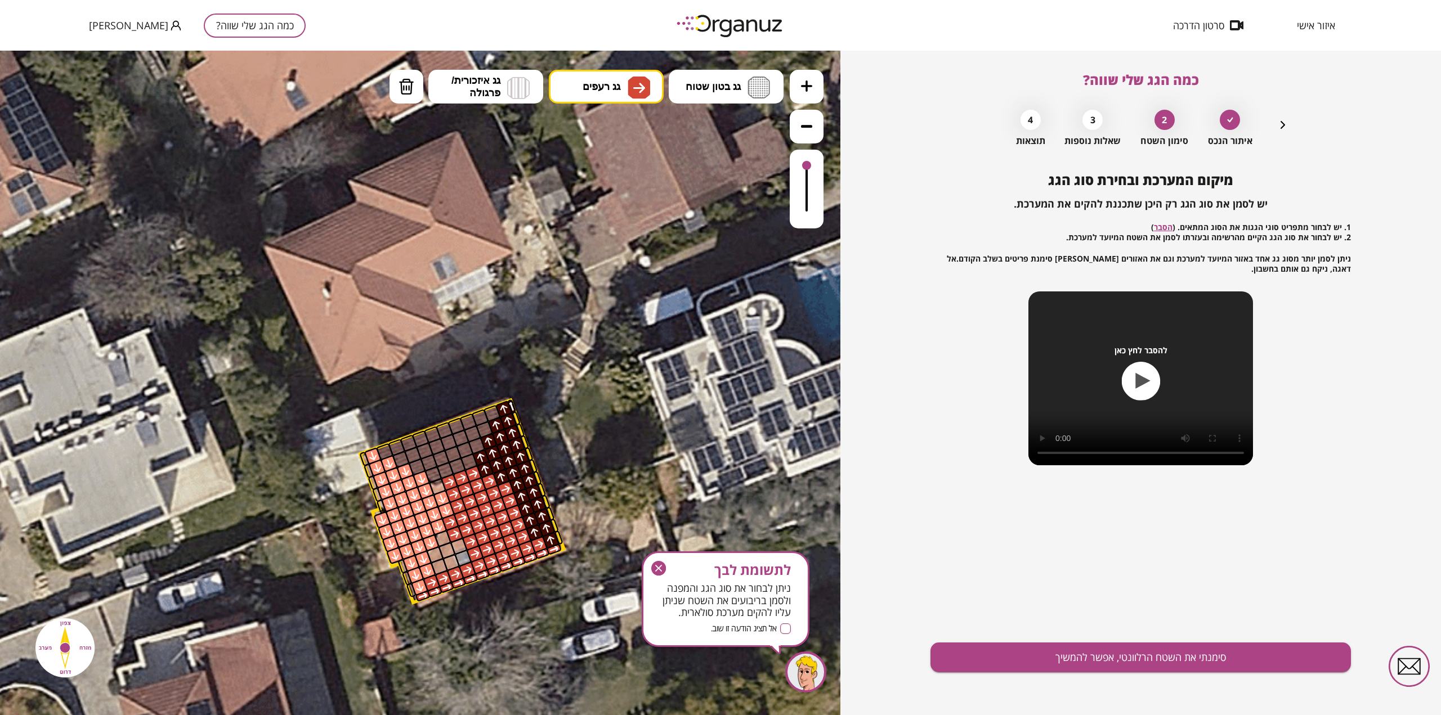
click at [465, 555] on div at bounding box center [463, 558] width 18 height 18
click at [460, 548] on div at bounding box center [459, 547] width 18 height 18
click at [447, 539] on div at bounding box center [443, 539] width 18 height 18
click at [447, 550] on div at bounding box center [447, 551] width 18 height 18
click at [454, 561] on div at bounding box center [451, 563] width 18 height 18
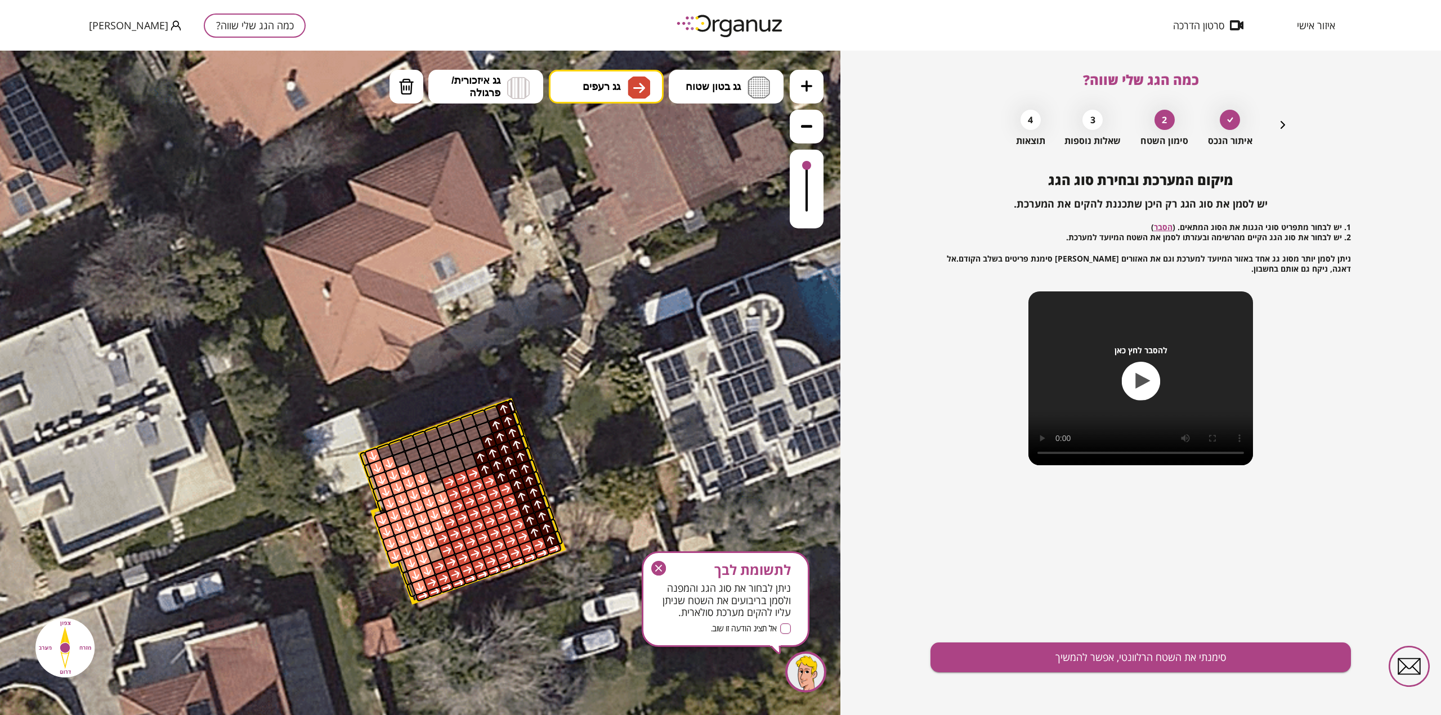
click at [441, 564] on div at bounding box center [440, 567] width 18 height 18
click at [436, 559] on div at bounding box center [435, 555] width 18 height 18
click at [593, 84] on span "גג רעפים" at bounding box center [602, 86] width 38 height 12
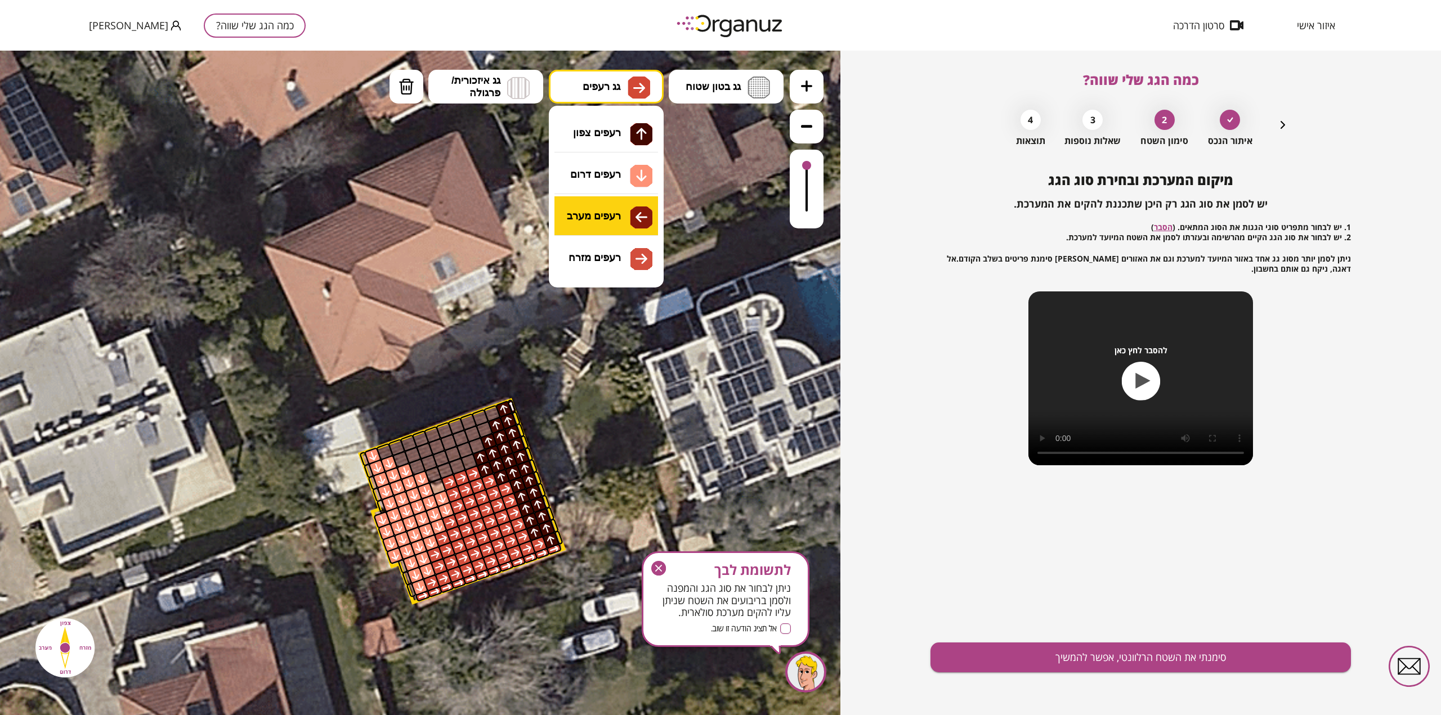
click at [609, 213] on div ".st0 { fill: #FFFFFF; } .st0 { fill: #FFFFFF; }" at bounding box center [420, 383] width 840 height 665
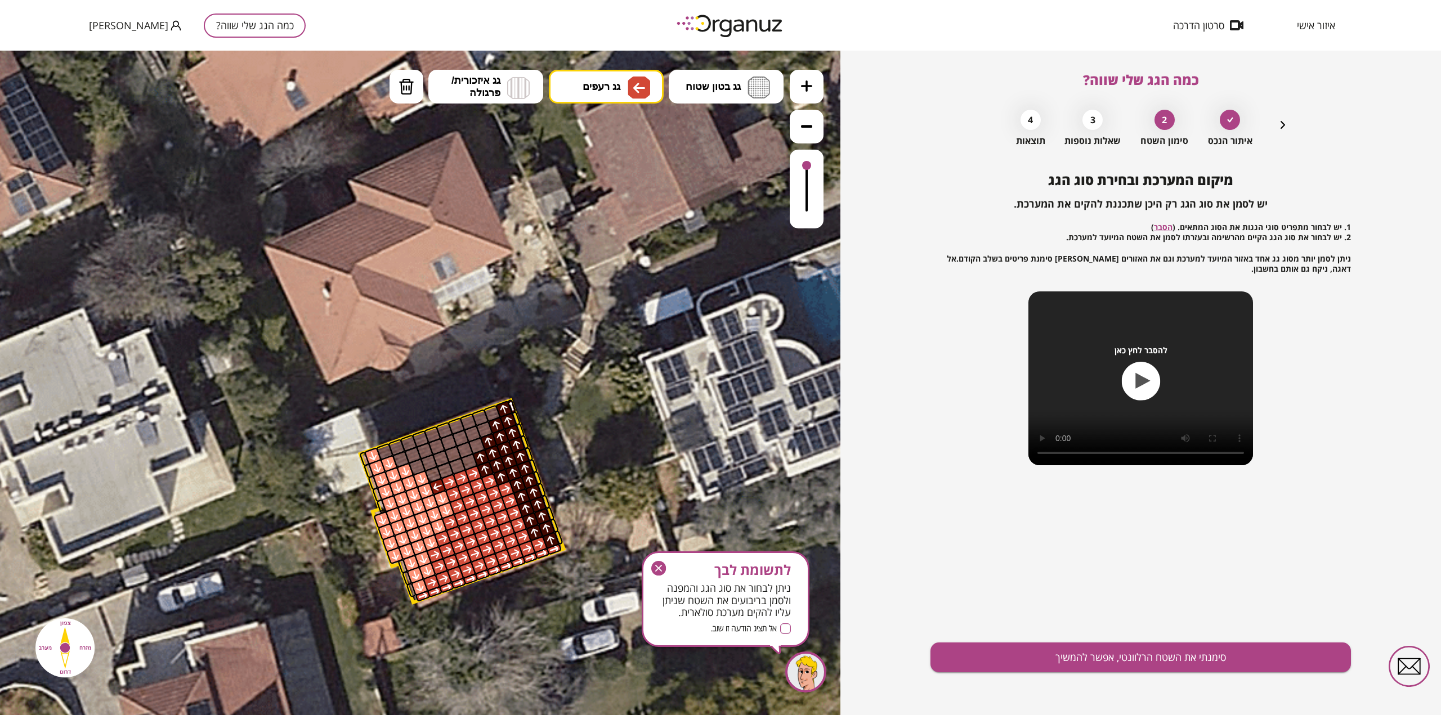
click at [439, 486] on div at bounding box center [438, 487] width 18 height 18
click at [433, 475] on div at bounding box center [433, 475] width 18 height 18
click at [445, 472] on div at bounding box center [445, 471] width 18 height 18
click at [456, 467] on div at bounding box center [457, 467] width 18 height 18
click at [468, 464] on div at bounding box center [469, 462] width 18 height 18
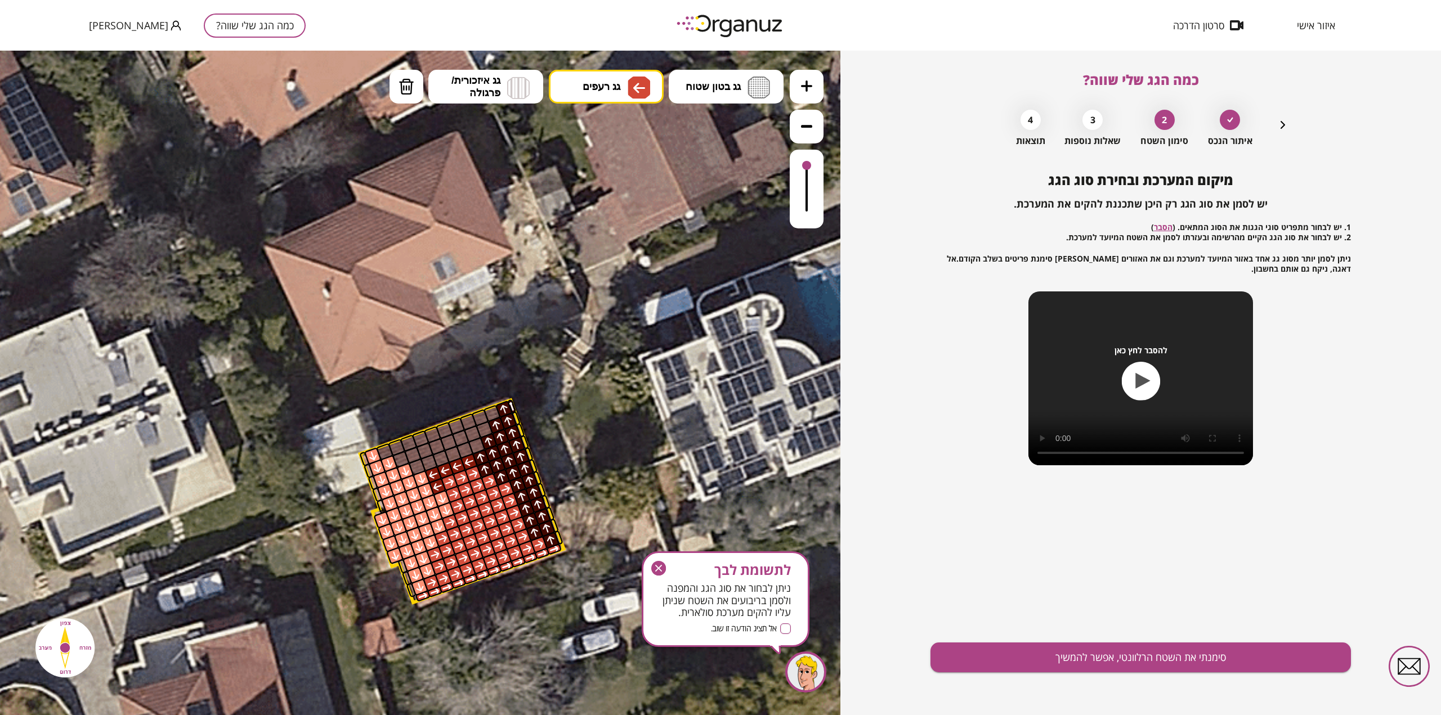
click at [467, 449] on div at bounding box center [465, 450] width 18 height 18
click at [478, 446] on div at bounding box center [477, 446] width 18 height 18
click at [471, 433] on div at bounding box center [473, 434] width 18 height 18
drag, startPoint x: 484, startPoint y: 431, endPoint x: 486, endPoint y: 422, distance: 9.2
click at [485, 431] on div at bounding box center [485, 430] width 18 height 18
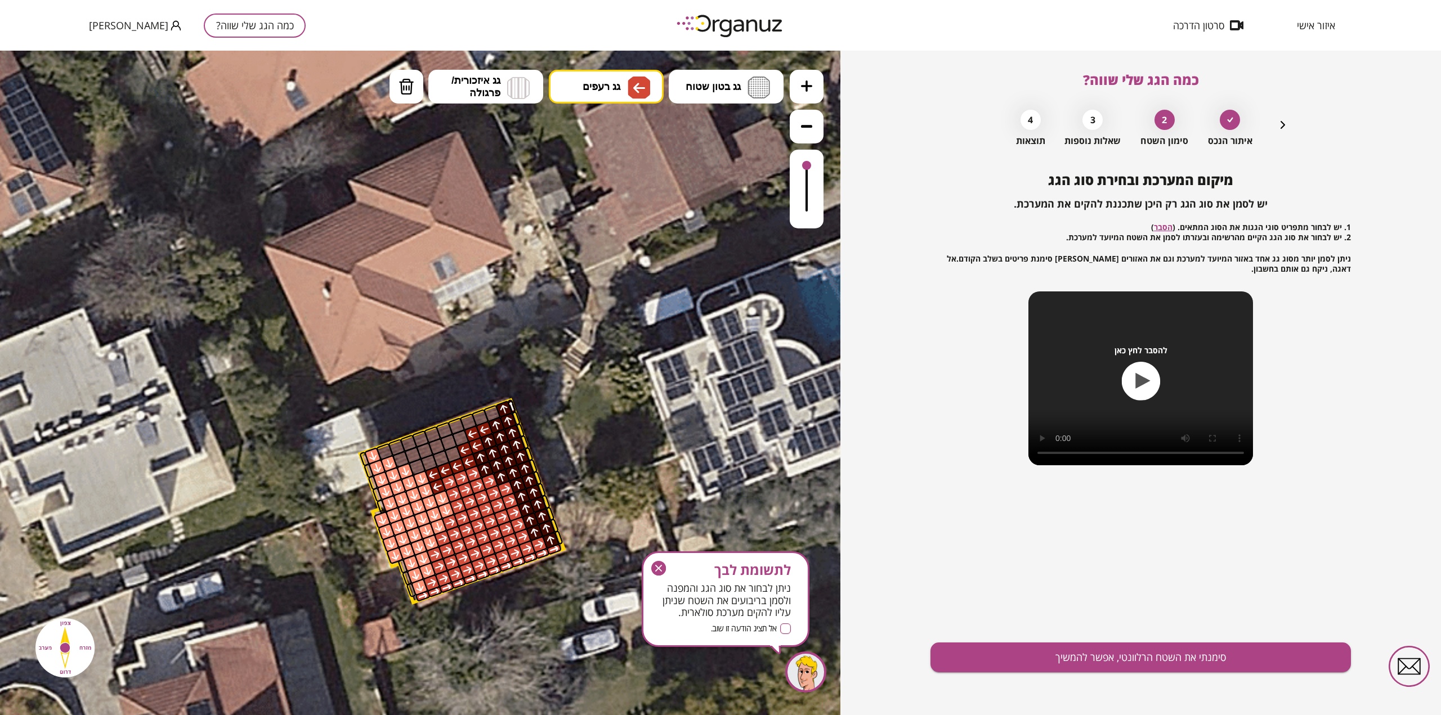
click at [493, 416] on div at bounding box center [492, 414] width 18 height 18
click at [480, 417] on div at bounding box center [480, 418] width 18 height 18
click at [468, 418] on div at bounding box center [468, 422] width 18 height 18
click at [455, 424] on div at bounding box center [457, 427] width 18 height 18
click at [444, 428] on div at bounding box center [445, 431] width 18 height 18
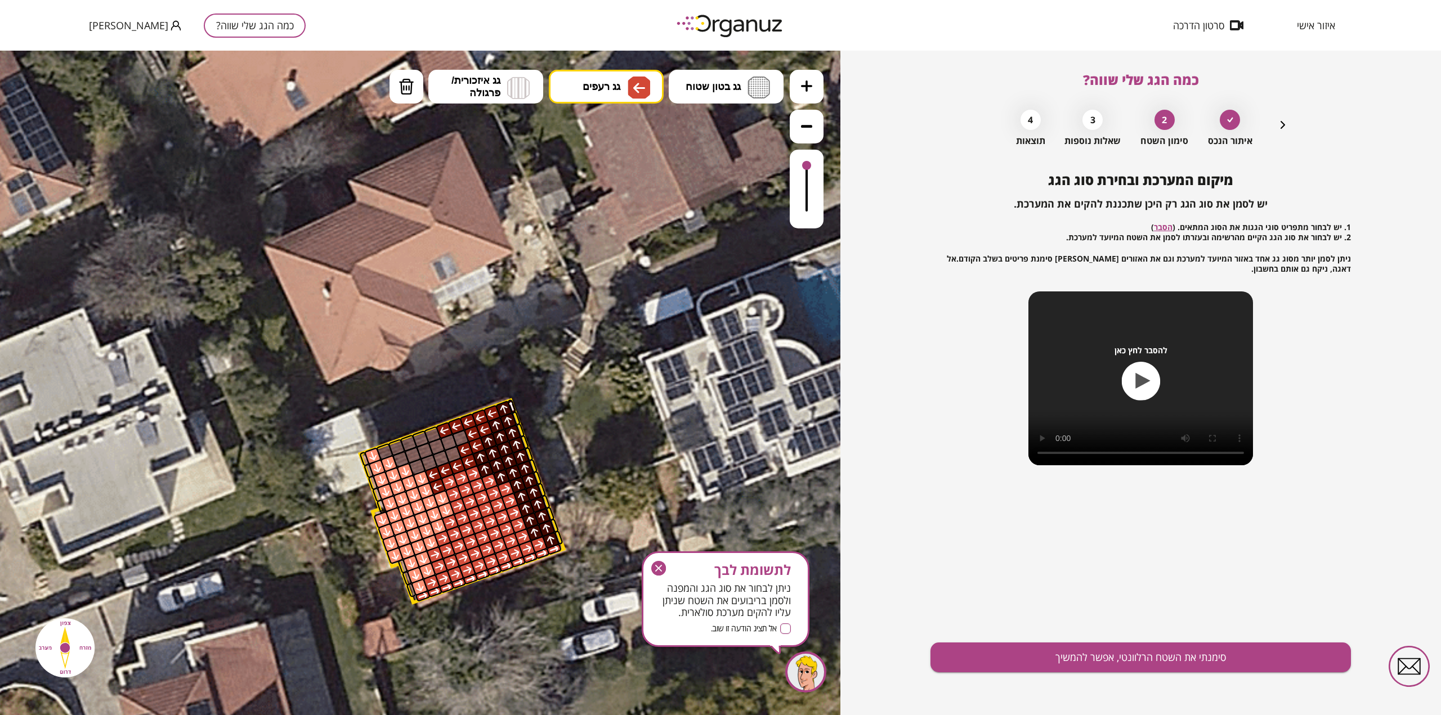
click at [432, 433] on div at bounding box center [432, 435] width 18 height 18
click at [423, 435] on div at bounding box center [421, 440] width 18 height 18
click at [406, 441] on div at bounding box center [409, 444] width 18 height 18
click at [395, 450] on div at bounding box center [397, 448] width 18 height 18
click at [383, 451] on div at bounding box center [385, 452] width 18 height 18
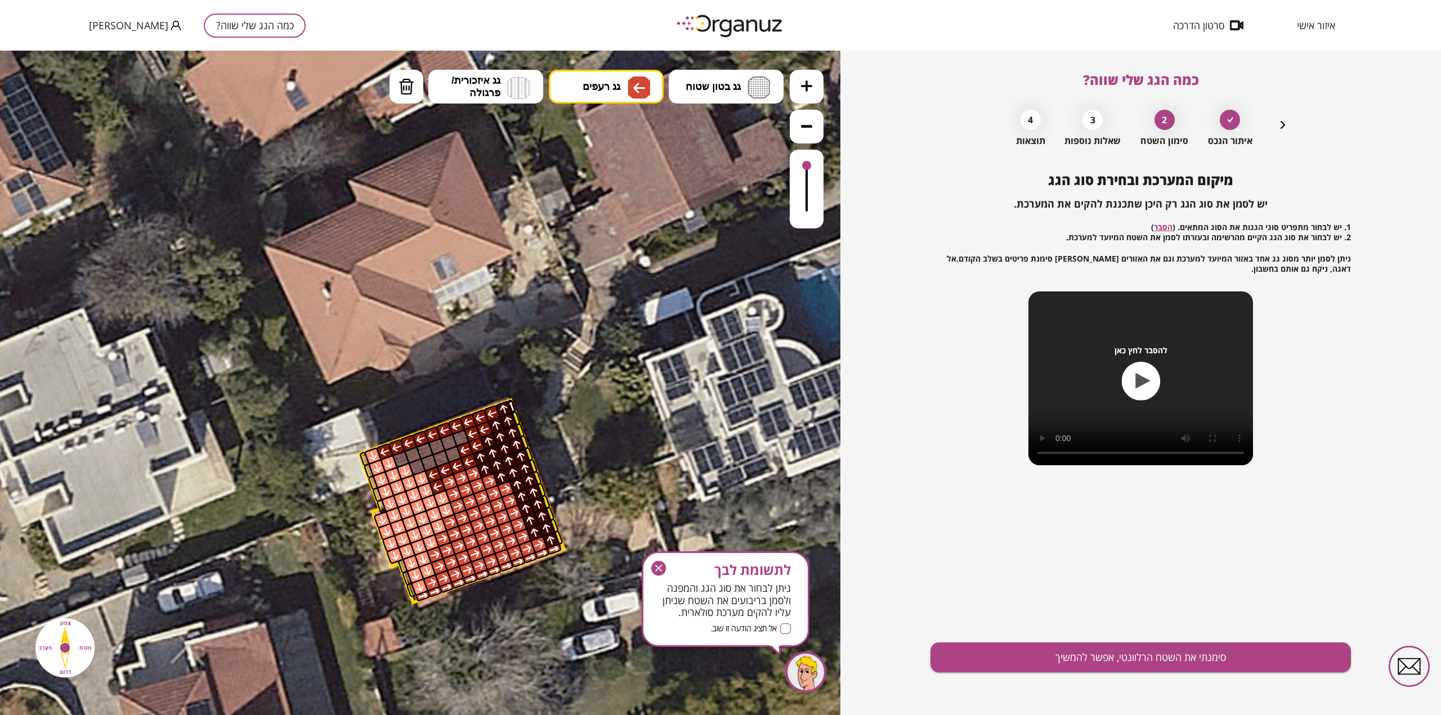
click at [399, 457] on div at bounding box center [401, 460] width 18 height 18
click at [413, 455] on div at bounding box center [413, 455] width 18 height 18
click at [428, 447] on div at bounding box center [425, 451] width 18 height 18
click at [437, 446] on div at bounding box center [437, 447] width 18 height 18
click at [453, 440] on div at bounding box center [460, 439] width 18 height 18
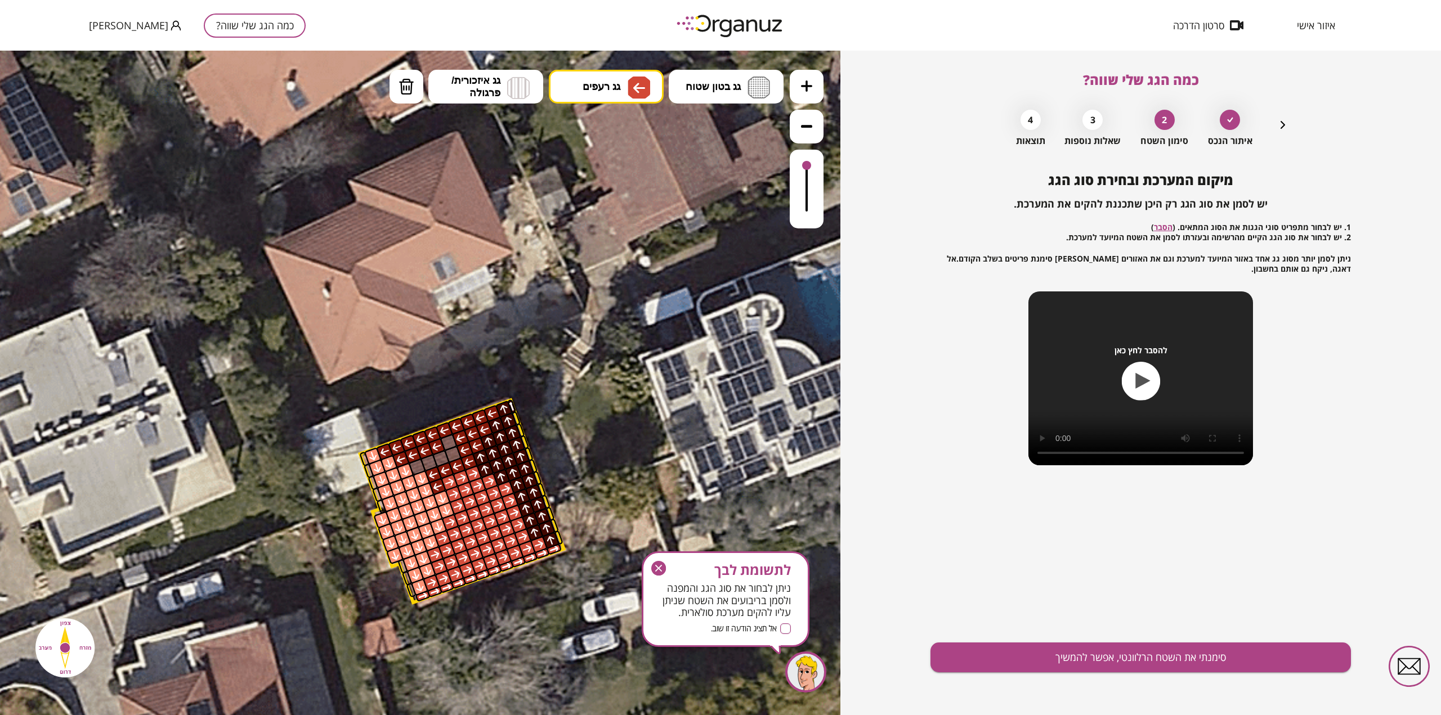
click at [464, 437] on div at bounding box center [460, 439] width 18 height 18
click at [451, 438] on div at bounding box center [449, 443] width 18 height 18
click at [451, 452] on div at bounding box center [453, 455] width 18 height 18
click at [443, 456] on div at bounding box center [441, 459] width 18 height 18
click at [428, 459] on div at bounding box center [429, 463] width 18 height 18
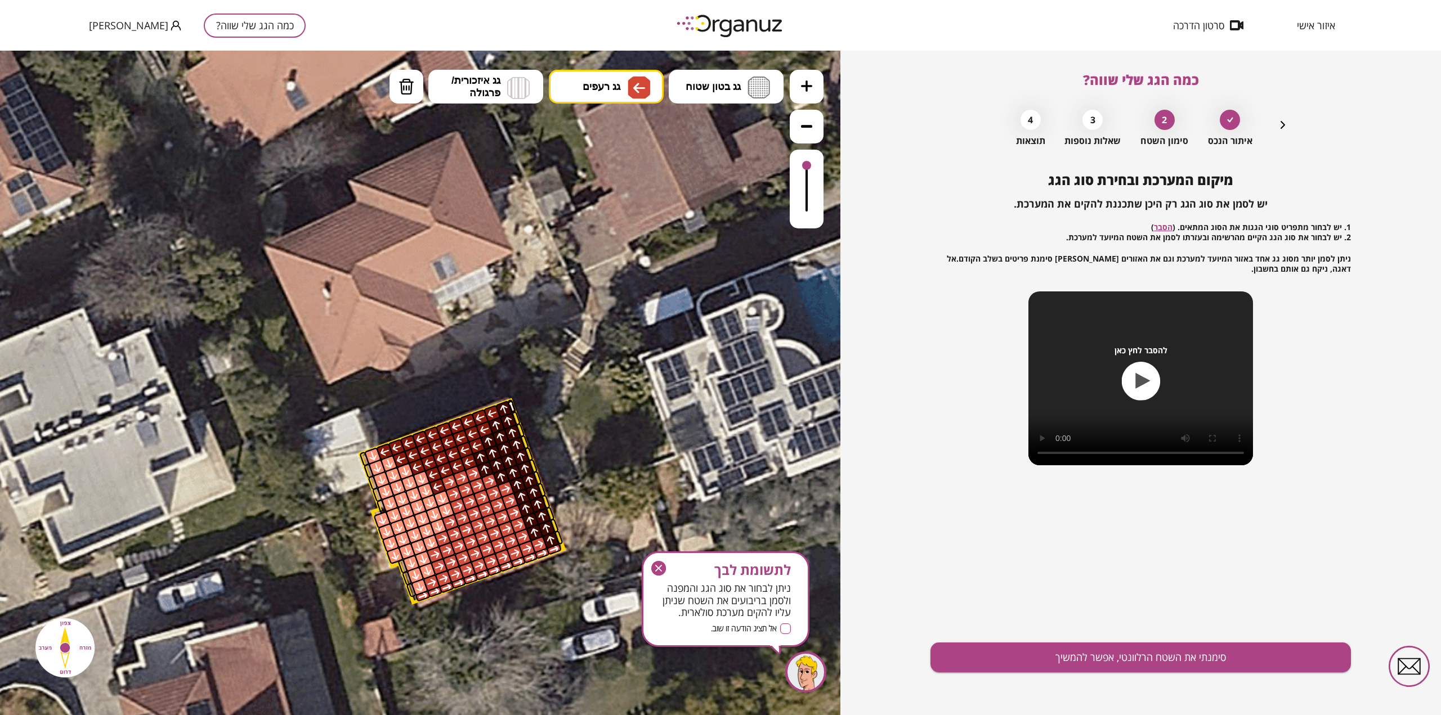
click at [419, 464] on div at bounding box center [417, 467] width 18 height 18
click at [1134, 658] on button "סימנתי את השטח הרלוונטי, אפשר להמשיך" at bounding box center [1141, 658] width 421 height 30
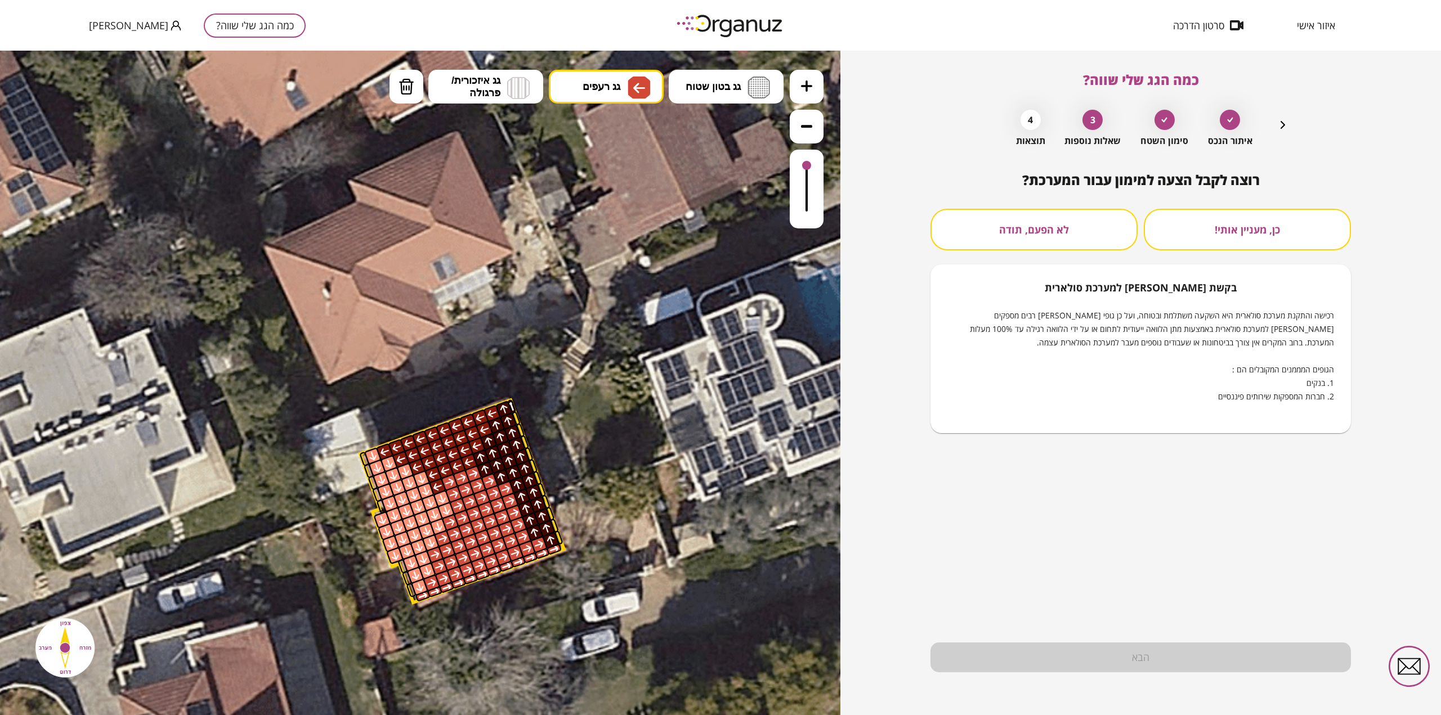
click at [1247, 231] on button "כן, מעניין אותי!" at bounding box center [1247, 230] width 207 height 42
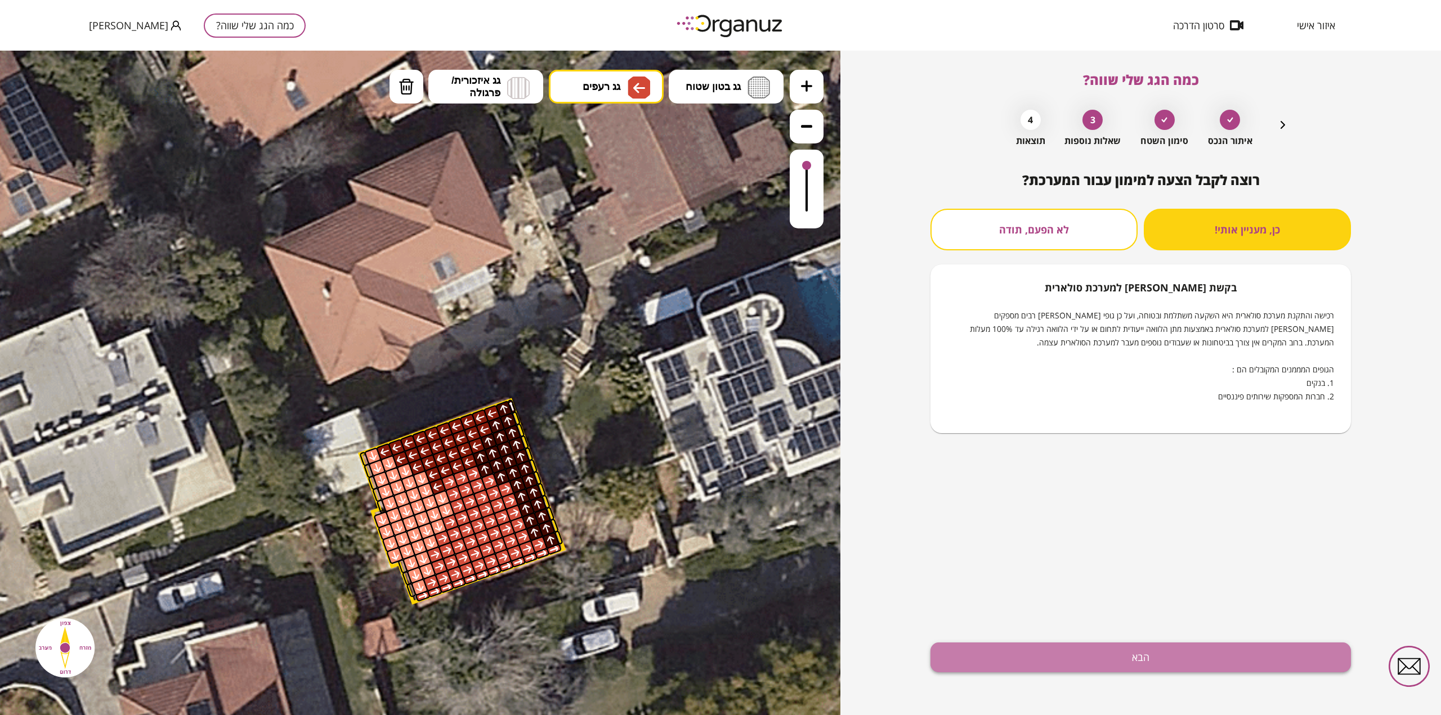
click at [1126, 668] on button "הבא" at bounding box center [1141, 658] width 421 height 30
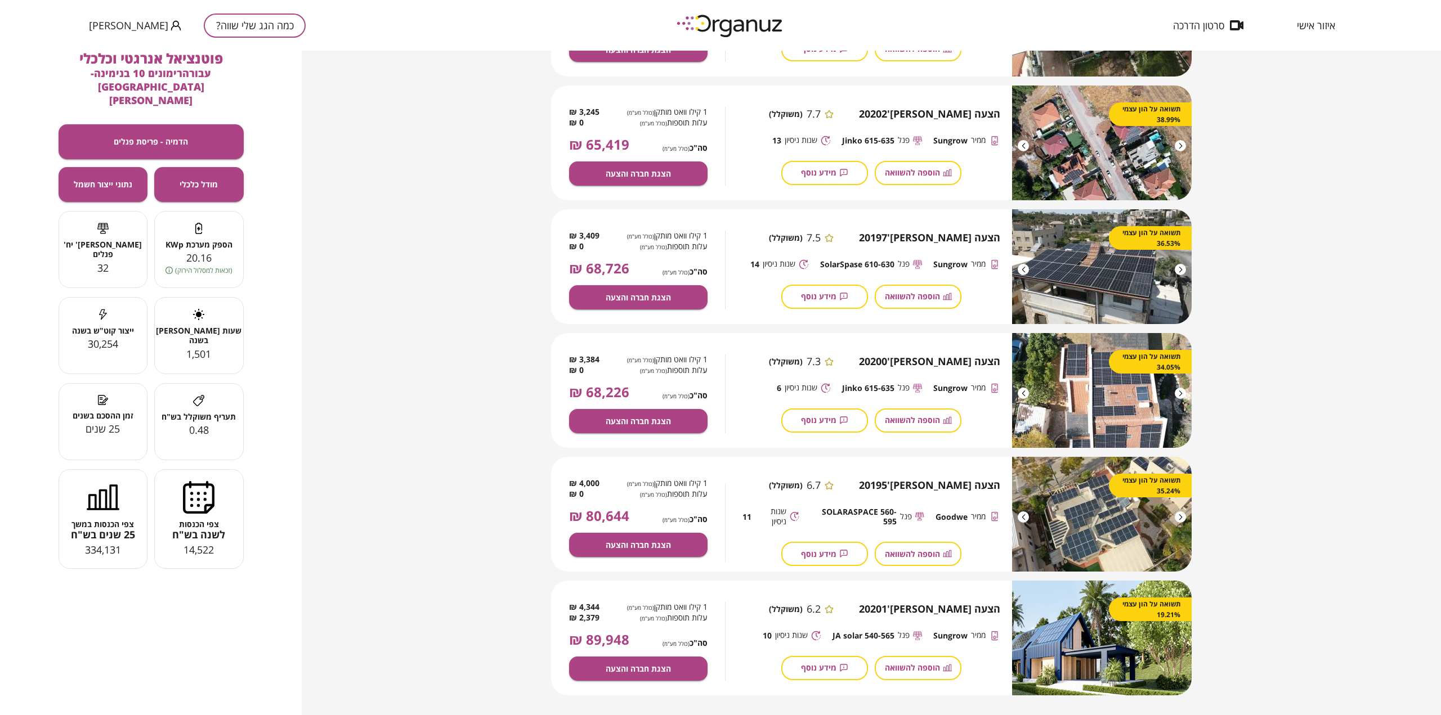
scroll to position [766, 0]
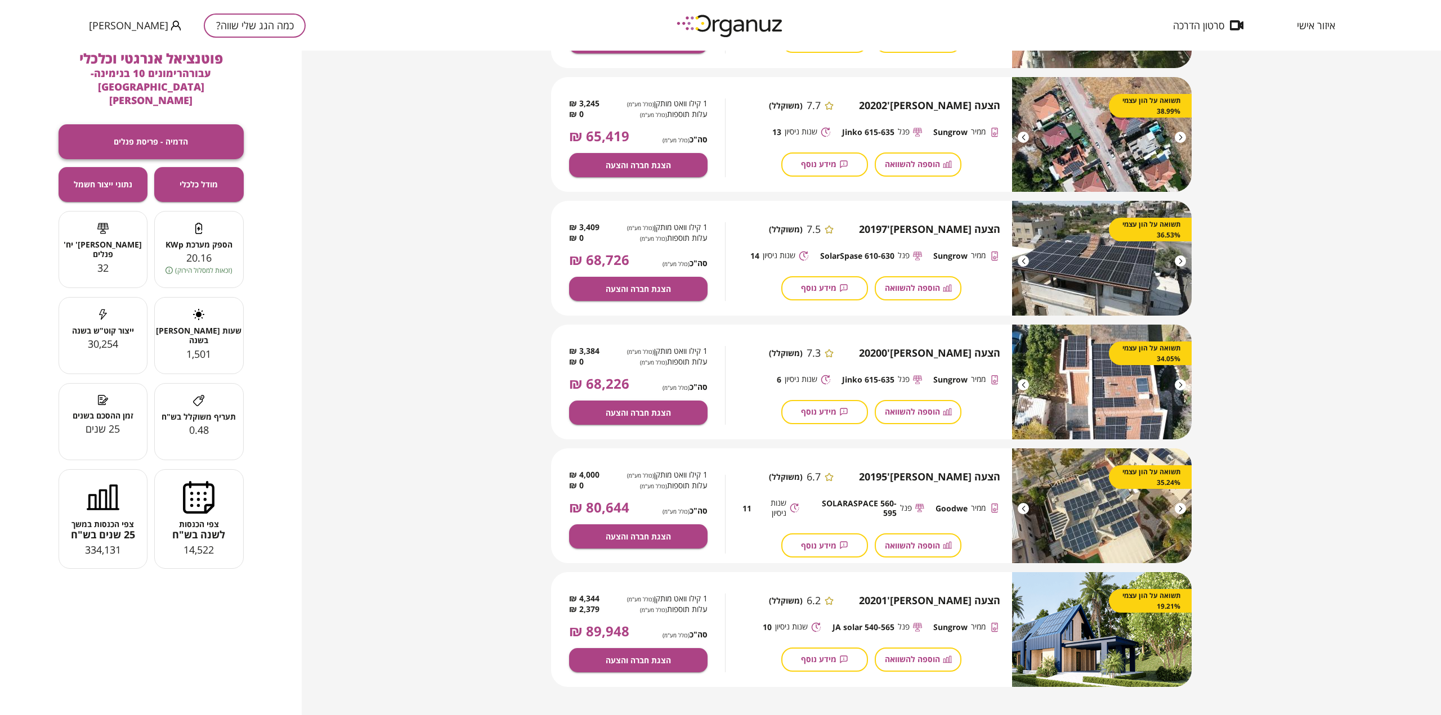
click at [147, 124] on button "הדמיה - פריסת פנלים" at bounding box center [151, 141] width 185 height 35
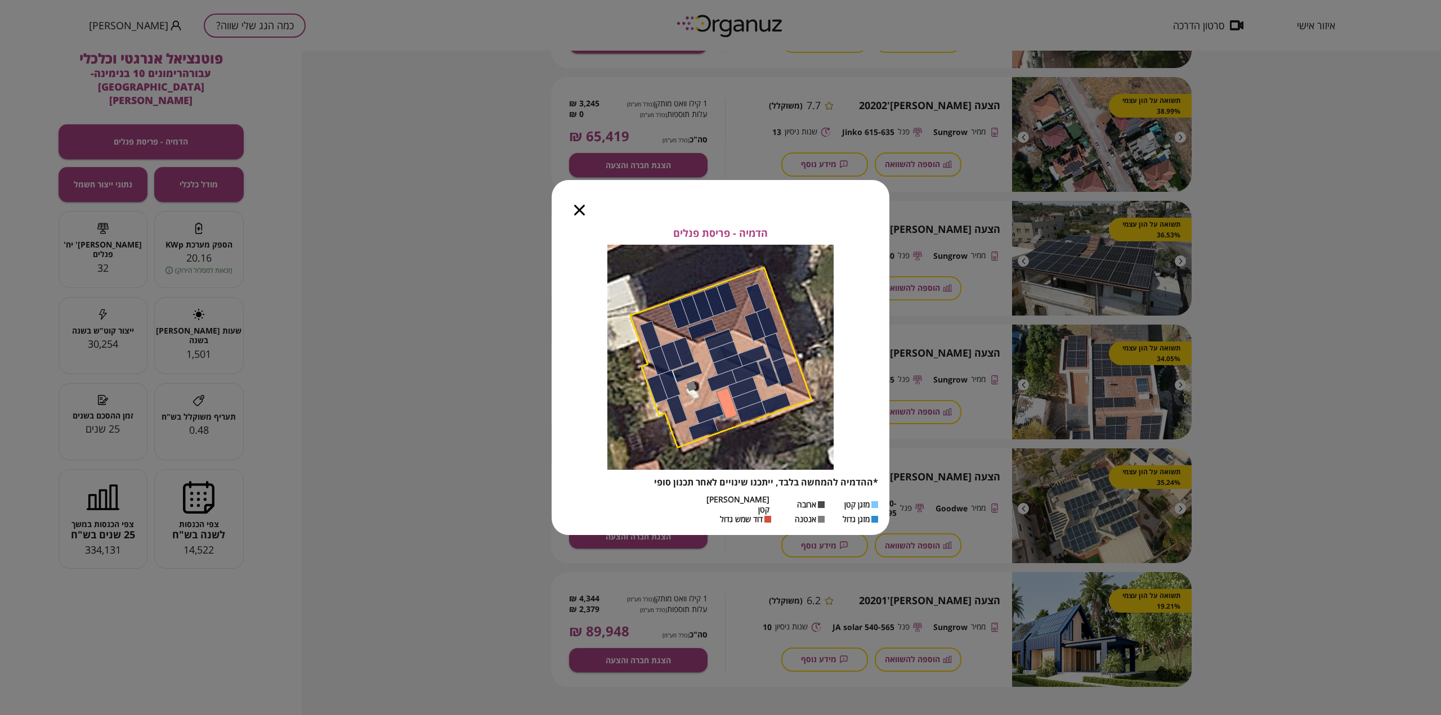
click at [579, 216] on icon "button" at bounding box center [579, 210] width 11 height 11
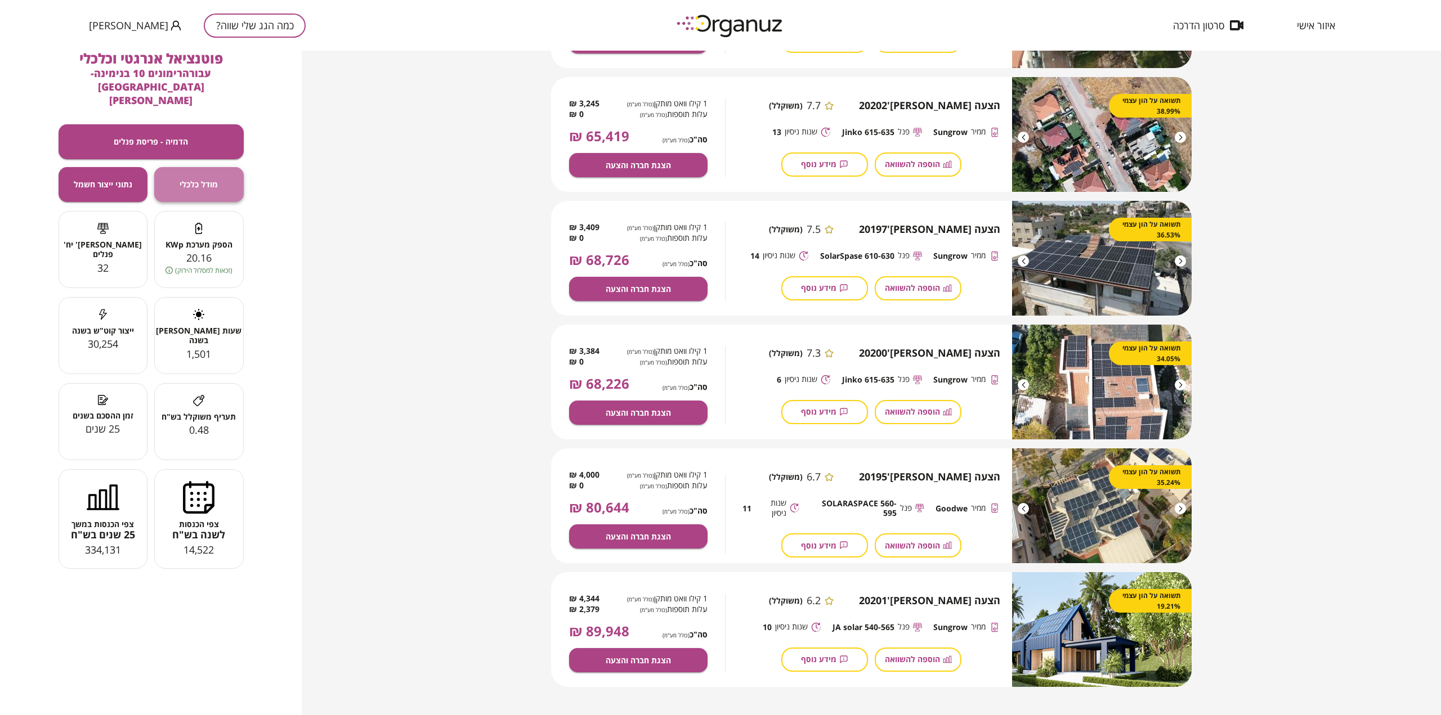
click at [227, 167] on button "מודל כלכלי" at bounding box center [199, 184] width 90 height 35
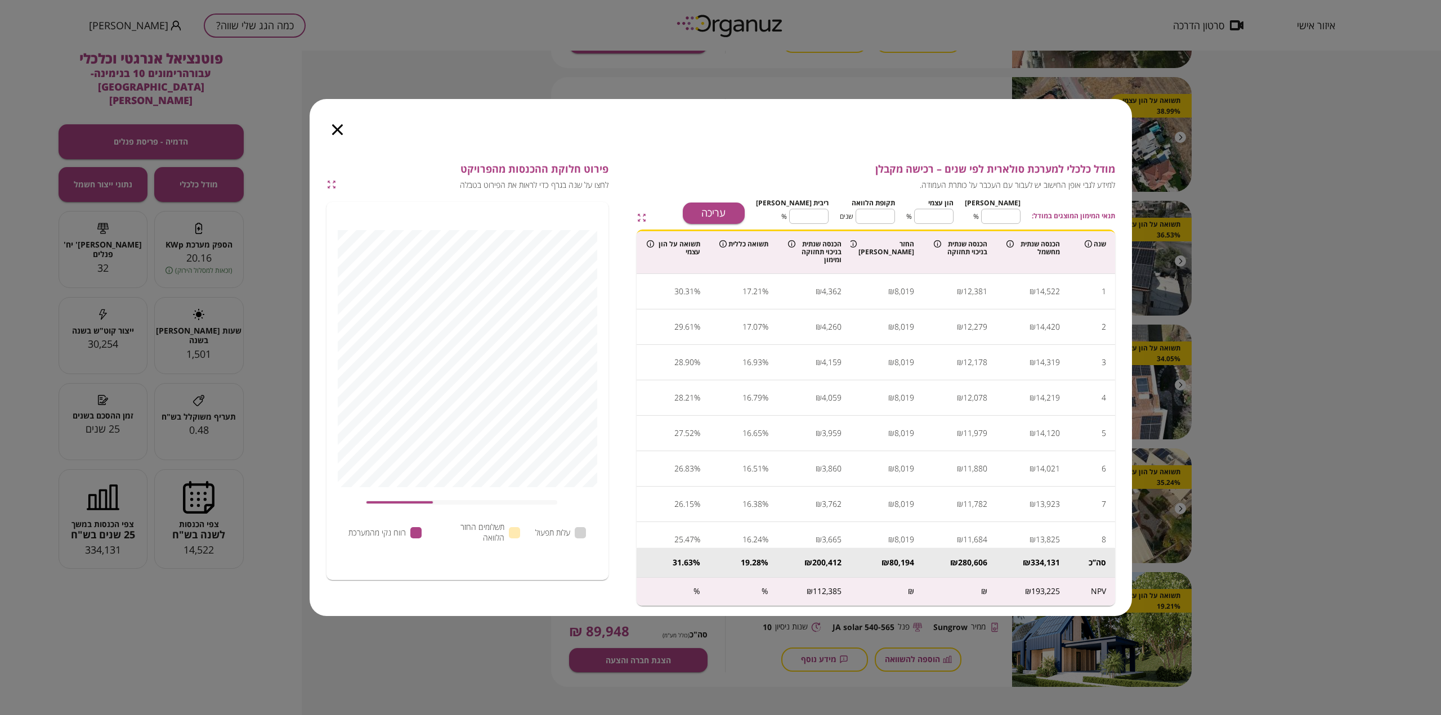
click at [337, 137] on div at bounding box center [338, 122] width 56 height 47
click at [335, 127] on icon "button" at bounding box center [337, 129] width 11 height 11
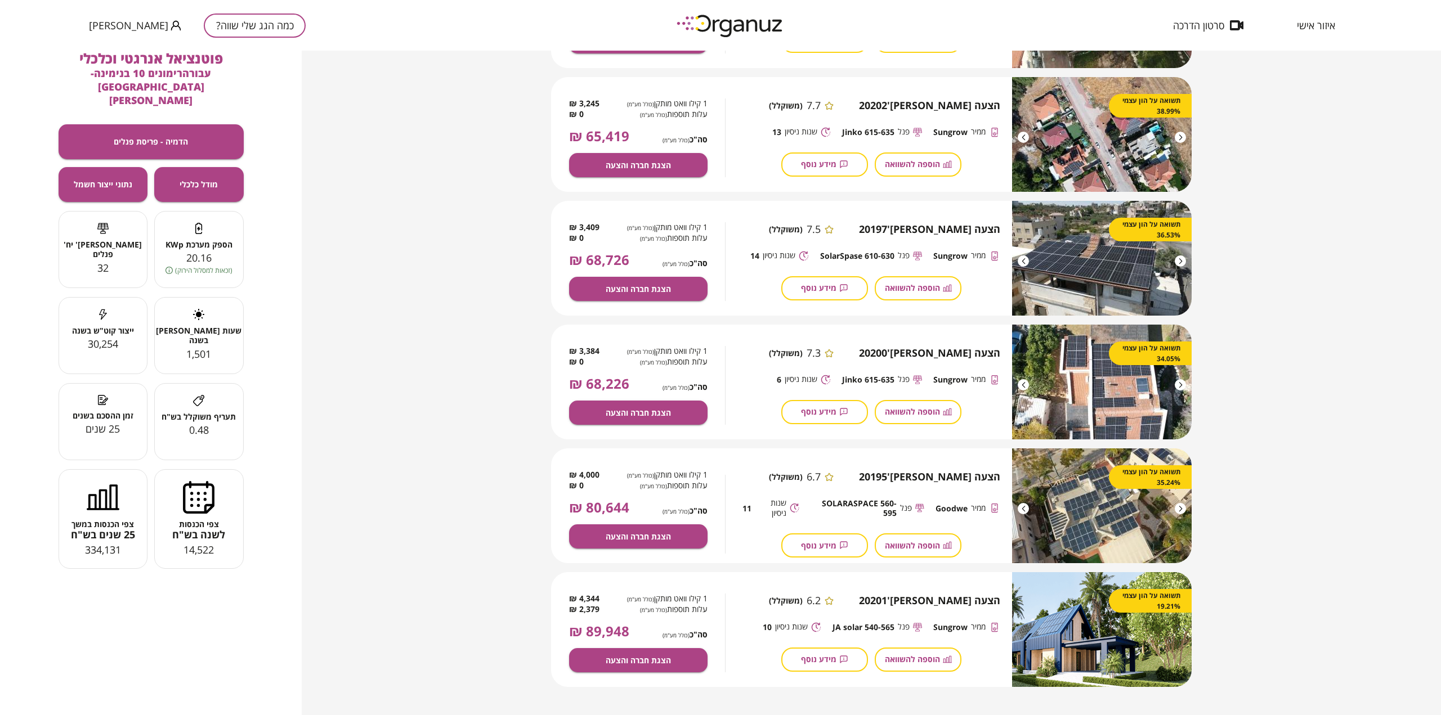
click at [208, 482] on icon at bounding box center [198, 497] width 33 height 33
click at [114, 529] on span "25 שנים בש"ח" at bounding box center [103, 535] width 88 height 12
click at [103, 411] on span "זמן ההסכם בשנים" at bounding box center [103, 416] width 88 height 10
click at [212, 412] on span "תעריף משוקלל בש"ח" at bounding box center [199, 417] width 88 height 10
click at [109, 180] on span "נתוני ייצור חשמל" at bounding box center [103, 185] width 59 height 10
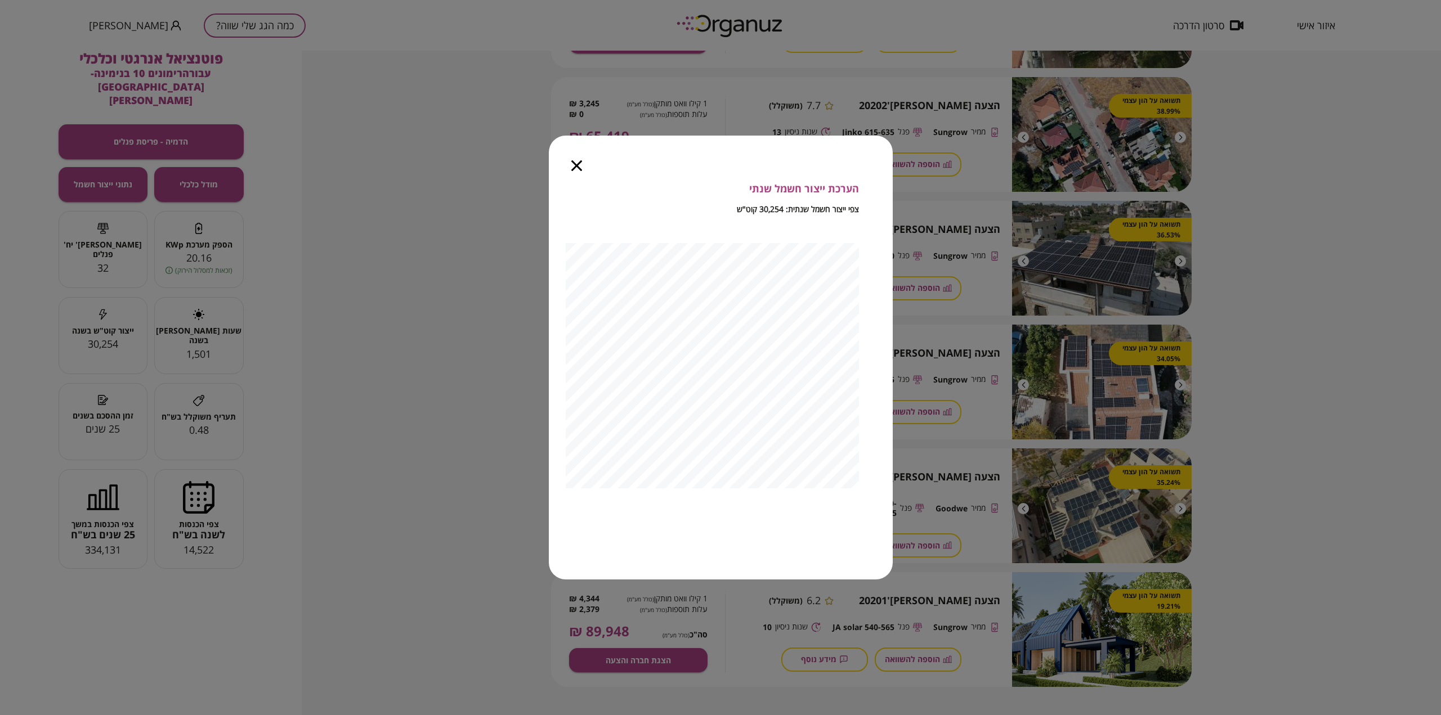
click at [569, 167] on div at bounding box center [577, 159] width 56 height 47
click at [578, 167] on icon "button" at bounding box center [576, 165] width 11 height 11
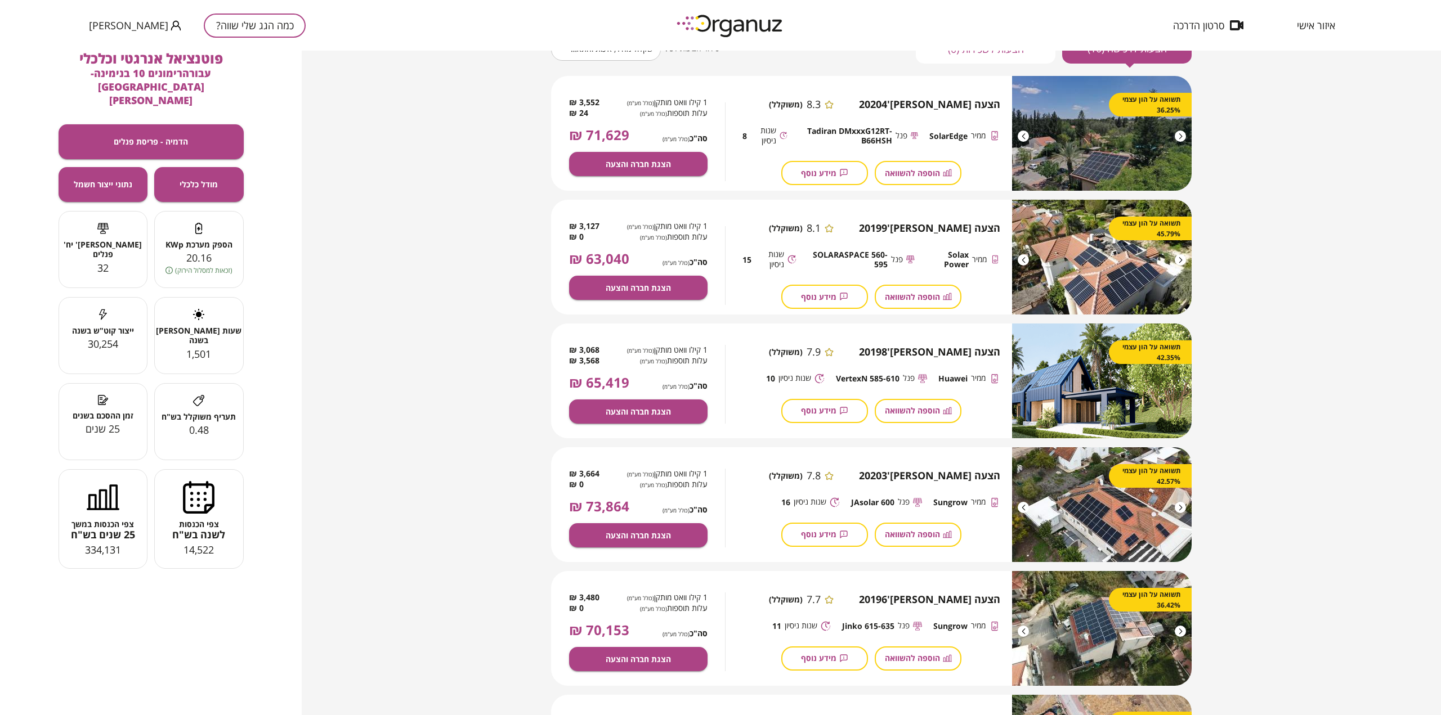
scroll to position [146, 0]
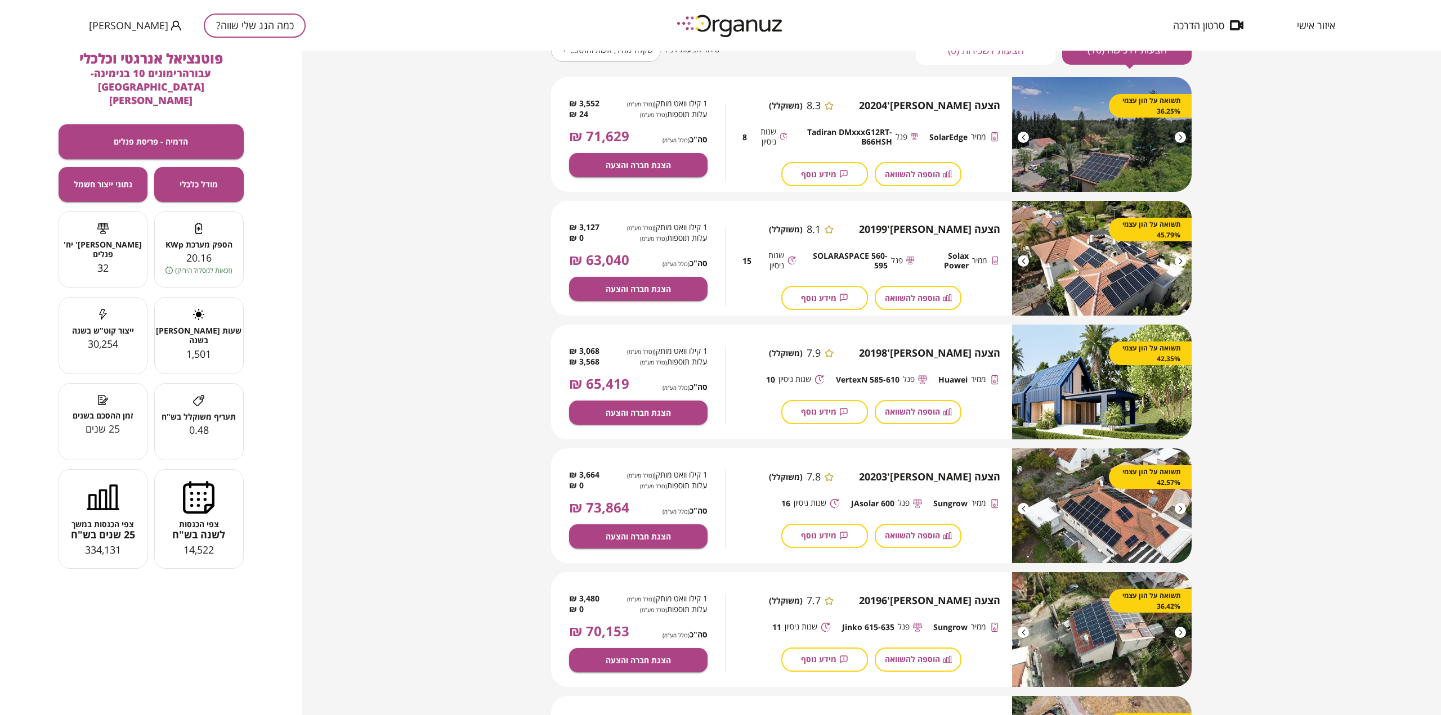
click at [636, 153] on div "1 קילו וואט מותקן (כולל מע"מ) 3,552 ₪ עלות תוספות (כולל מע"מ) 24 ₪ סה"כ (כולל מ…" at bounding box center [638, 138] width 138 height 79
click at [641, 167] on span "הצגת חברה והצעה" at bounding box center [638, 165] width 65 height 10
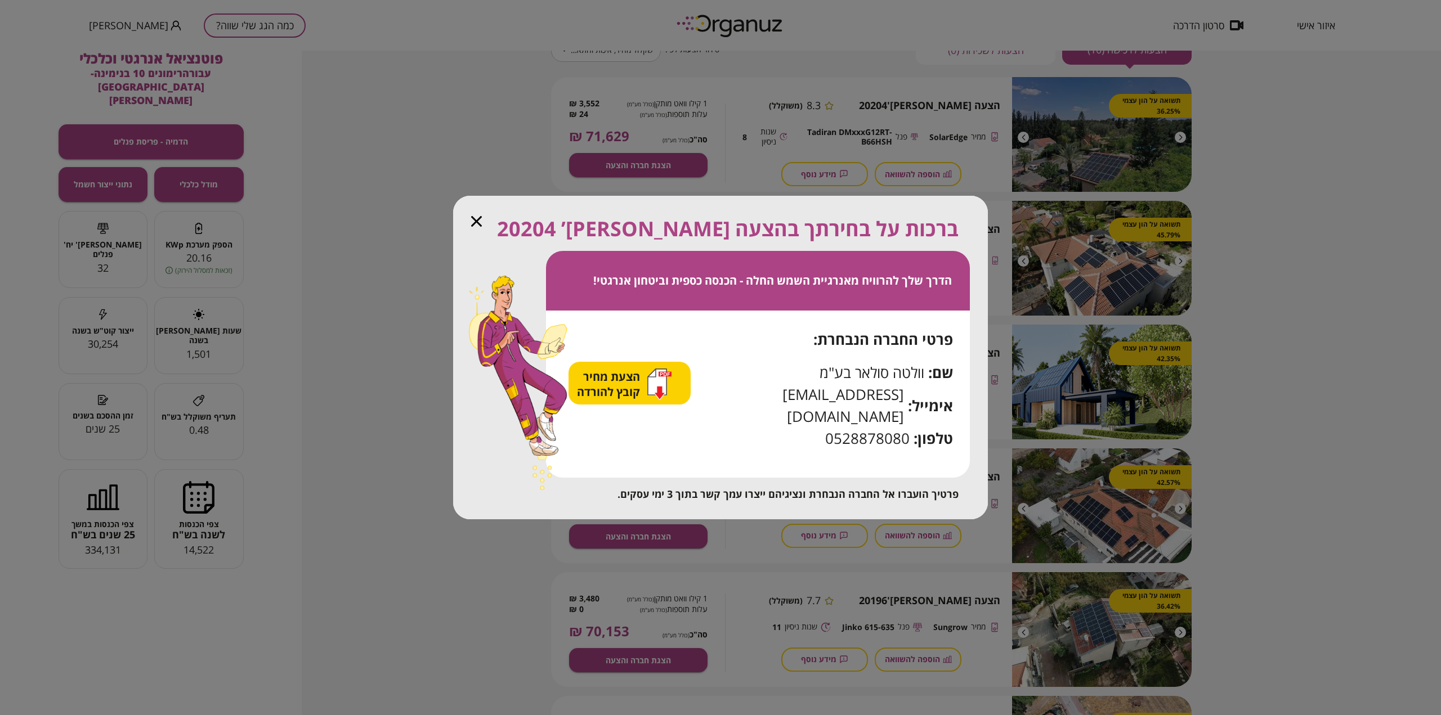
click at [479, 227] on icon "button" at bounding box center [476, 221] width 11 height 11
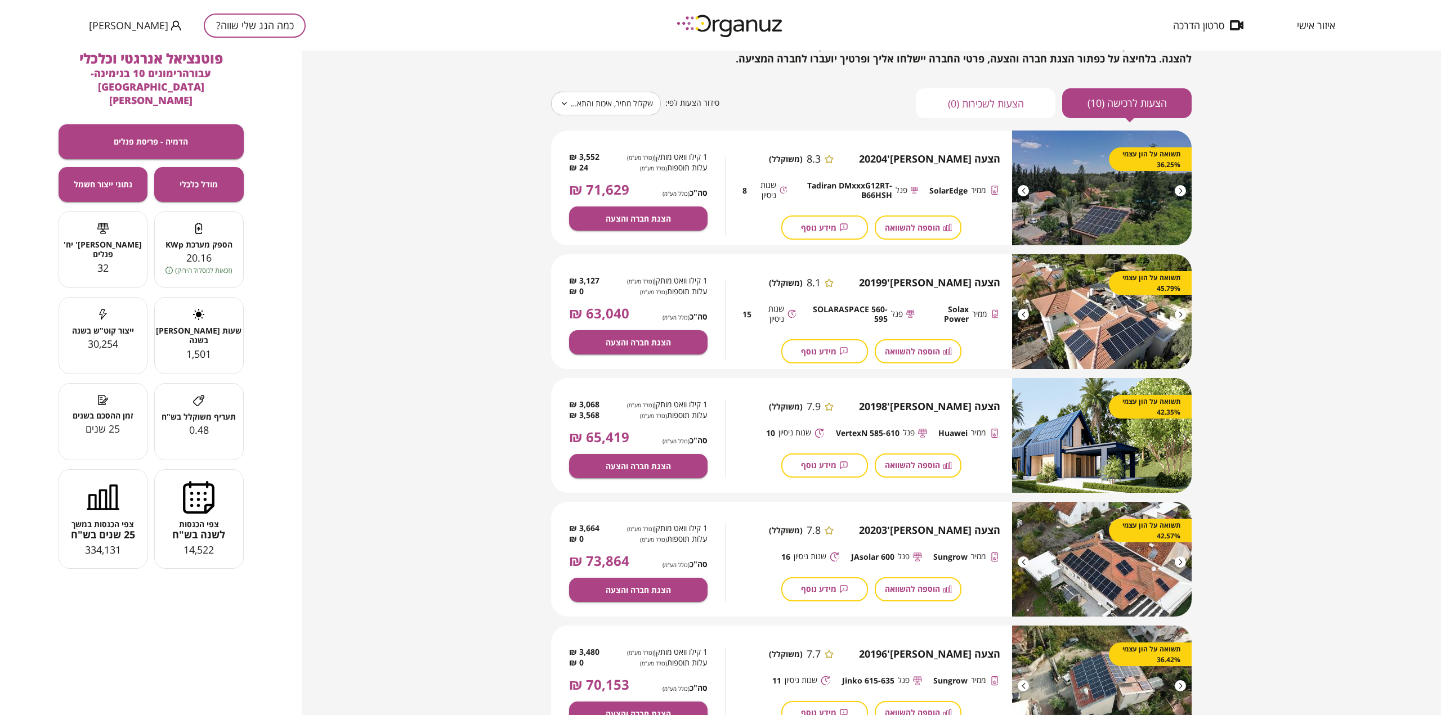
scroll to position [0, 0]
